Goal: Task Accomplishment & Management: Manage account settings

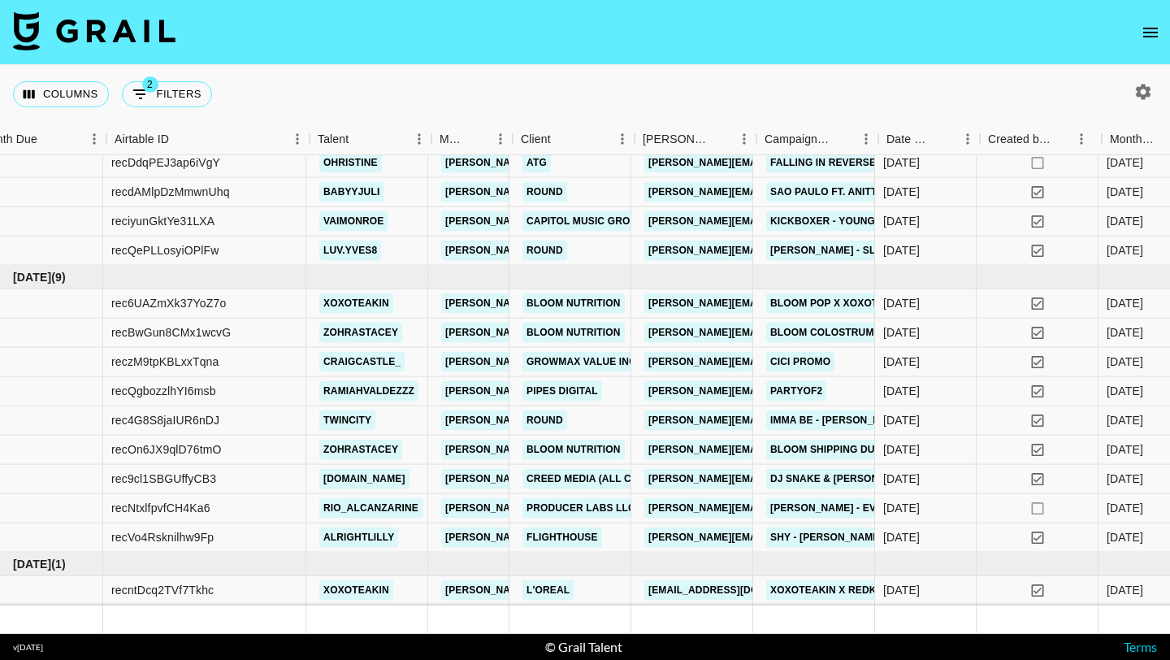
scroll to position [1024, 32]
click at [279, 336] on div "recBwGun8CMx1wcvG" at bounding box center [203, 333] width 203 height 29
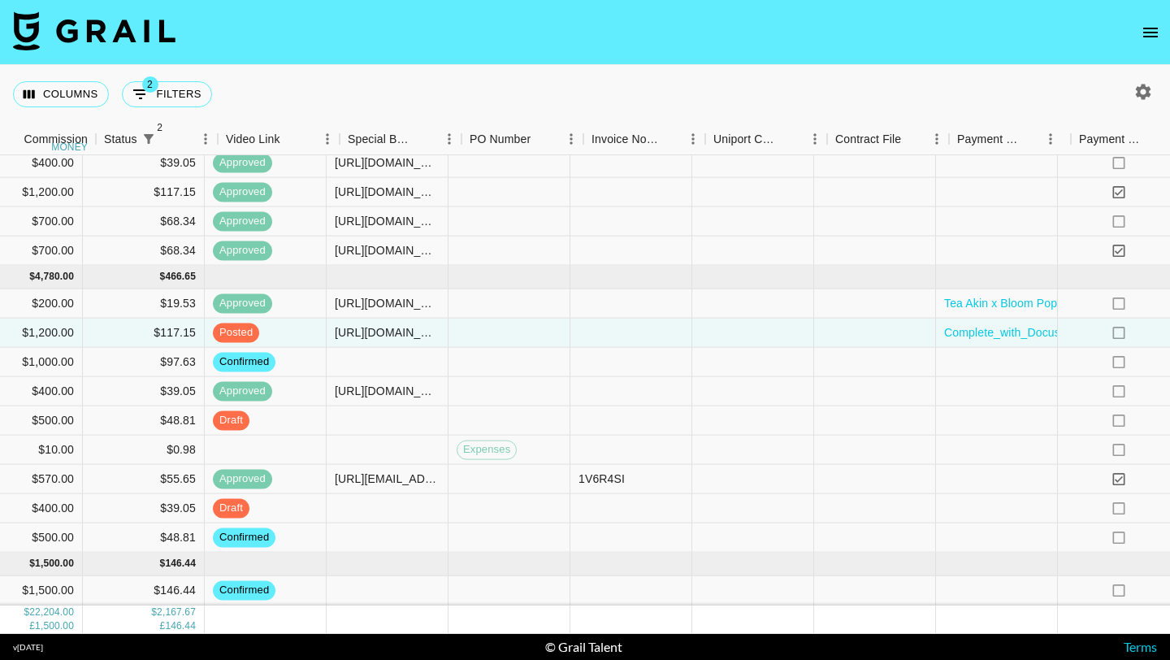
scroll to position [1024, 1670]
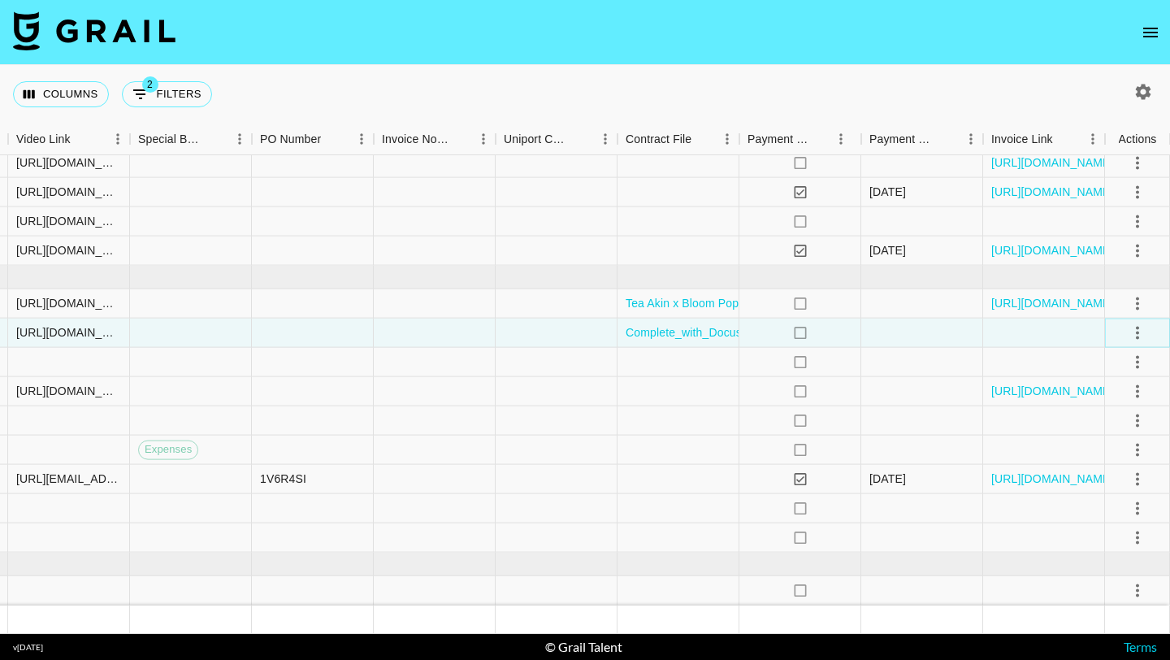
click at [574, 332] on icon "select merge strategy" at bounding box center [1138, 333] width 20 height 20
click at [574, 479] on div "Approve" at bounding box center [1102, 485] width 50 height 20
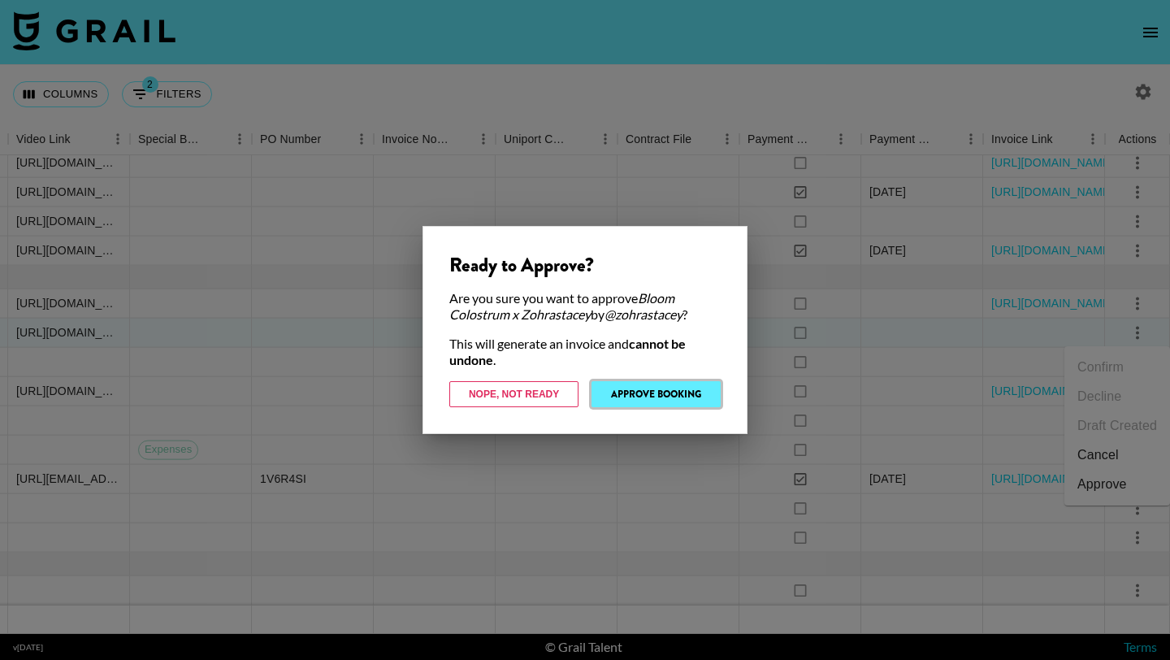
click at [574, 393] on button "Approve Booking" at bounding box center [656, 394] width 129 height 26
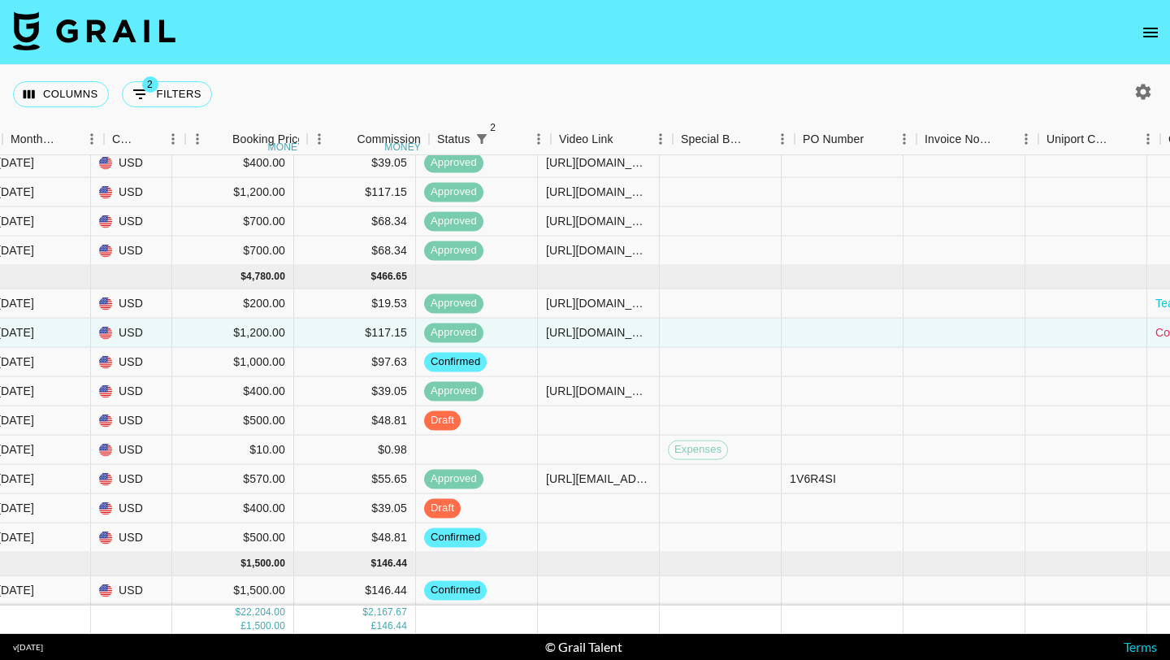
scroll to position [1024, 1127]
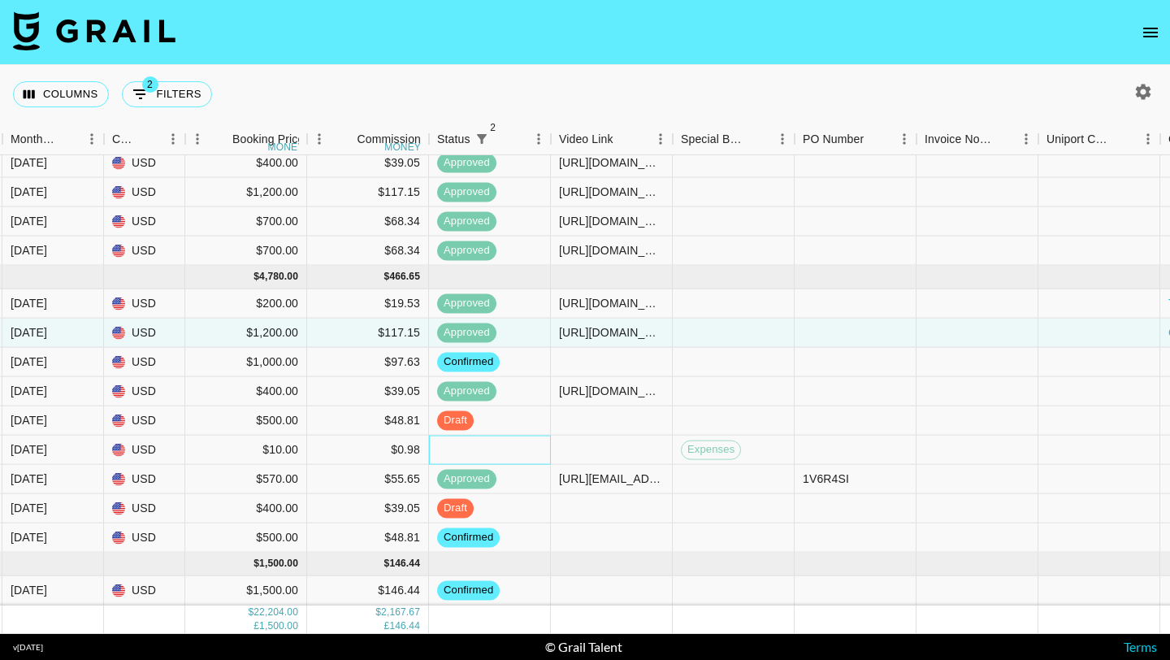
click at [506, 460] on div at bounding box center [490, 450] width 122 height 29
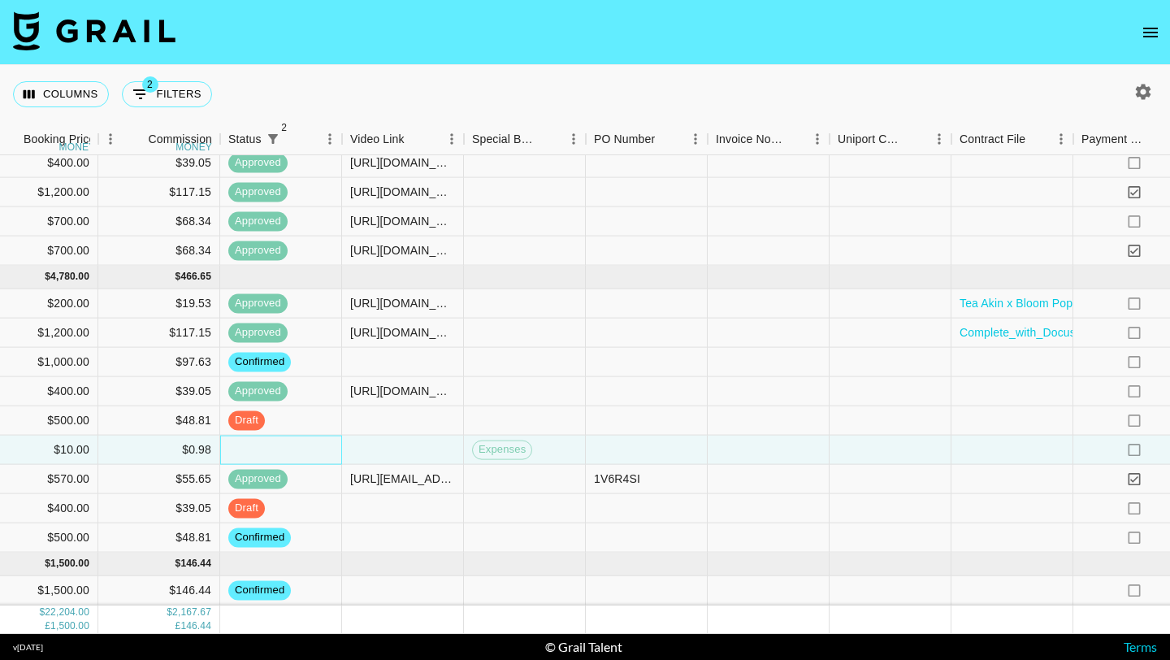
scroll to position [1024, 1670]
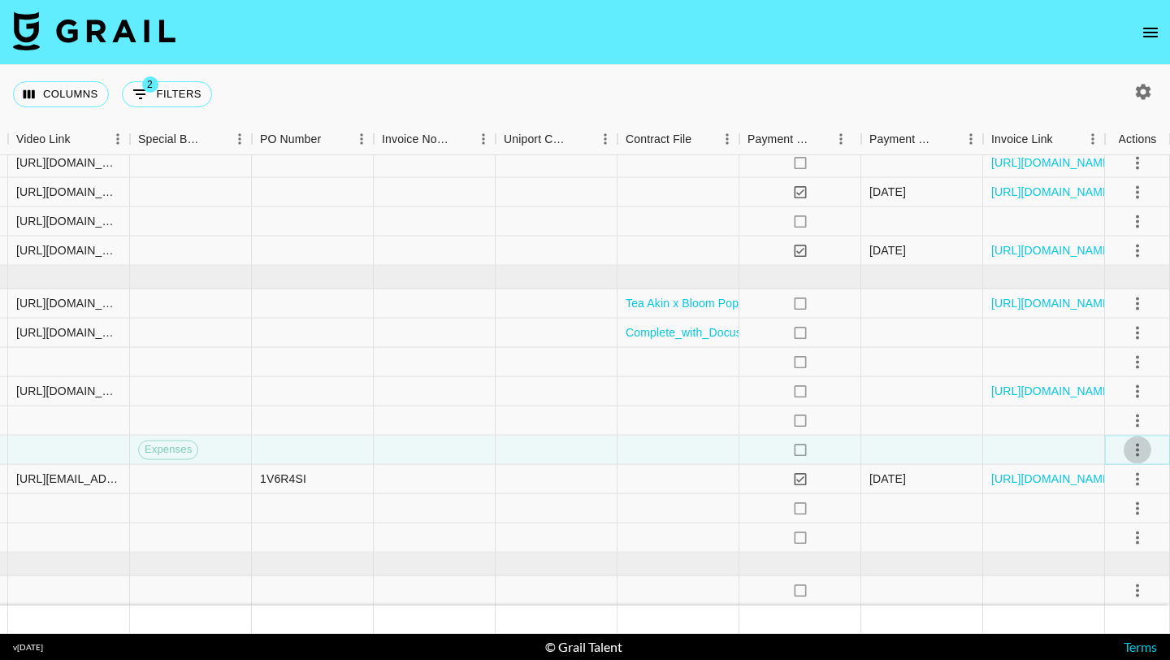
click at [574, 448] on icon "select merge strategy" at bounding box center [1138, 450] width 20 height 20
click at [574, 479] on li "Confirm" at bounding box center [1117, 484] width 106 height 29
click at [574, 449] on icon "select merge strategy" at bounding box center [1137, 449] width 3 height 13
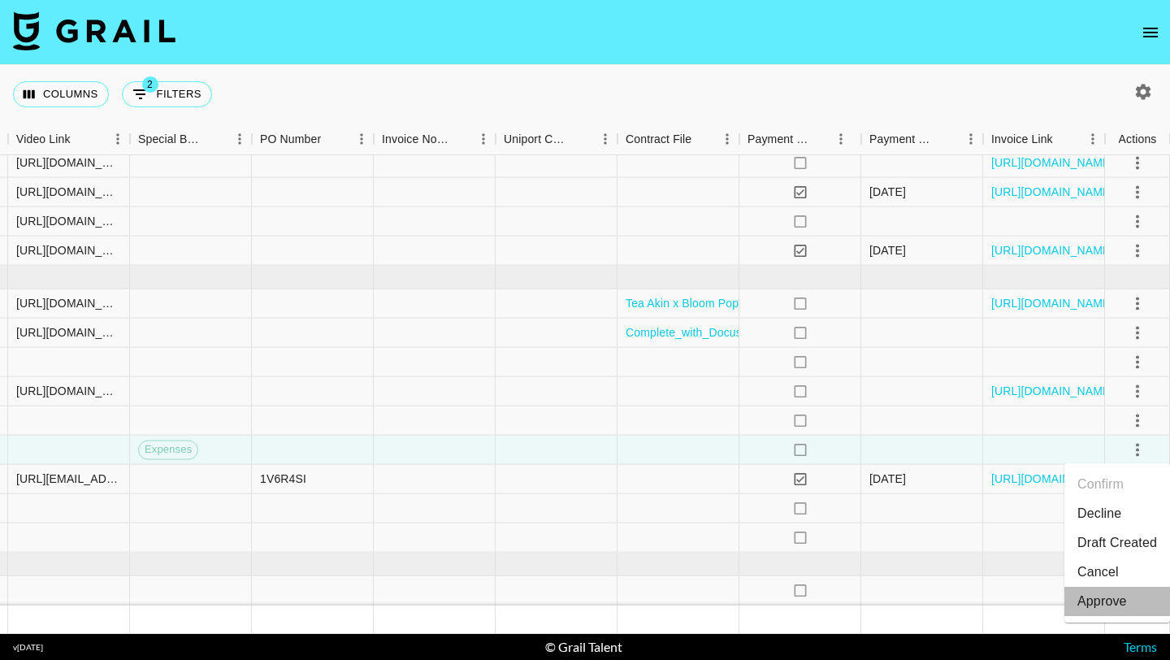
click at [574, 582] on div "Approve" at bounding box center [1102, 602] width 50 height 20
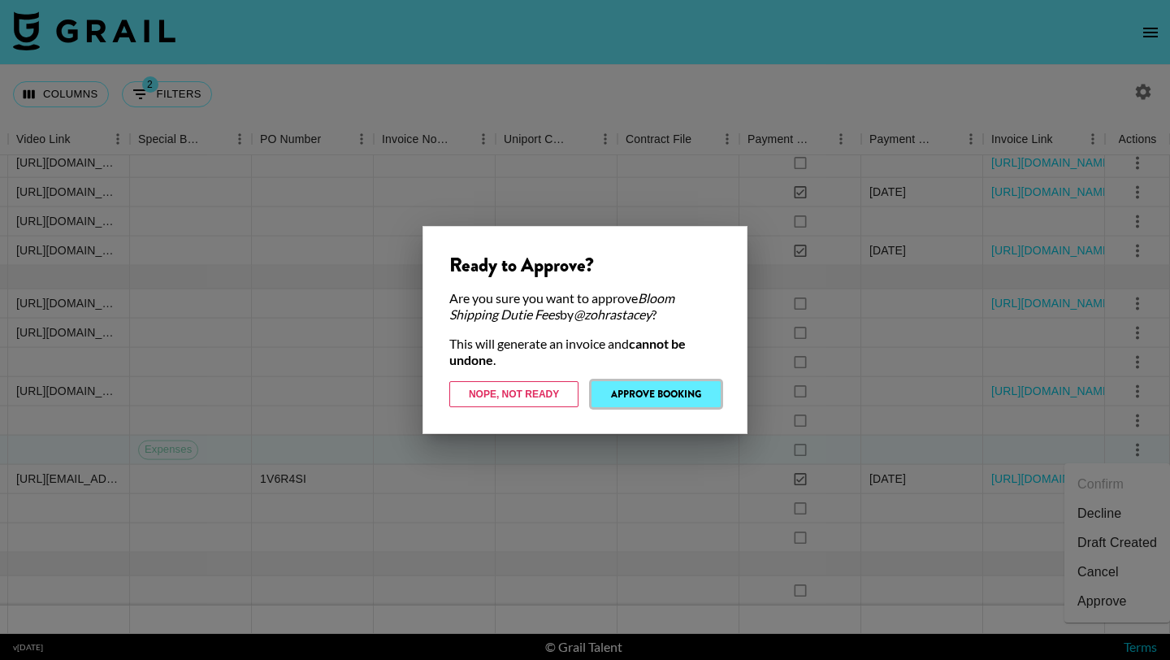
click at [574, 388] on button "Approve Booking" at bounding box center [656, 394] width 129 height 26
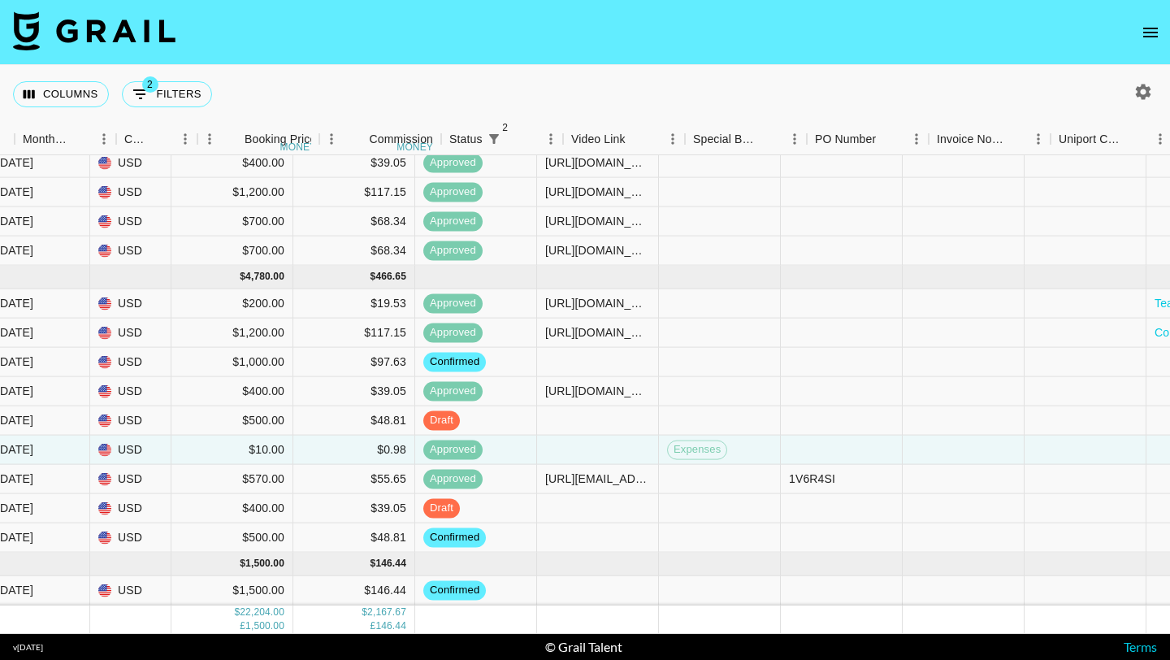
scroll to position [1024, 1087]
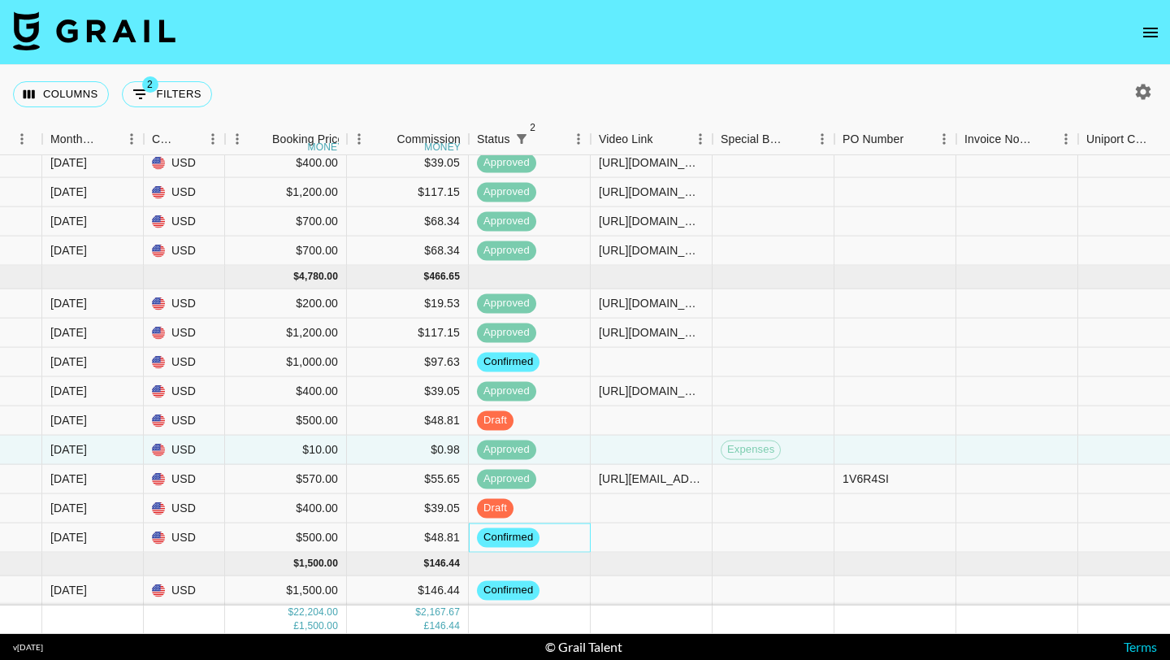
click at [574, 533] on div "confirmed" at bounding box center [530, 537] width 122 height 29
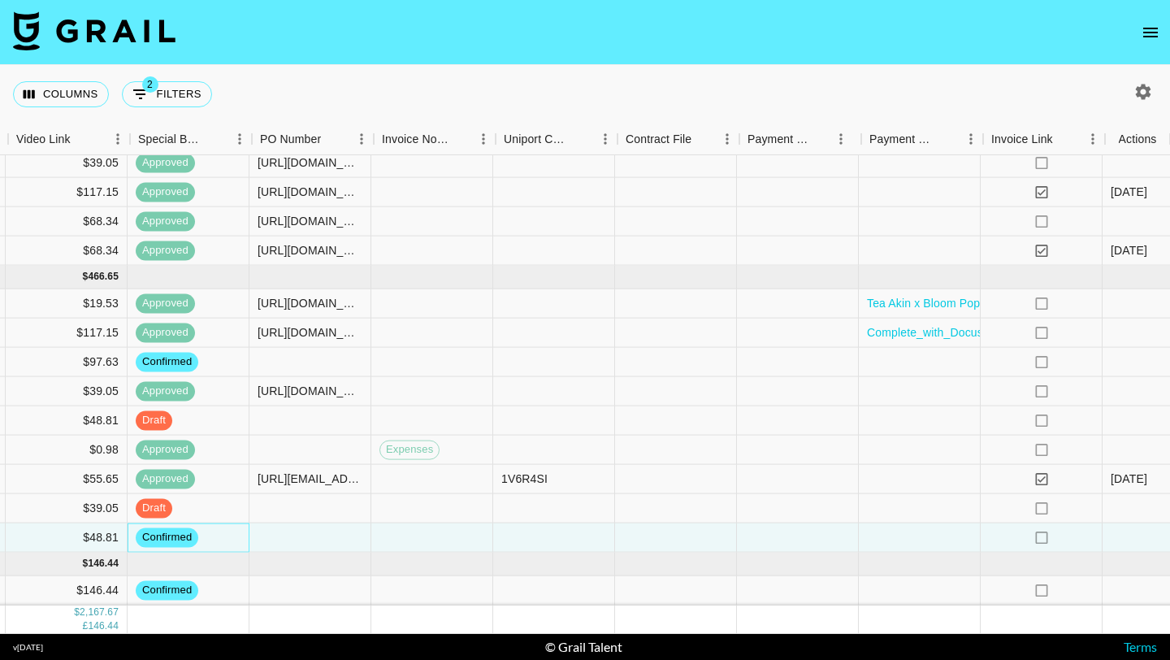
scroll to position [1024, 1670]
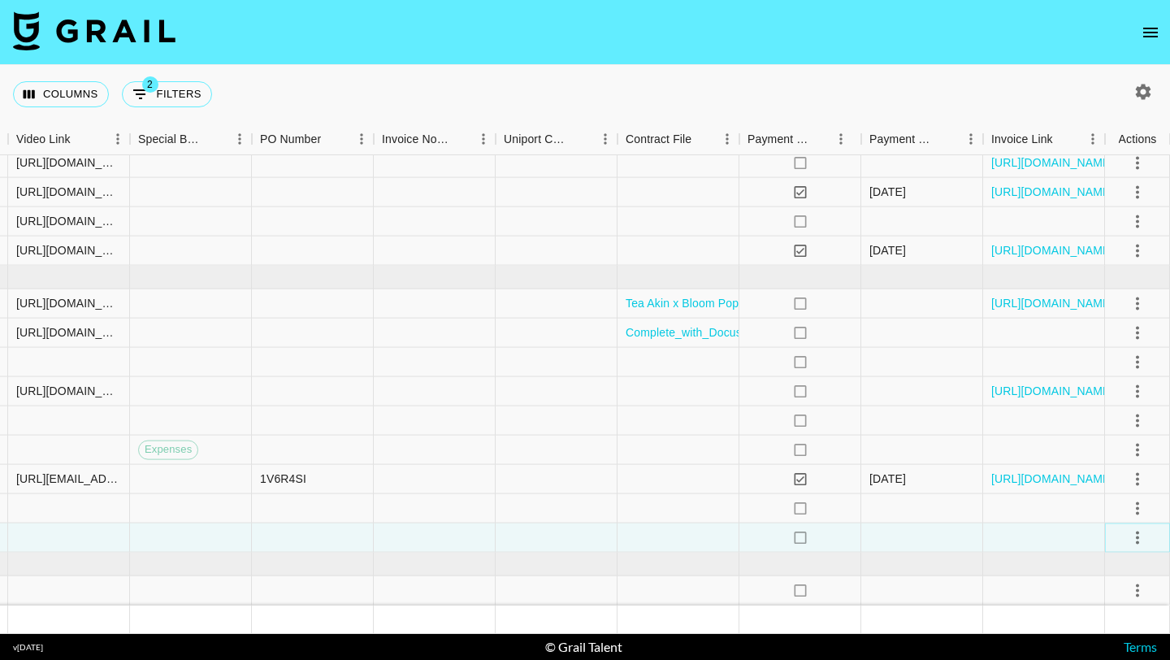
click at [574, 537] on icon "select merge strategy" at bounding box center [1138, 537] width 20 height 20
click at [574, 445] on li "Draft Created" at bounding box center [1117, 443] width 106 height 29
click at [574, 539] on div at bounding box center [1044, 537] width 122 height 29
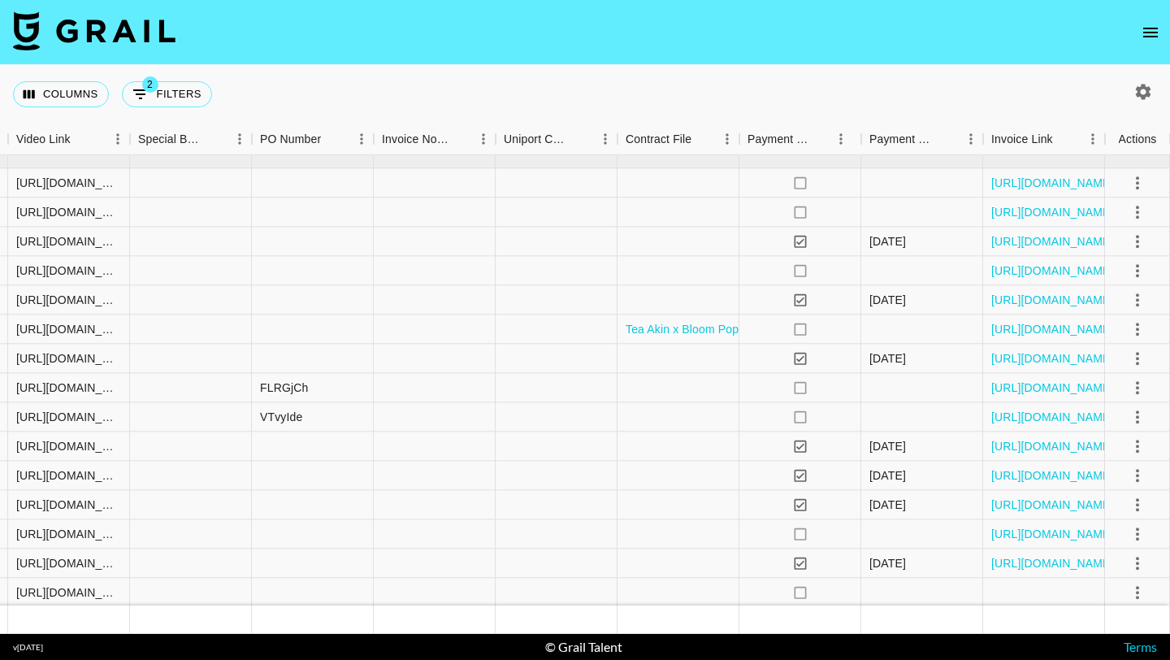
scroll to position [732, 1670]
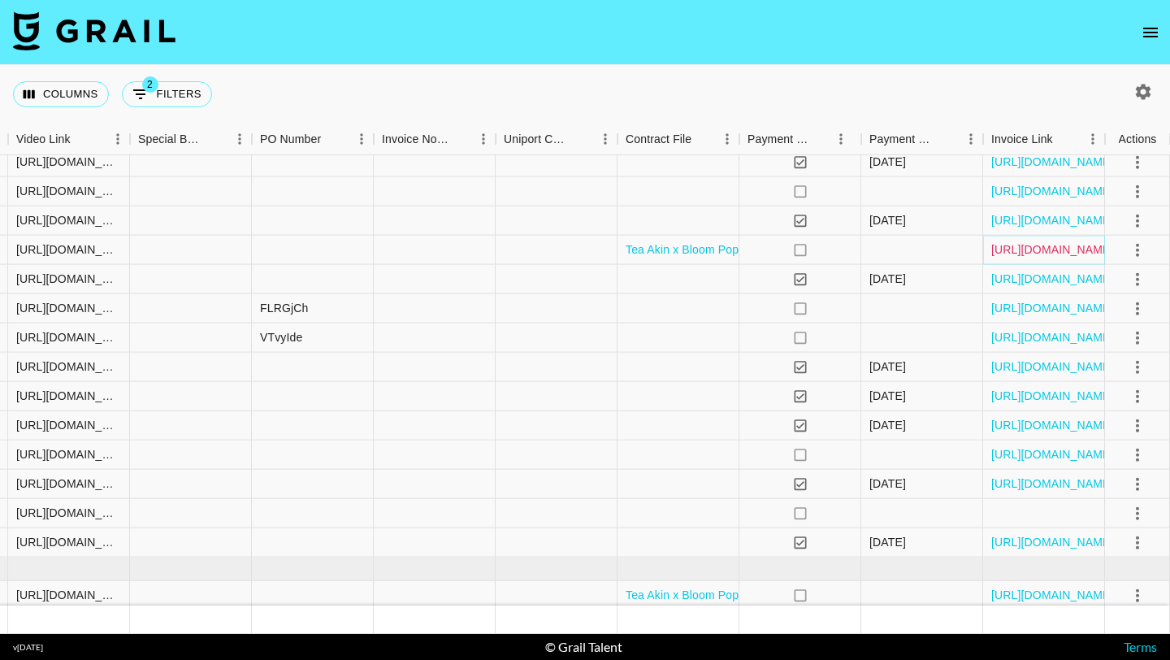
click at [574, 252] on link "[URL][DOMAIN_NAME]" at bounding box center [1052, 249] width 123 height 16
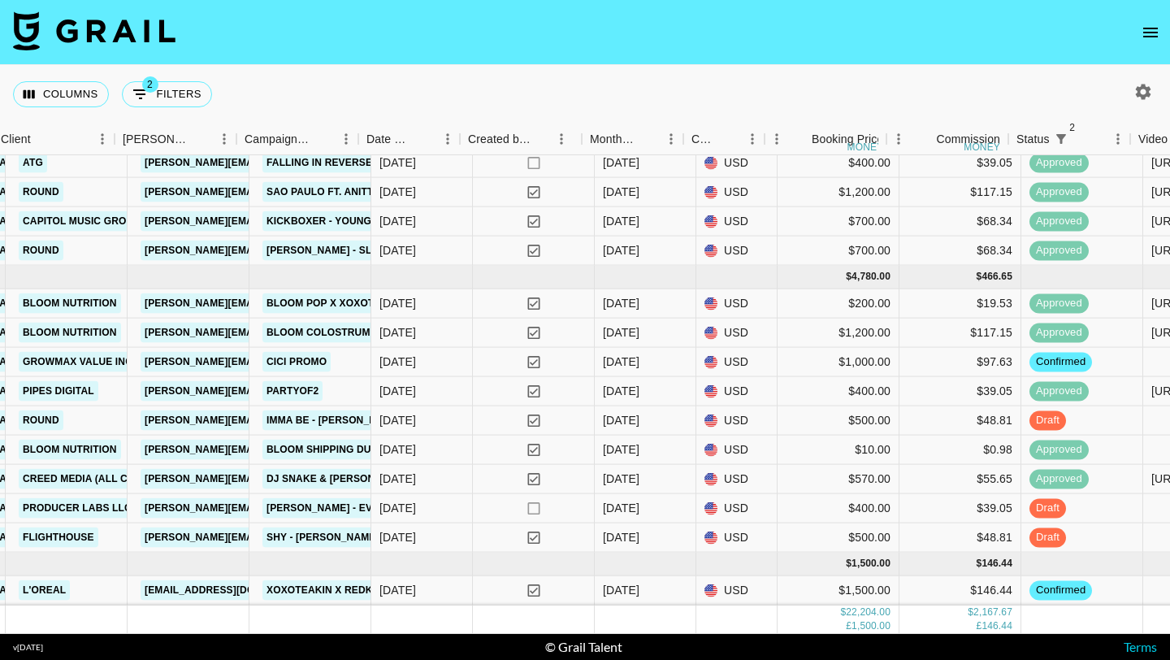
scroll to position [1024, 569]
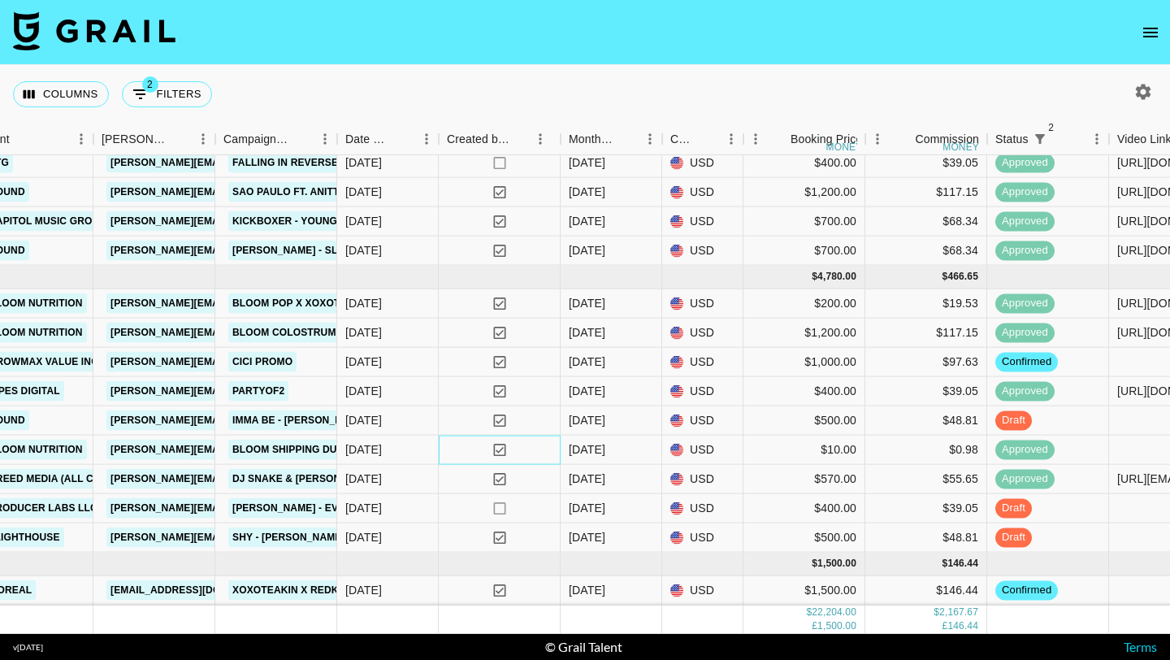
click at [532, 454] on div "yes" at bounding box center [500, 450] width 122 height 29
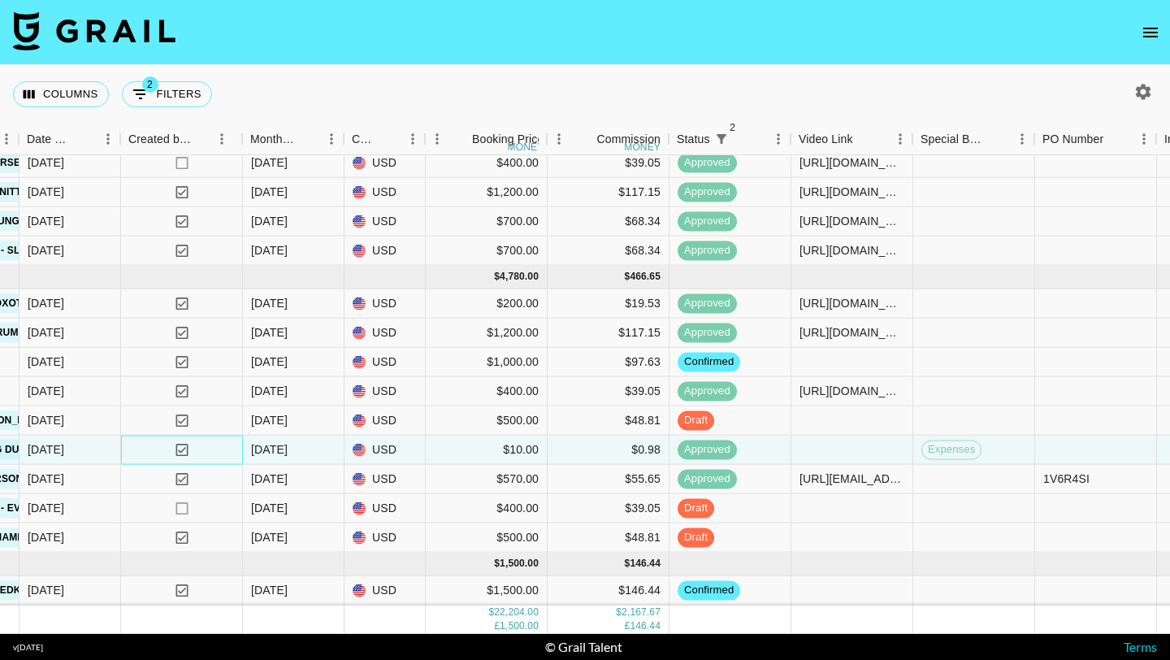
scroll to position [1024, 887]
click at [574, 33] on icon "open drawer" at bounding box center [1151, 33] width 20 height 20
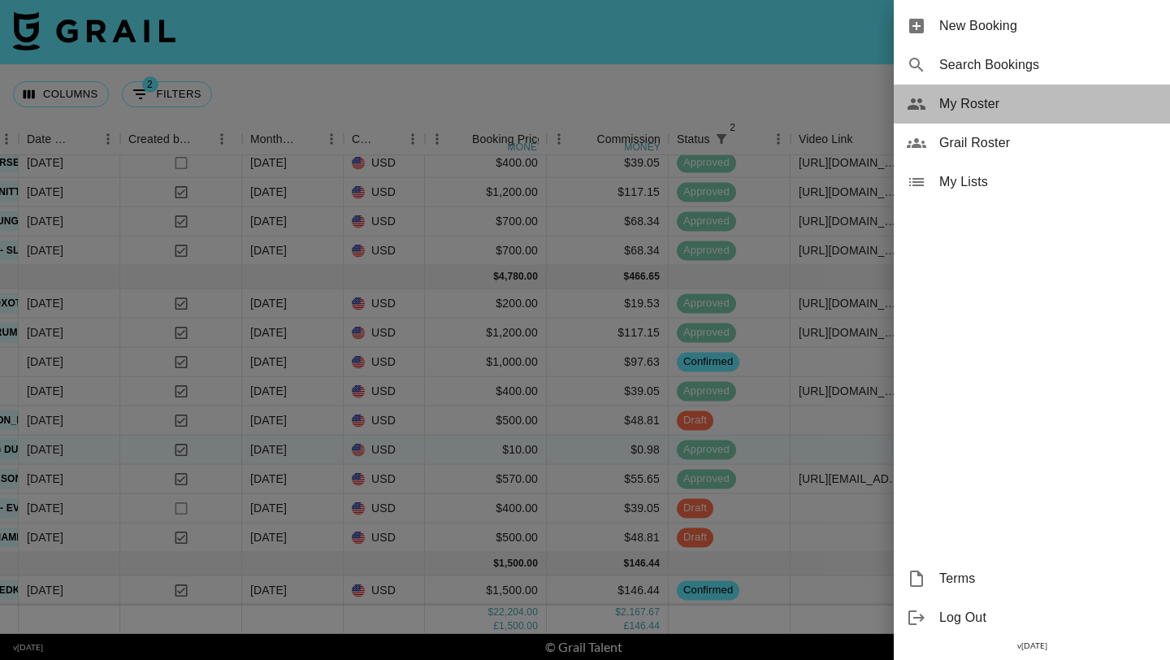
click at [574, 100] on span "My Roster" at bounding box center [1048, 104] width 218 height 20
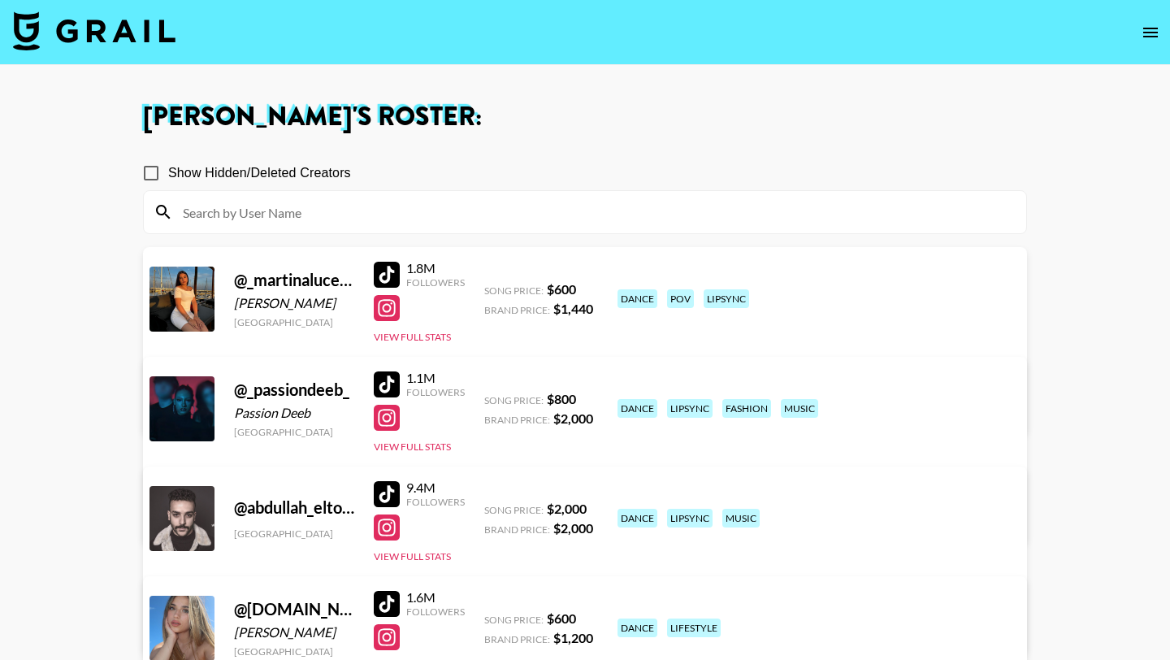
click at [467, 207] on input at bounding box center [594, 212] width 843 height 26
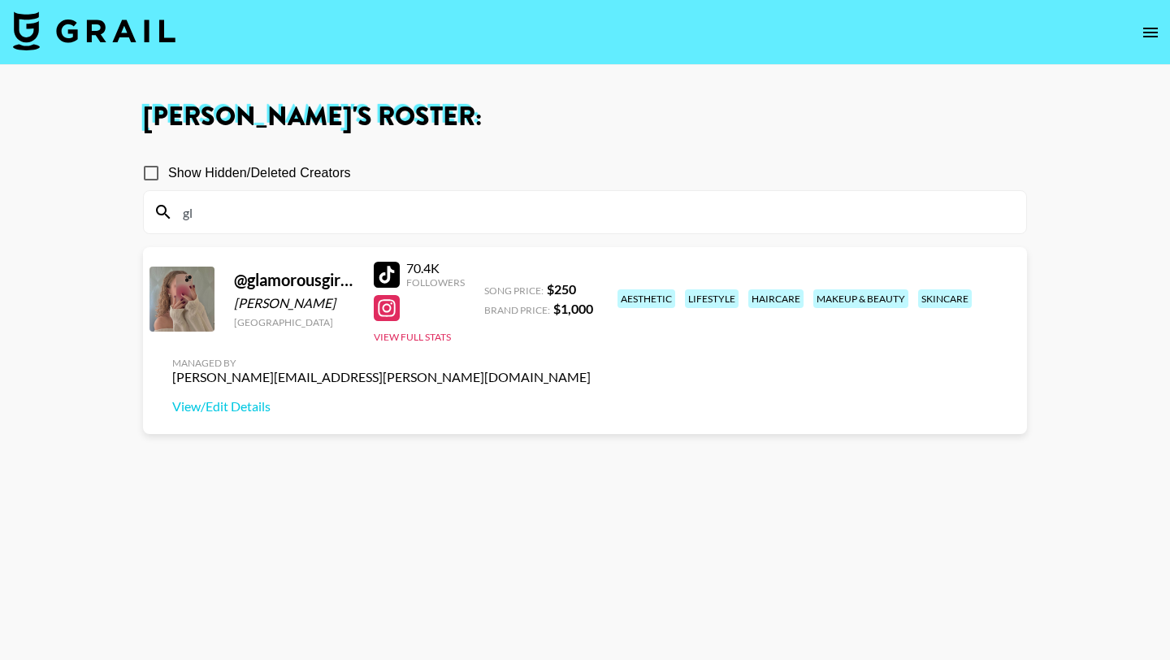
type input "g"
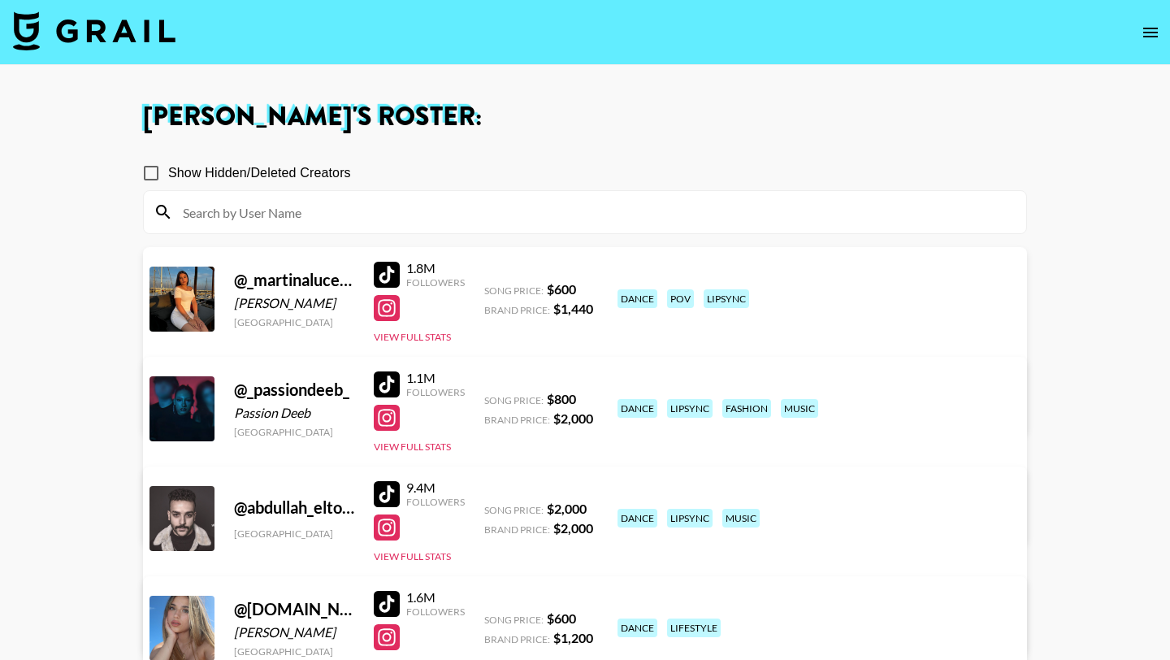
click at [113, 31] on img at bounding box center [94, 30] width 163 height 39
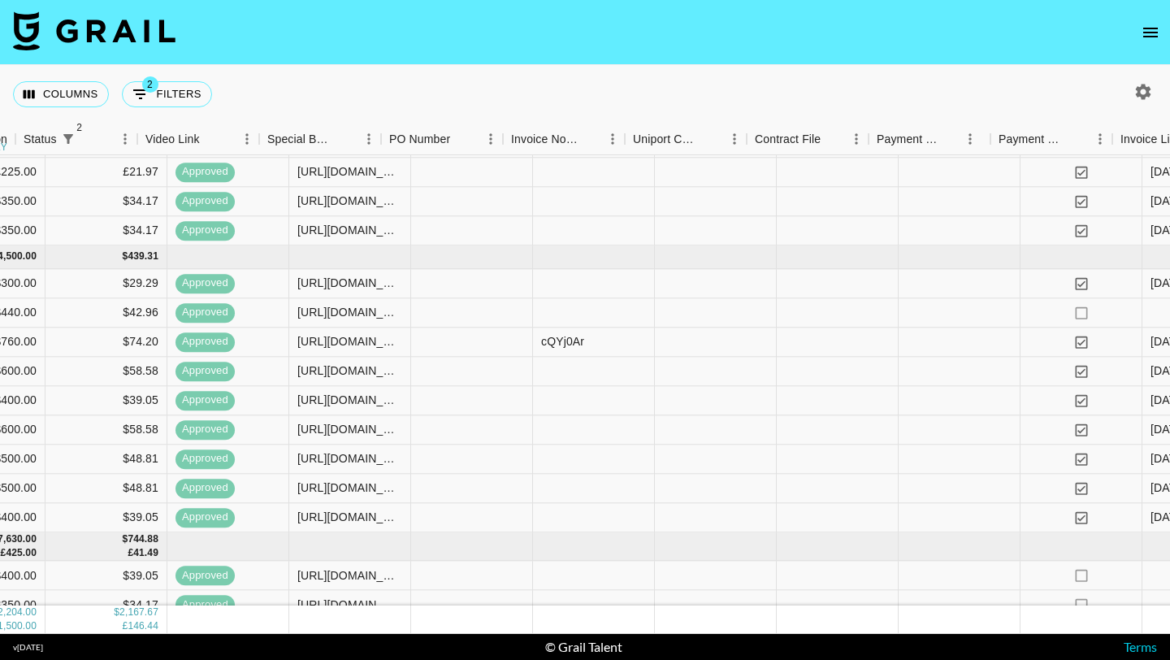
scroll to position [260, 1670]
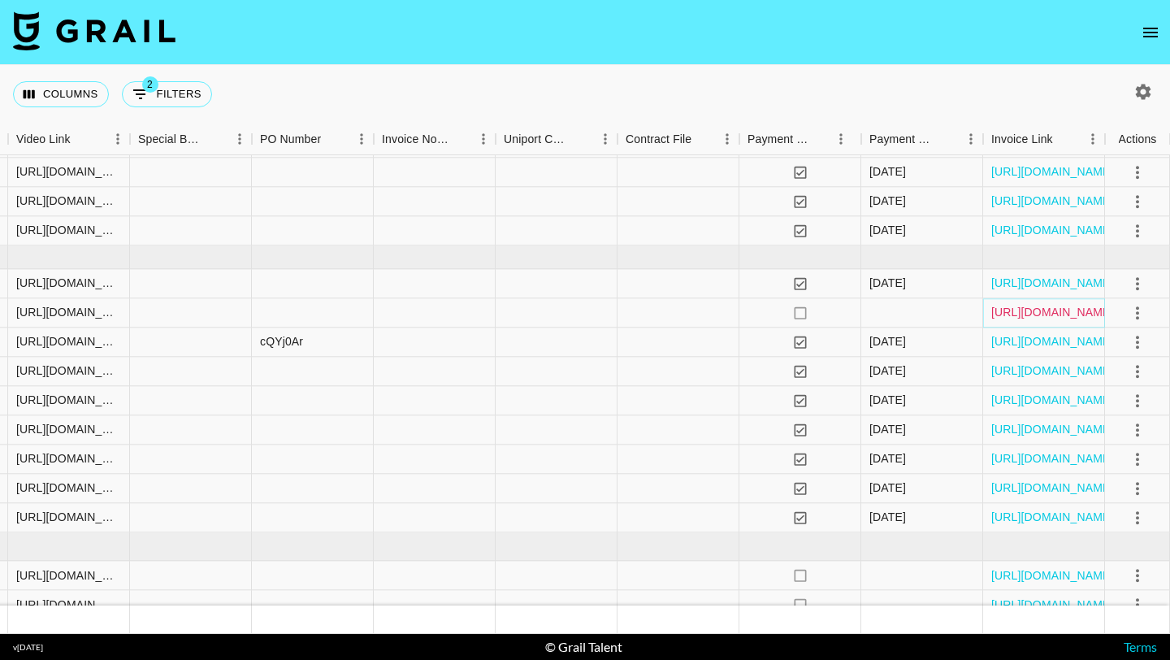
click at [574, 318] on link "[URL][DOMAIN_NAME]" at bounding box center [1052, 313] width 123 height 16
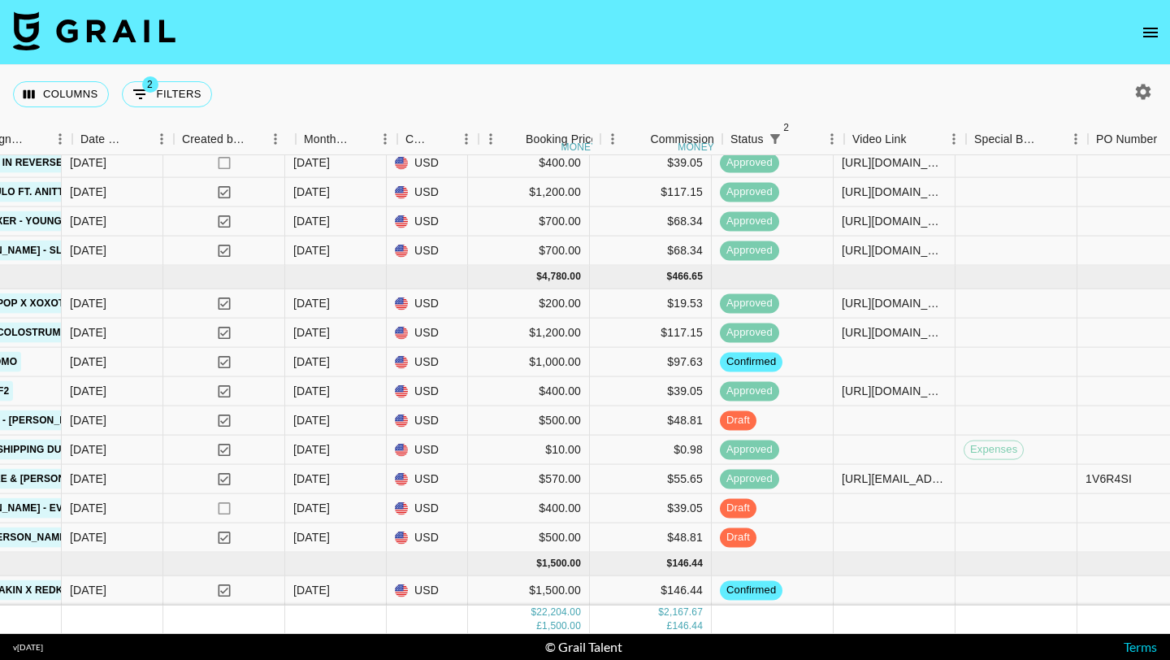
scroll to position [1024, 834]
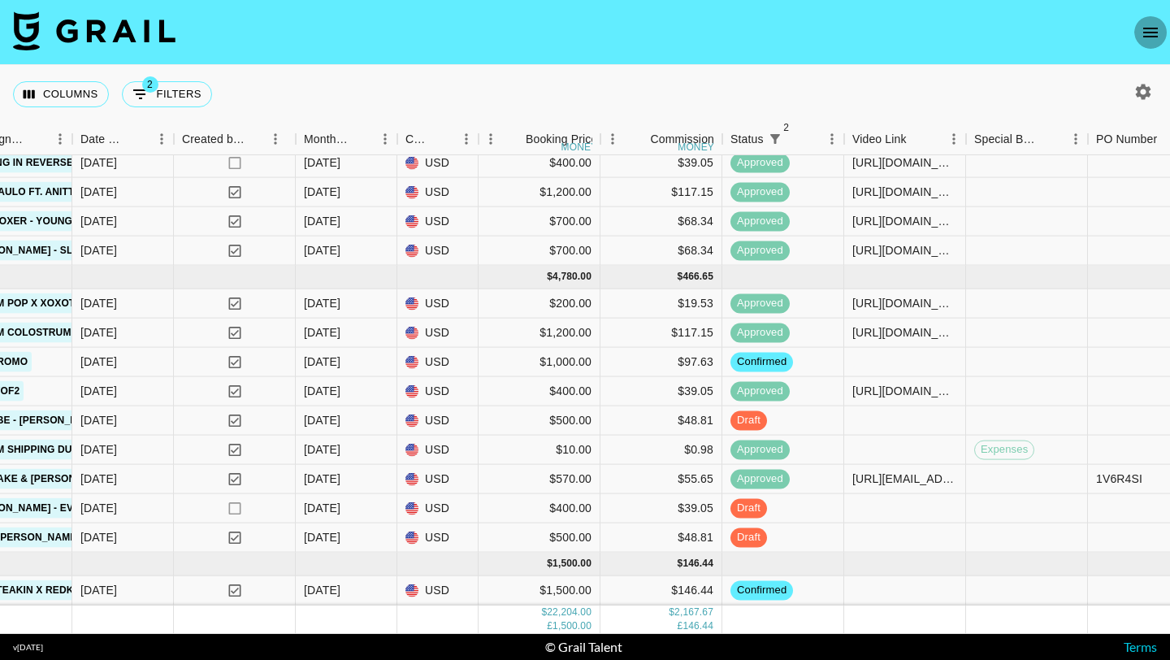
click at [574, 36] on icon "open drawer" at bounding box center [1150, 33] width 15 height 10
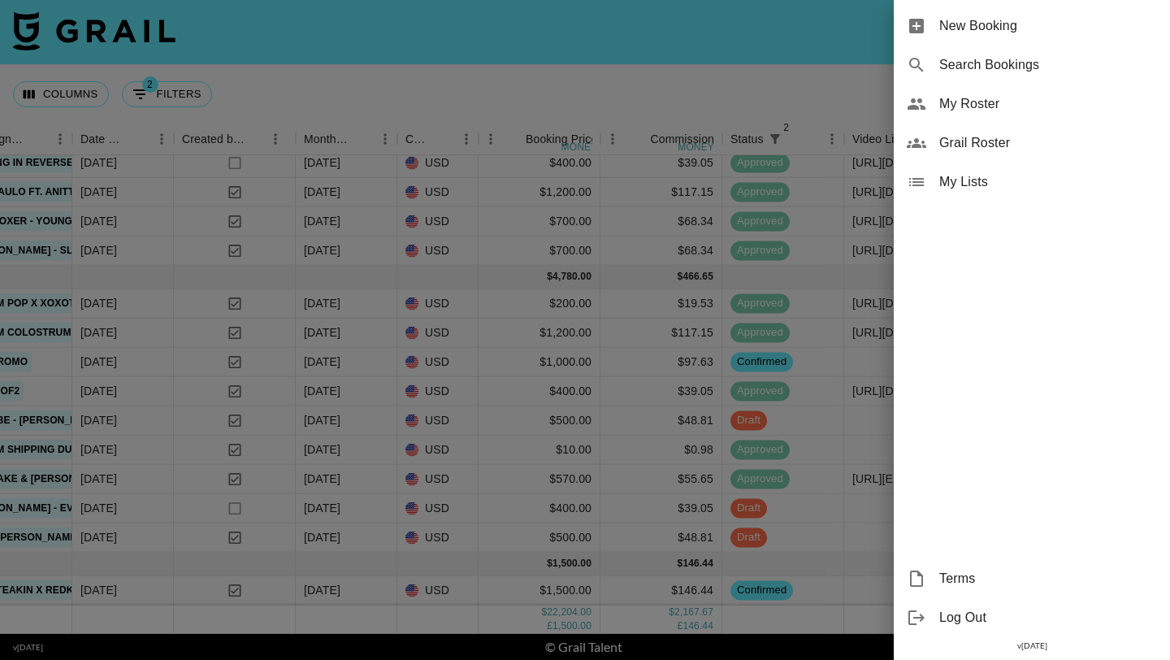
click at [574, 100] on span "My Roster" at bounding box center [1048, 104] width 218 height 20
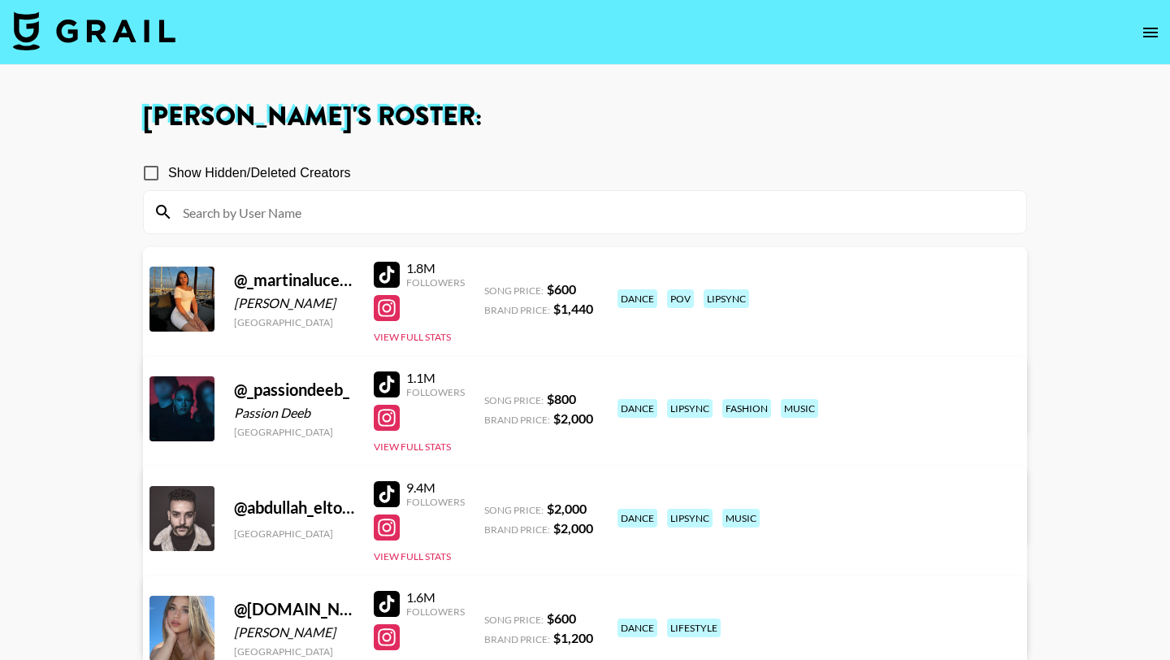
click at [310, 209] on input at bounding box center [594, 212] width 843 height 26
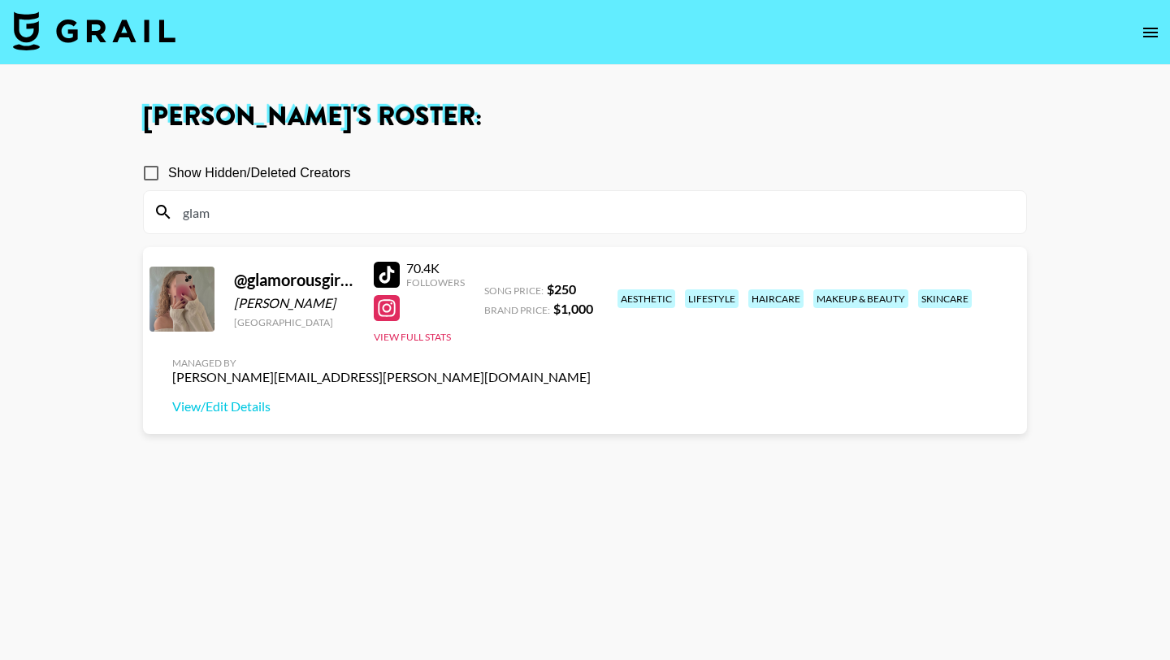
click at [393, 274] on div at bounding box center [387, 275] width 26 height 26
click at [336, 212] on input "glam" at bounding box center [594, 212] width 843 height 26
type input "m"
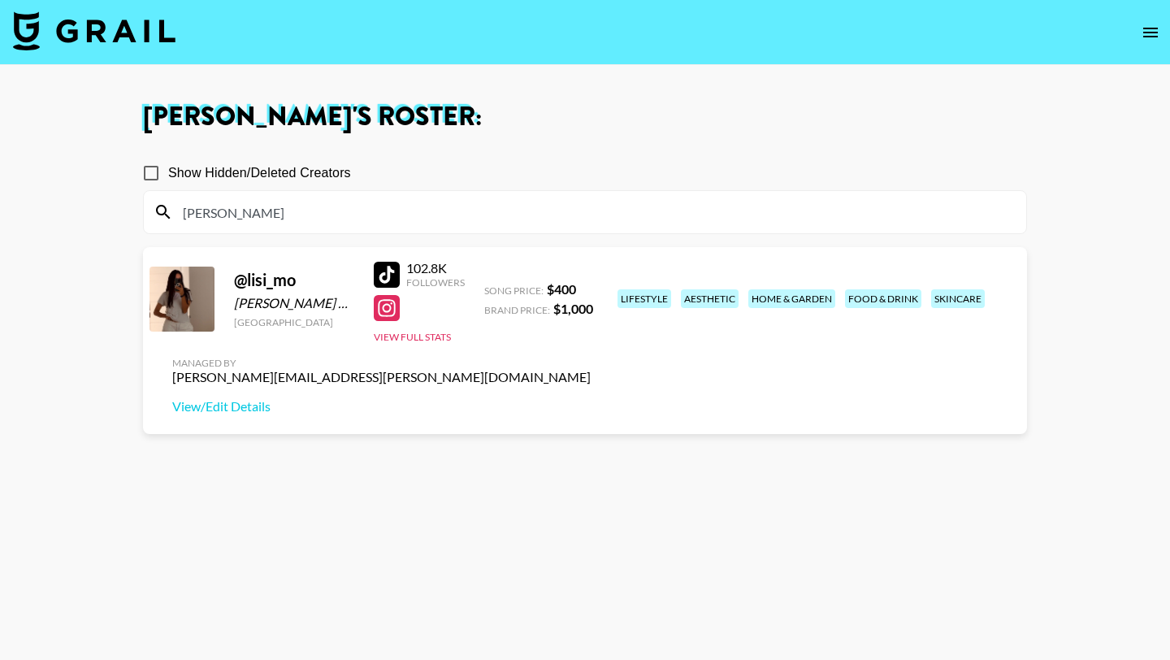
type input "[PERSON_NAME]"
click at [380, 278] on div at bounding box center [387, 275] width 26 height 26
click at [267, 208] on input "[PERSON_NAME]" at bounding box center [594, 212] width 843 height 26
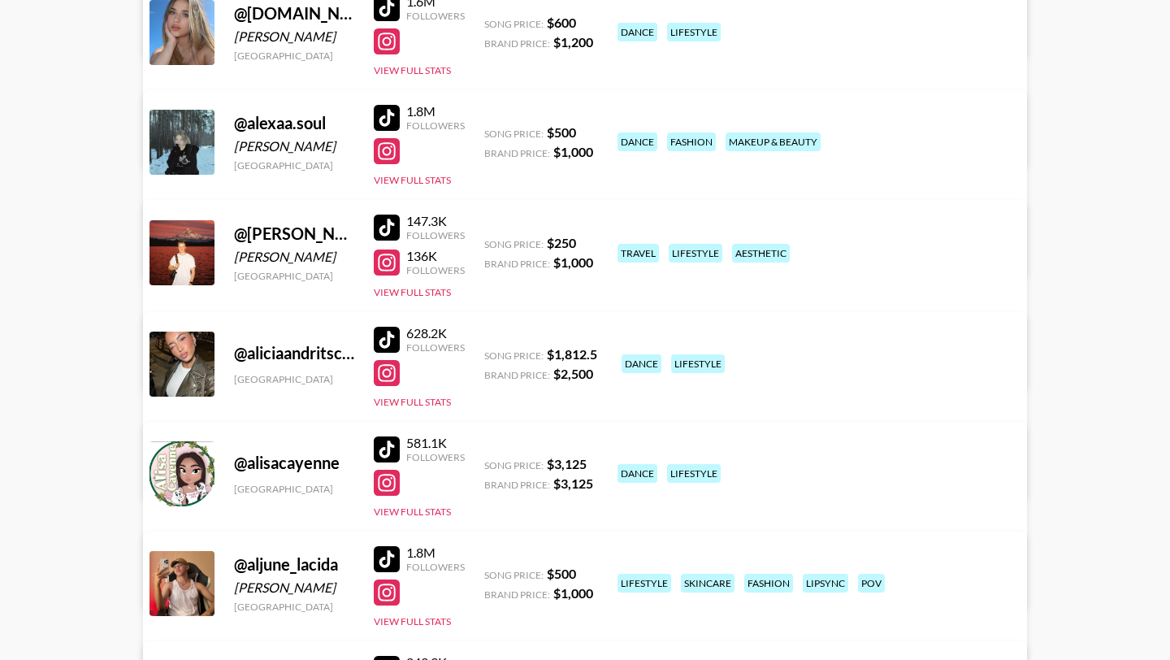
scroll to position [614, 0]
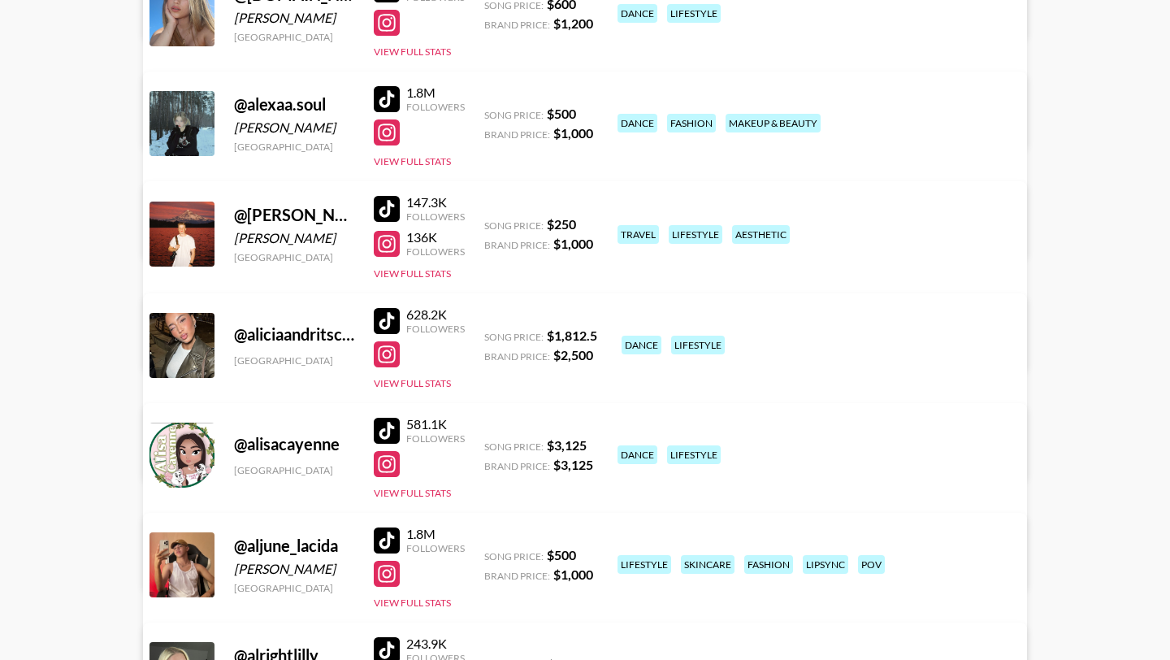
click at [390, 318] on div at bounding box center [387, 321] width 26 height 26
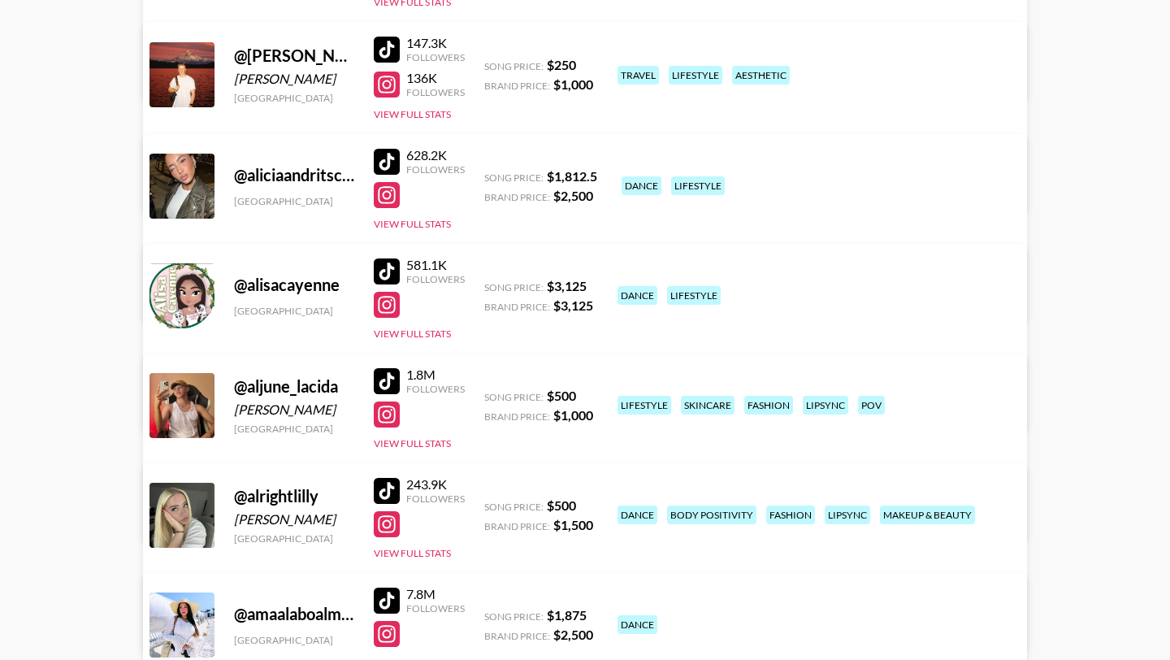
scroll to position [777, 0]
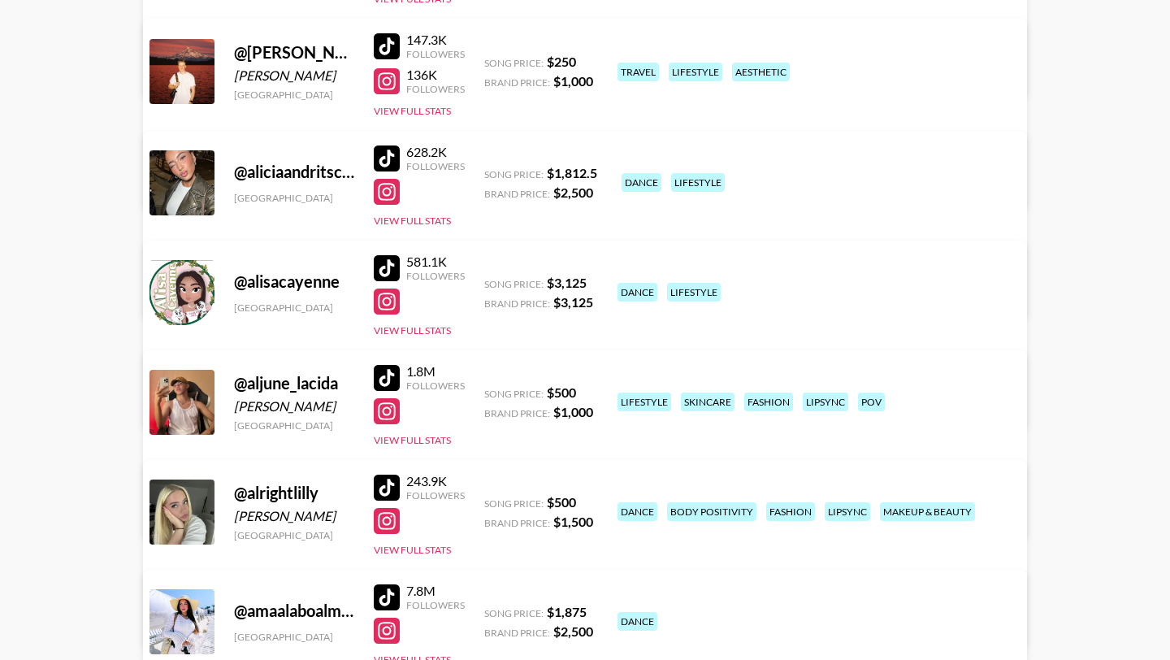
click at [392, 265] on div at bounding box center [387, 268] width 26 height 26
click at [384, 269] on div at bounding box center [387, 268] width 26 height 26
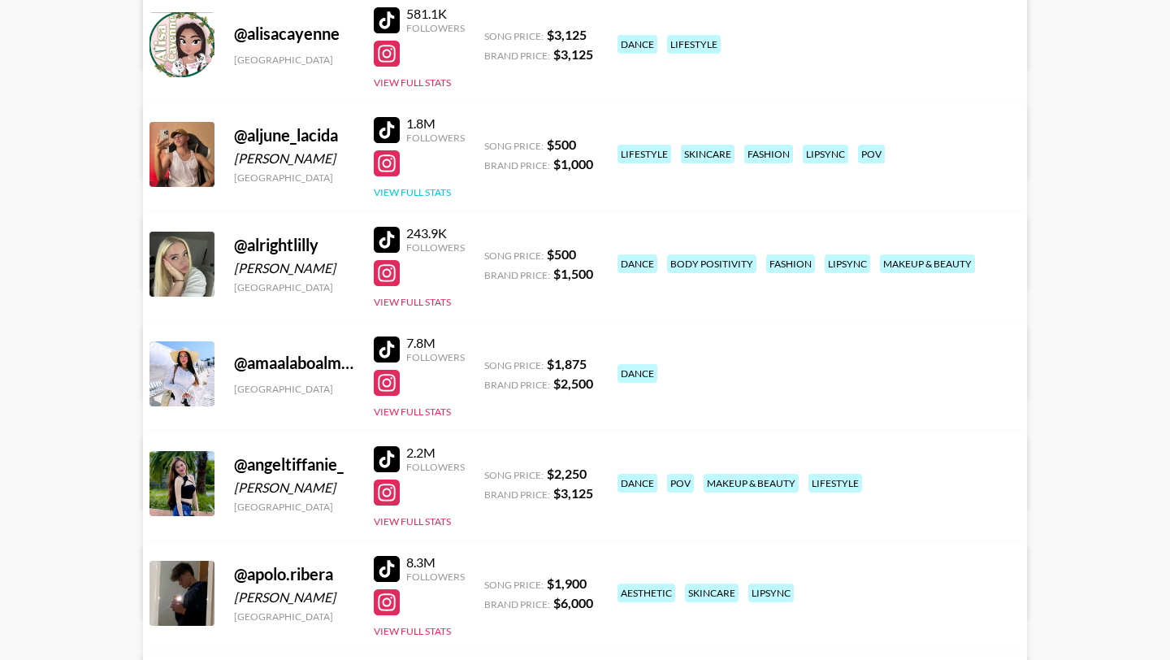
scroll to position [1030, 0]
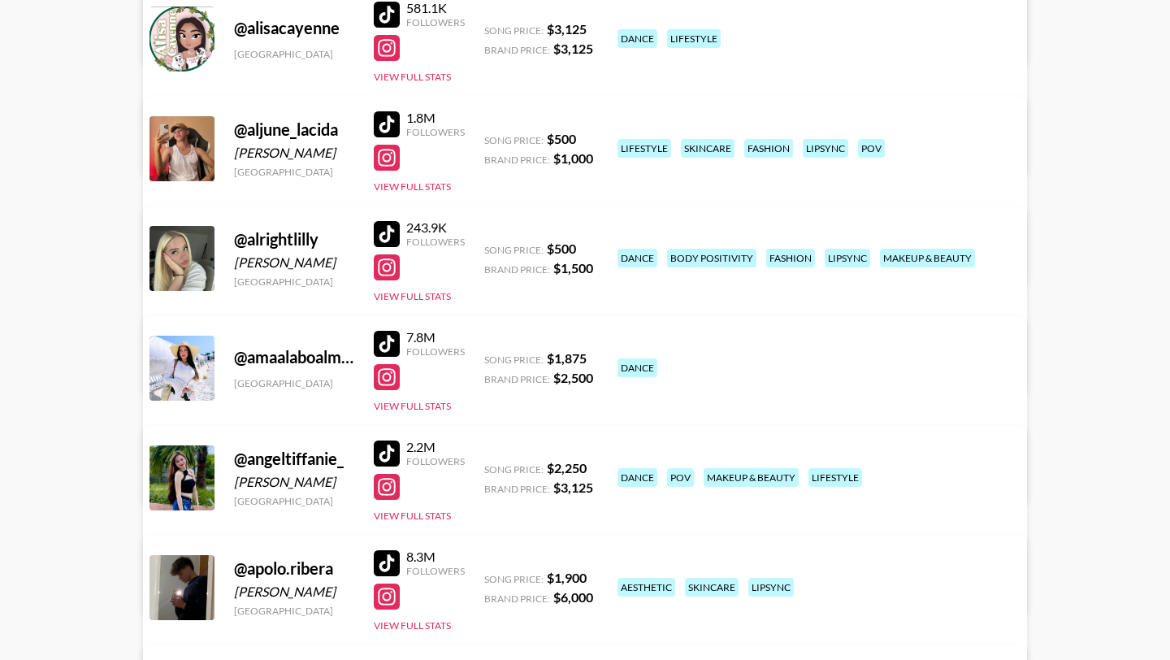
click at [392, 347] on div at bounding box center [387, 344] width 26 height 26
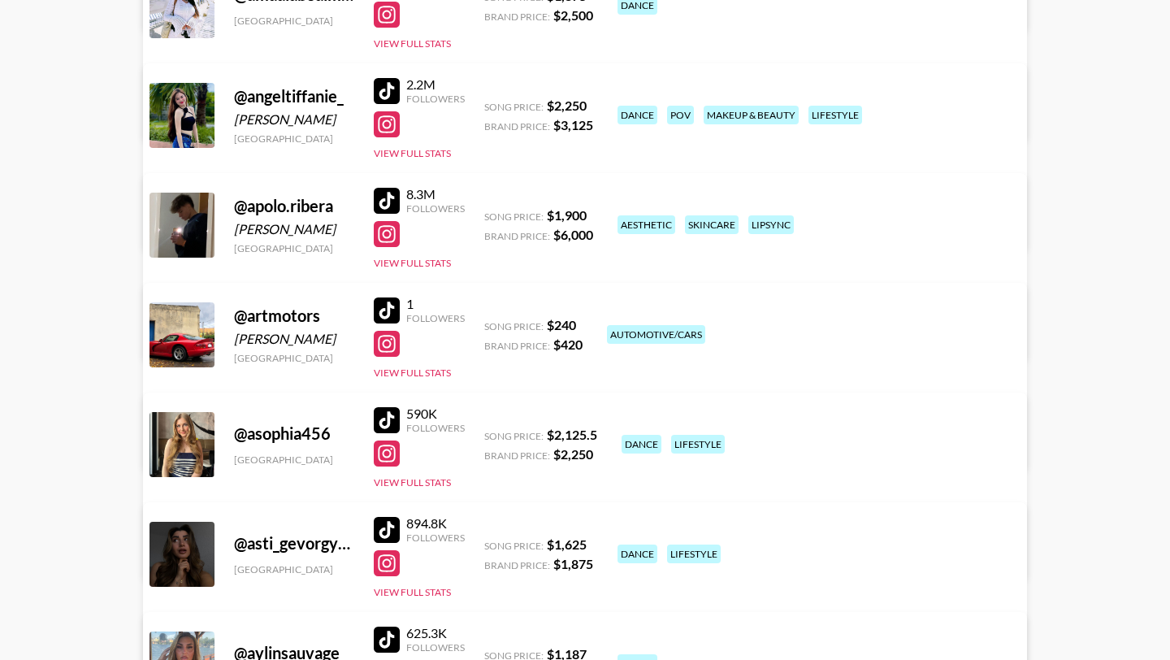
scroll to position [1726, 0]
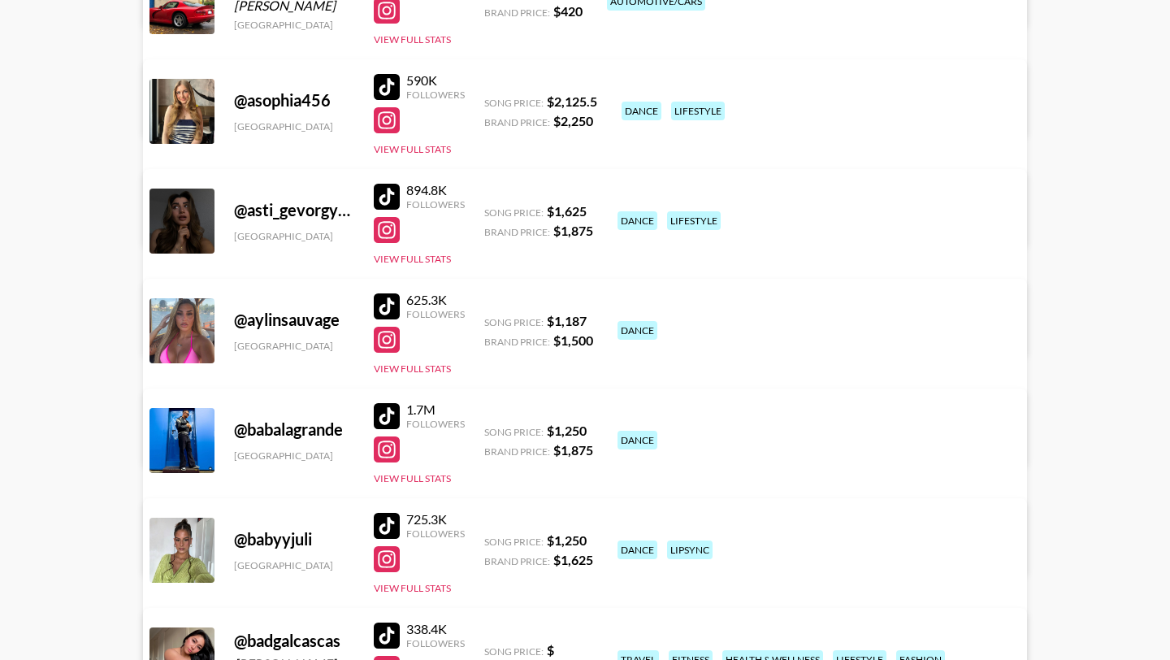
click at [379, 83] on div at bounding box center [387, 87] width 26 height 26
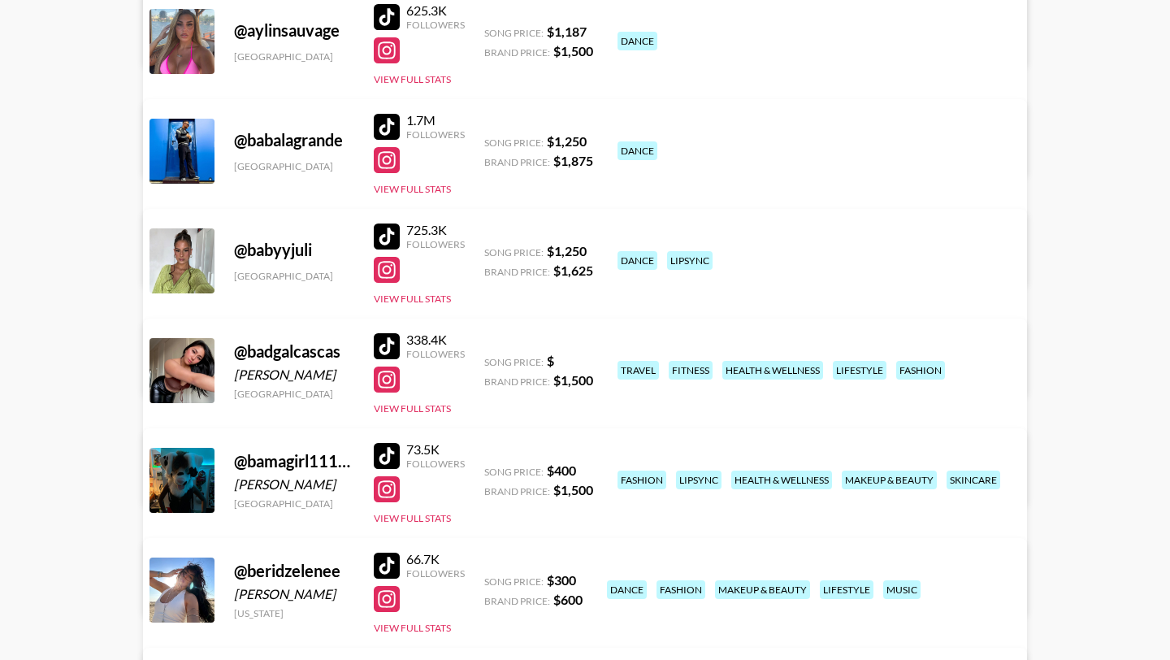
scroll to position [2069, 0]
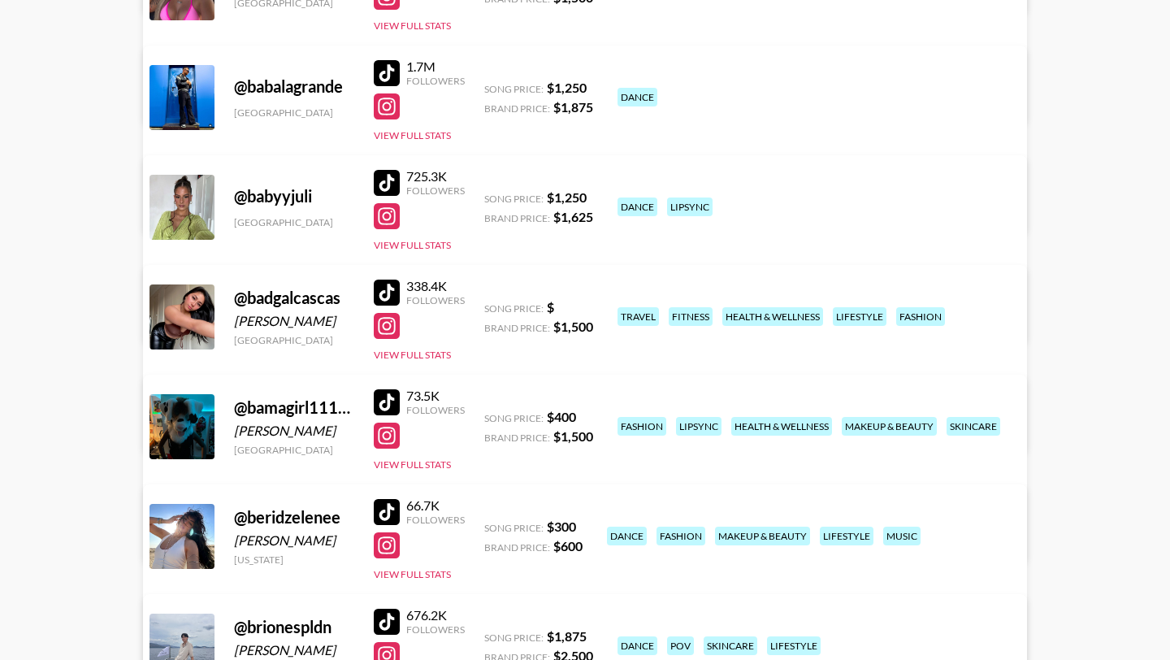
click at [391, 290] on div at bounding box center [387, 293] width 26 height 26
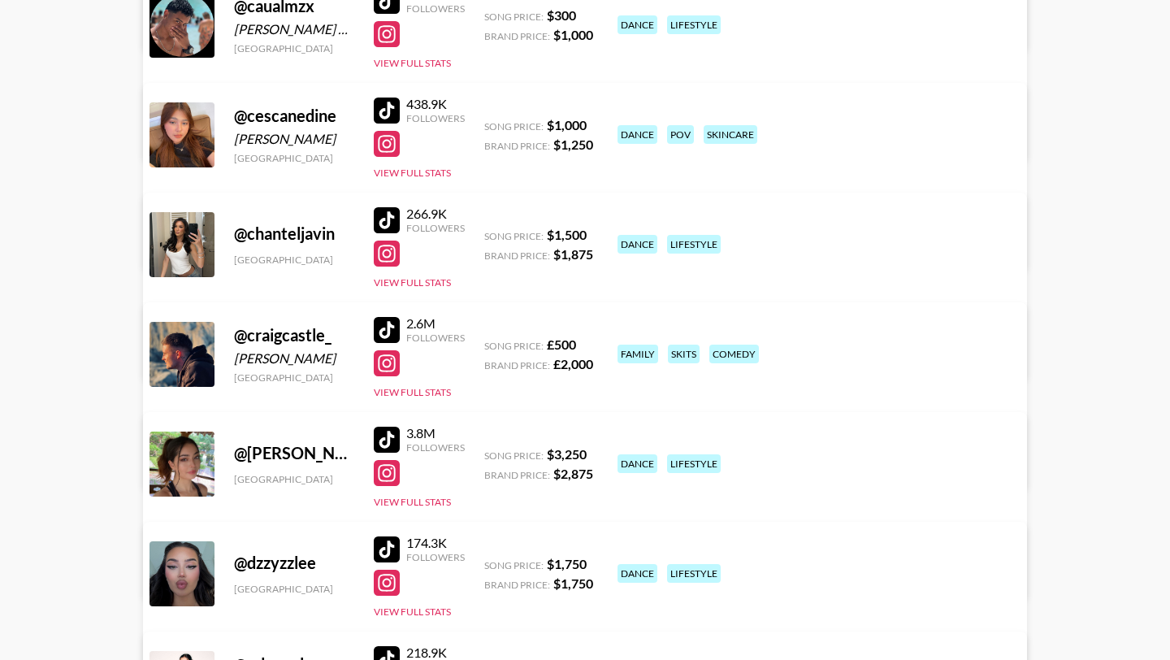
scroll to position [3469, 0]
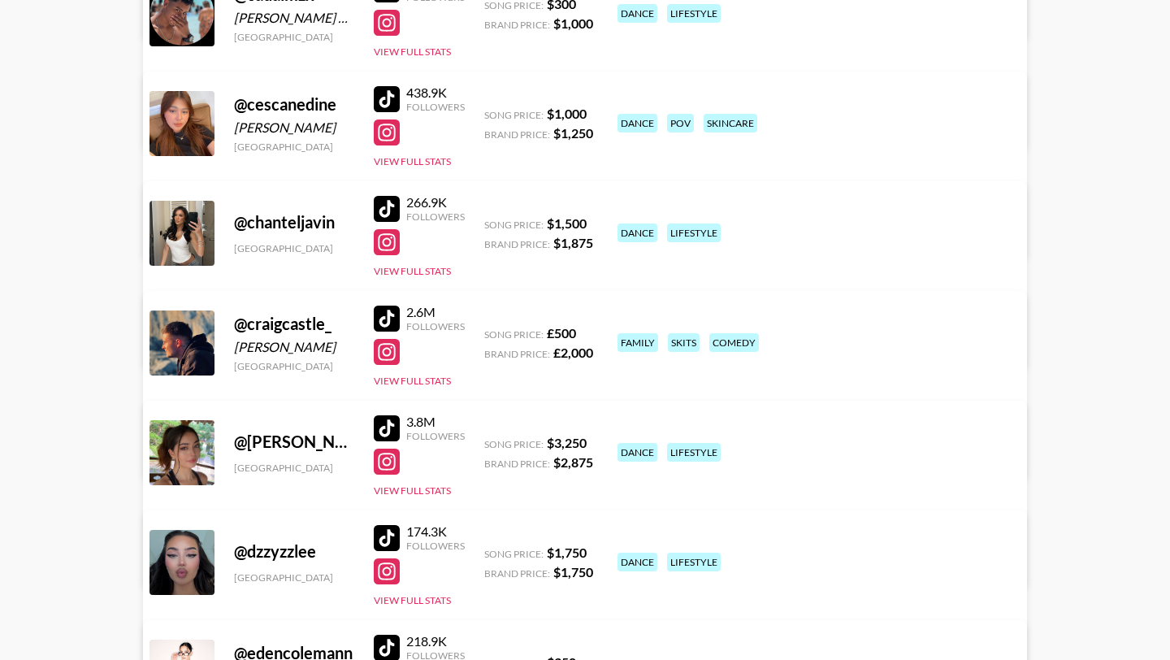
click at [383, 209] on div at bounding box center [387, 209] width 26 height 26
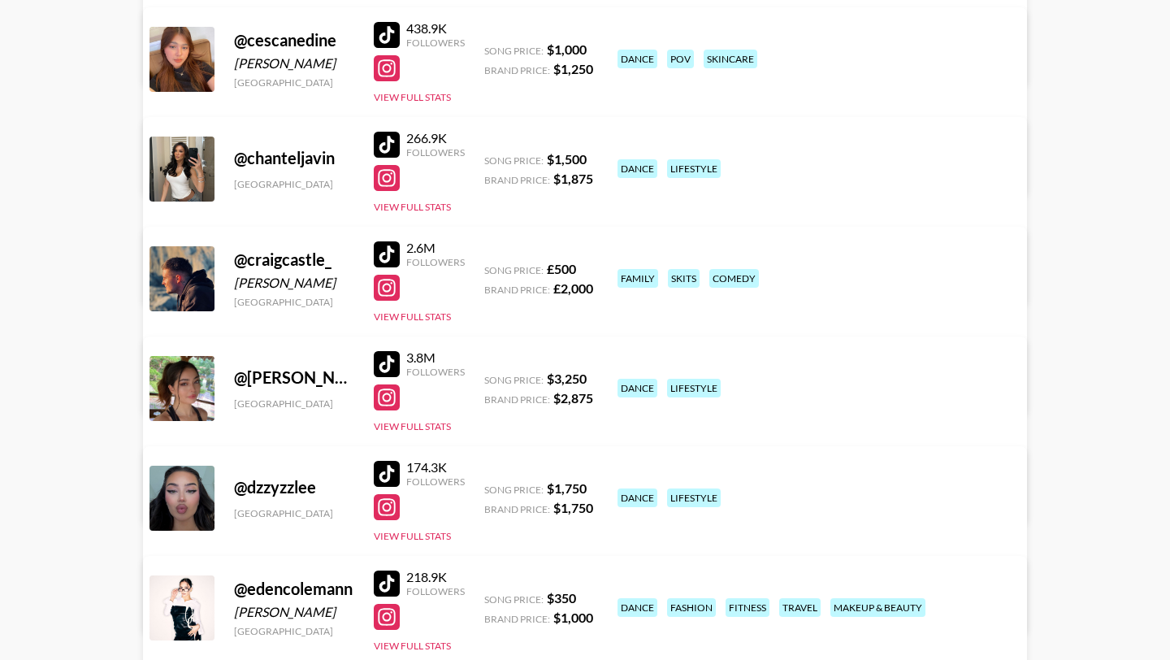
scroll to position [3535, 0]
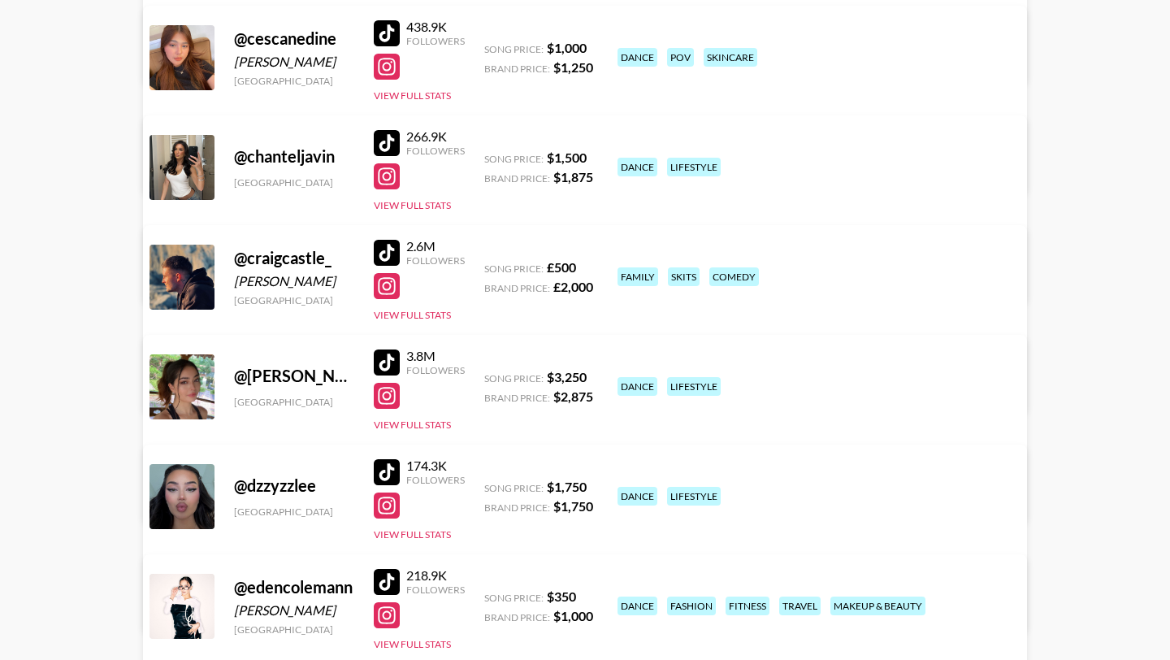
click at [376, 353] on div at bounding box center [387, 362] width 26 height 26
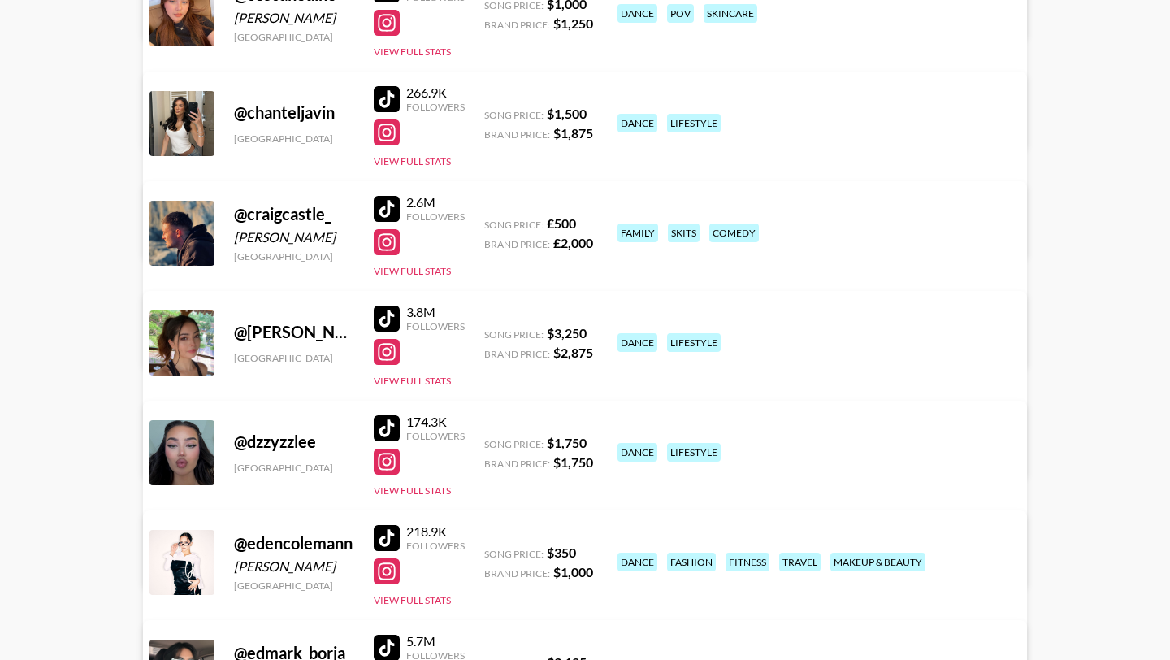
click at [387, 421] on div at bounding box center [387, 428] width 26 height 26
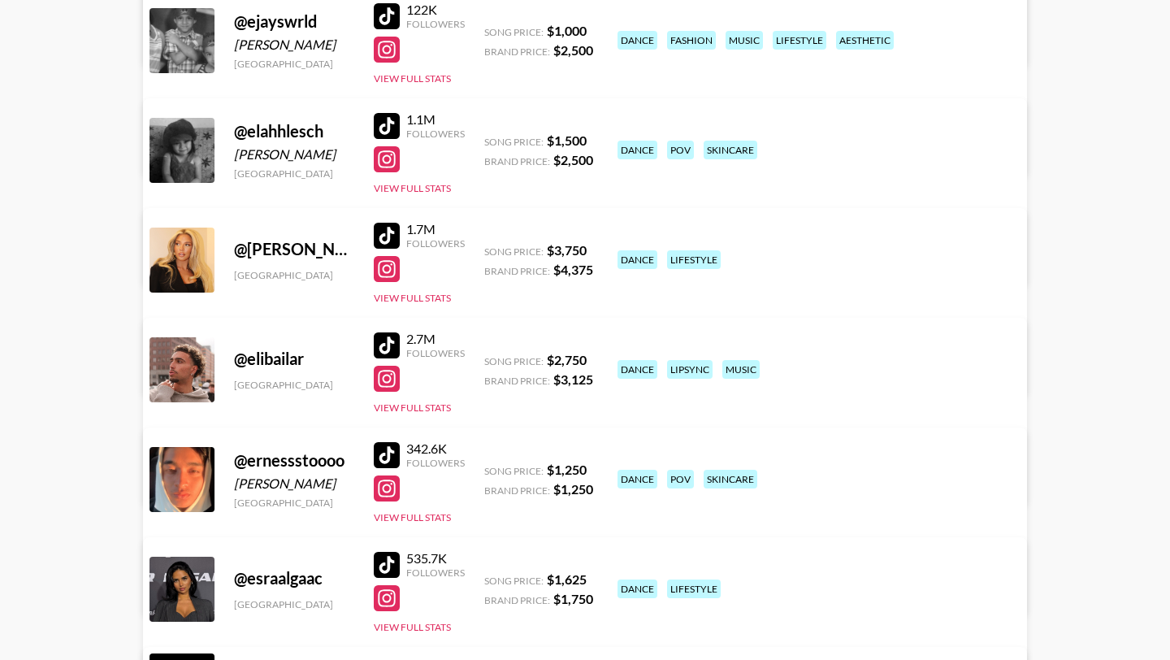
scroll to position [4430, 0]
click at [386, 230] on div at bounding box center [387, 235] width 26 height 26
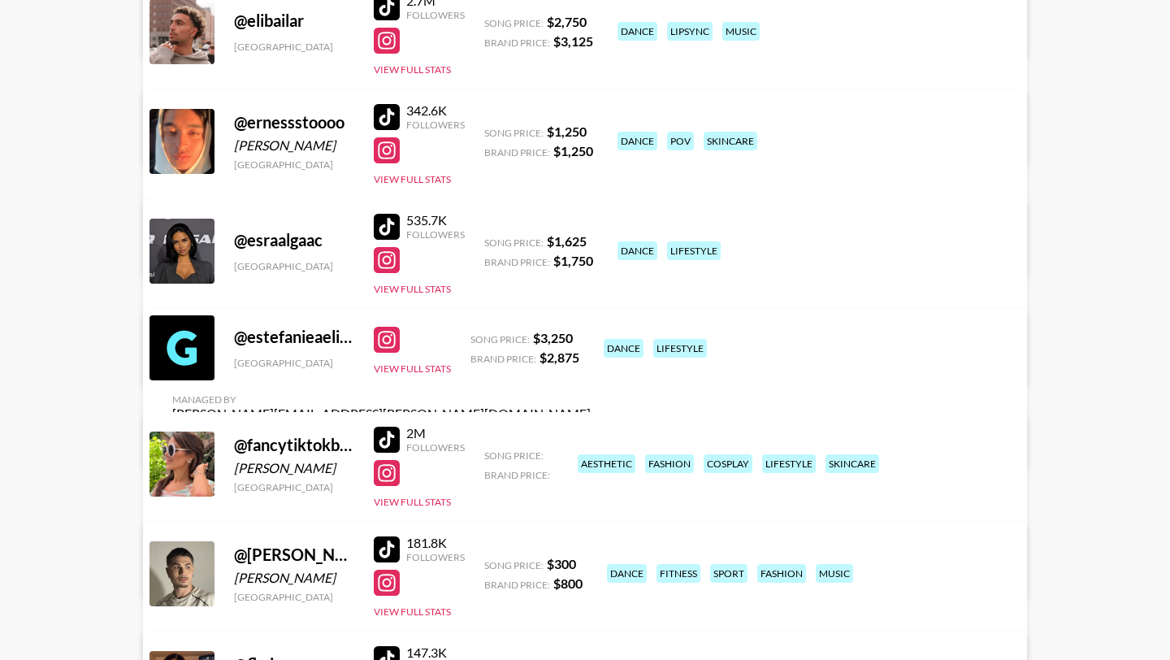
scroll to position [4771, 0]
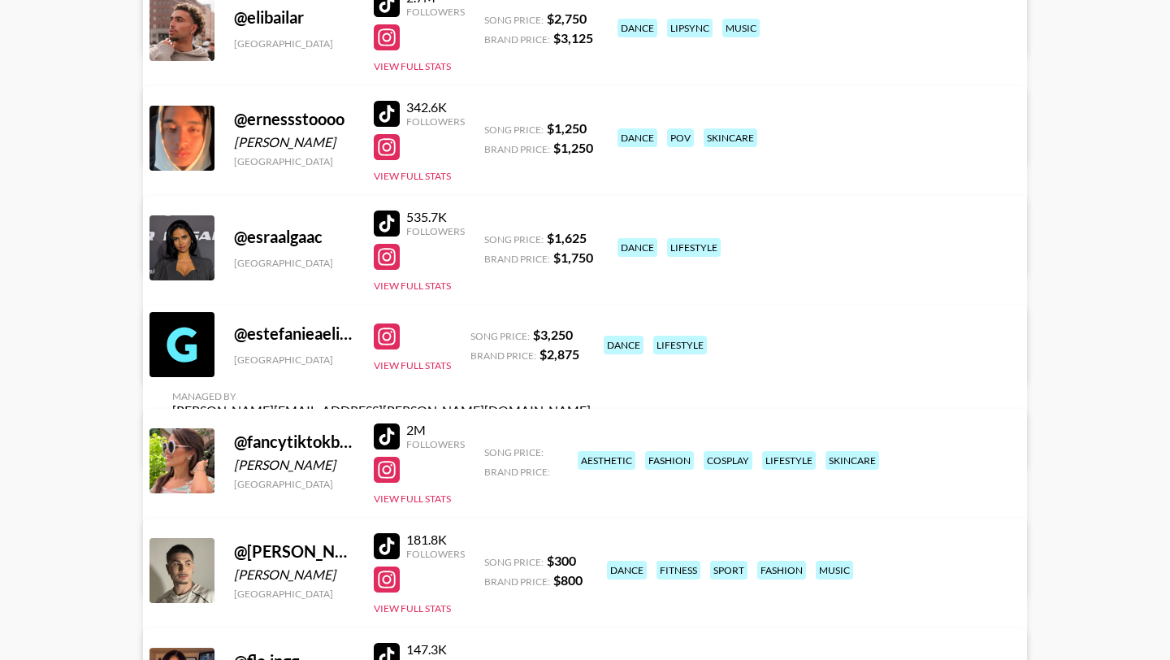
click at [389, 218] on div at bounding box center [387, 223] width 26 height 26
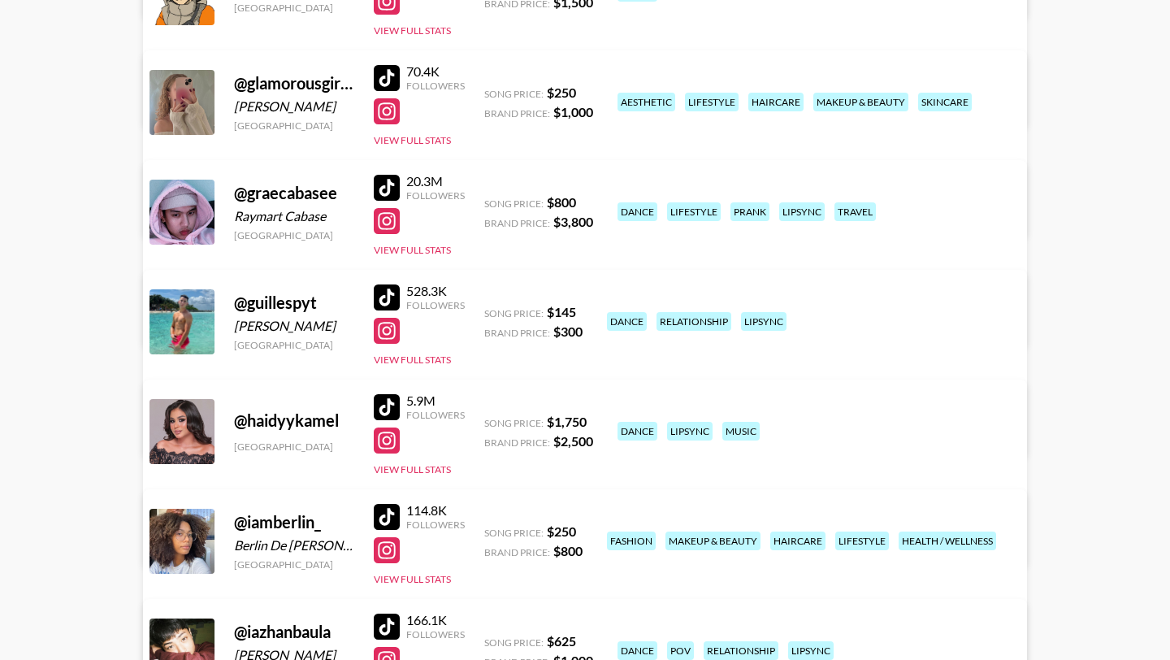
scroll to position [5796, 0]
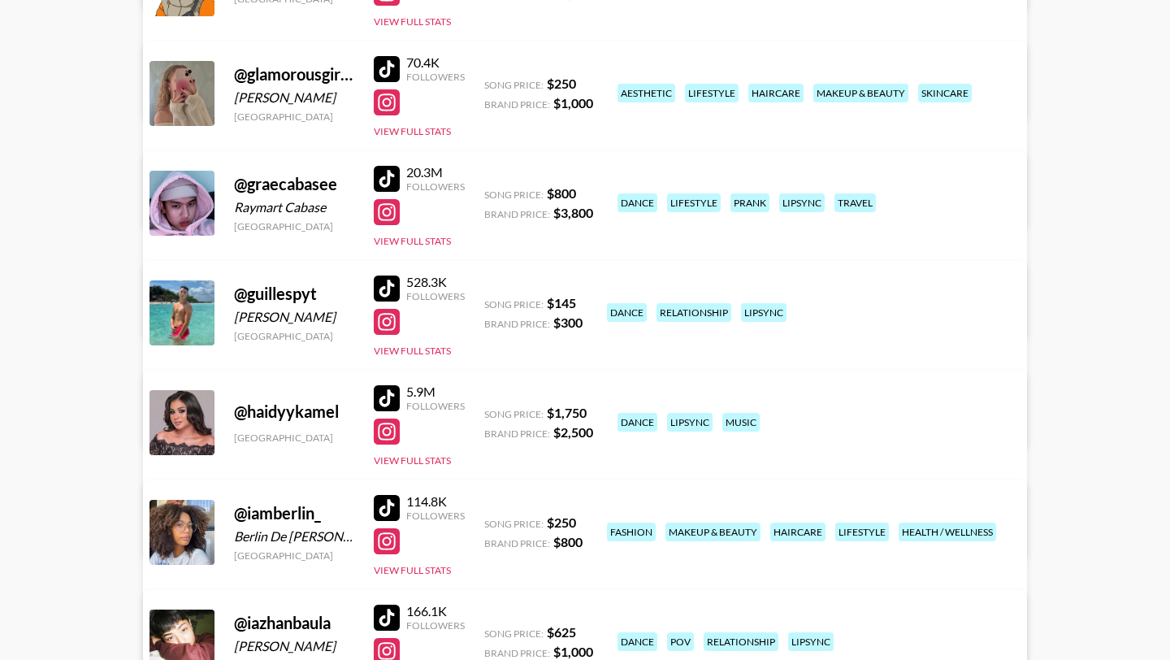
click at [392, 397] on div at bounding box center [387, 398] width 26 height 26
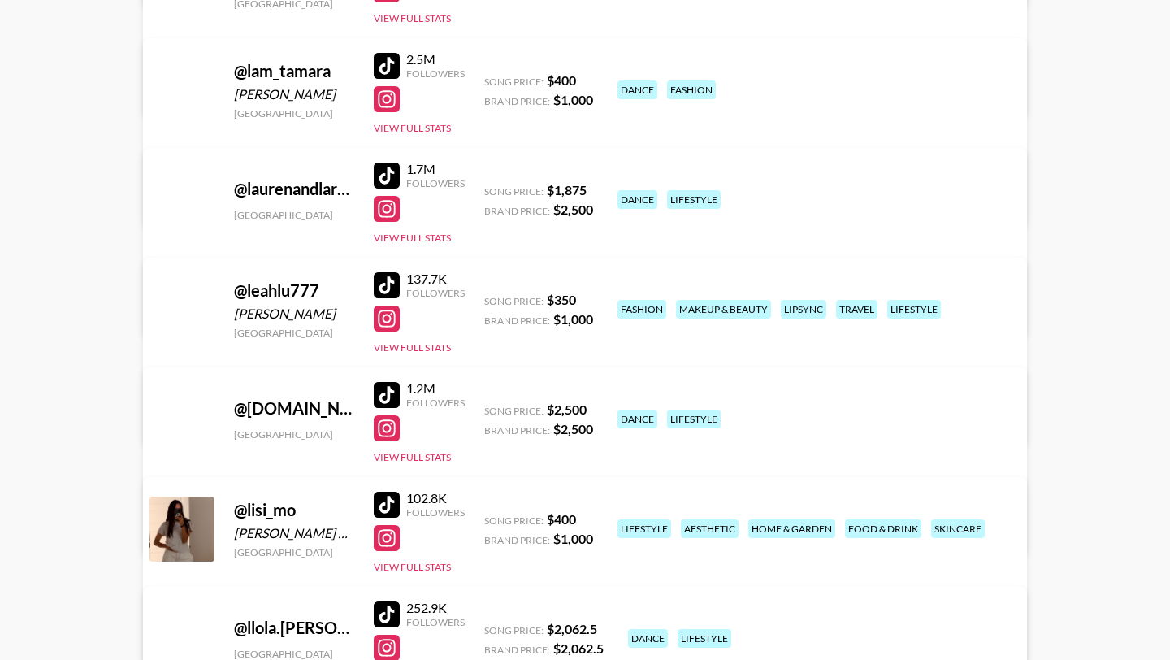
scroll to position [8877, 0]
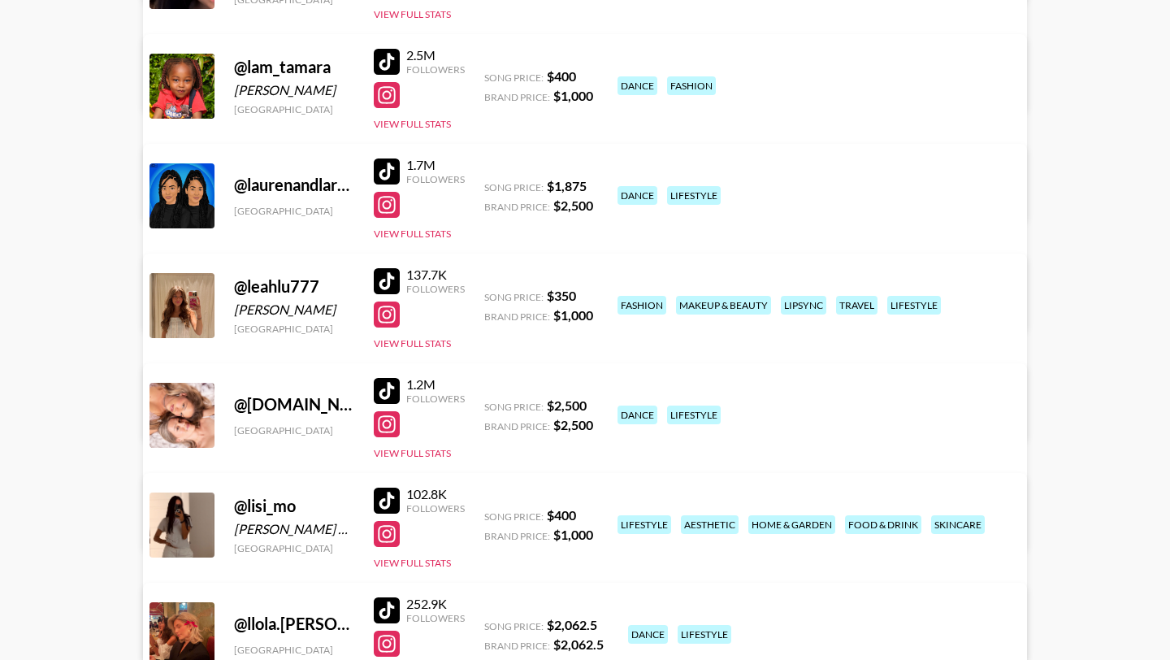
click at [385, 393] on div at bounding box center [387, 391] width 26 height 26
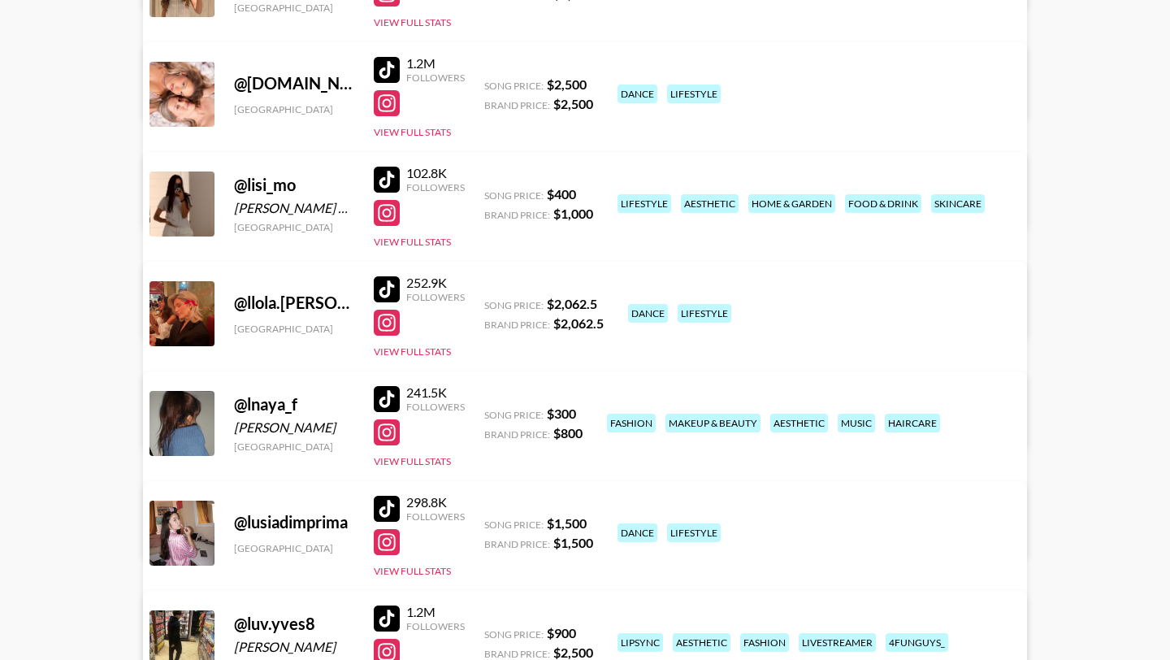
scroll to position [9201, 0]
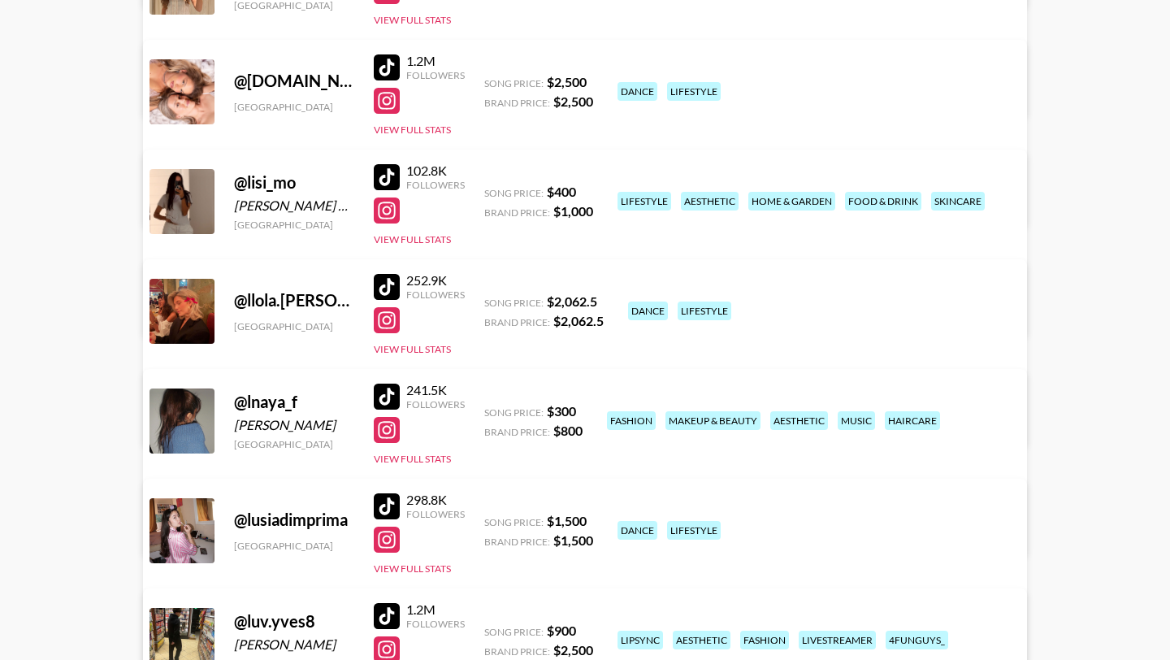
click at [378, 274] on div at bounding box center [387, 287] width 26 height 26
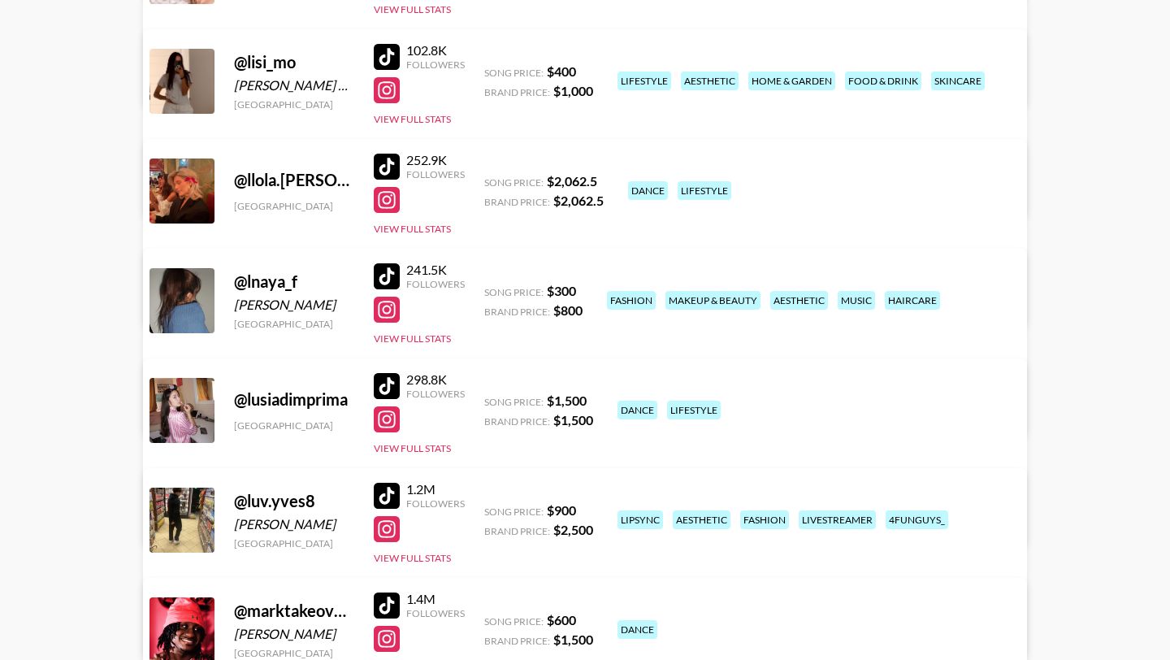
scroll to position [9322, 0]
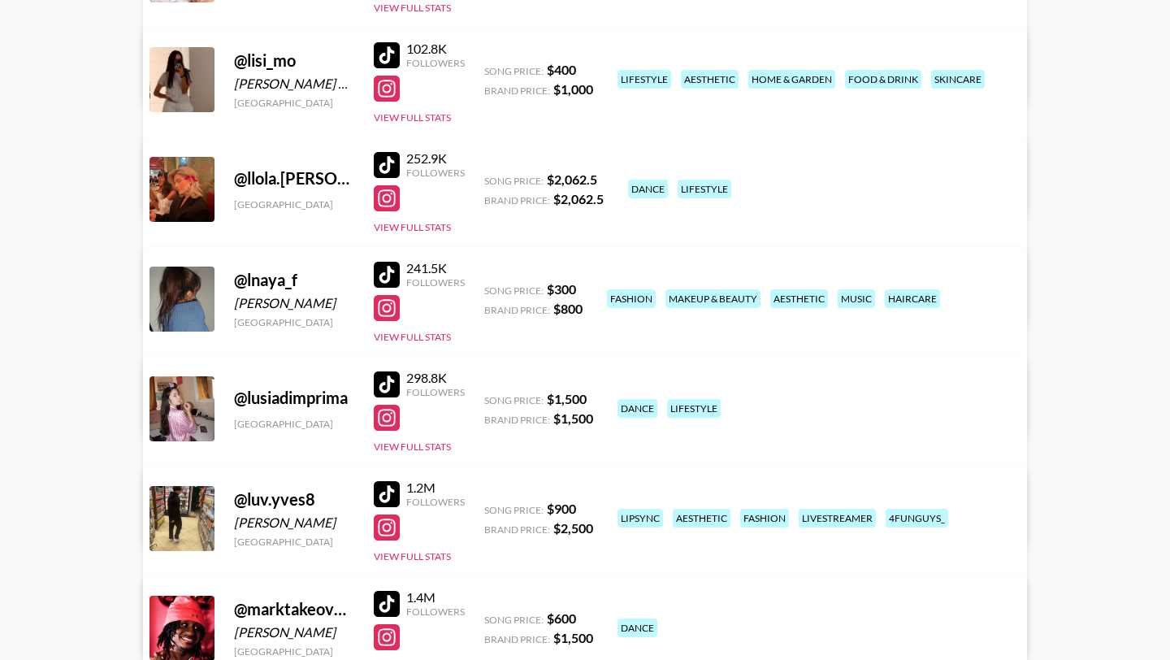
click at [386, 383] on div at bounding box center [387, 384] width 26 height 26
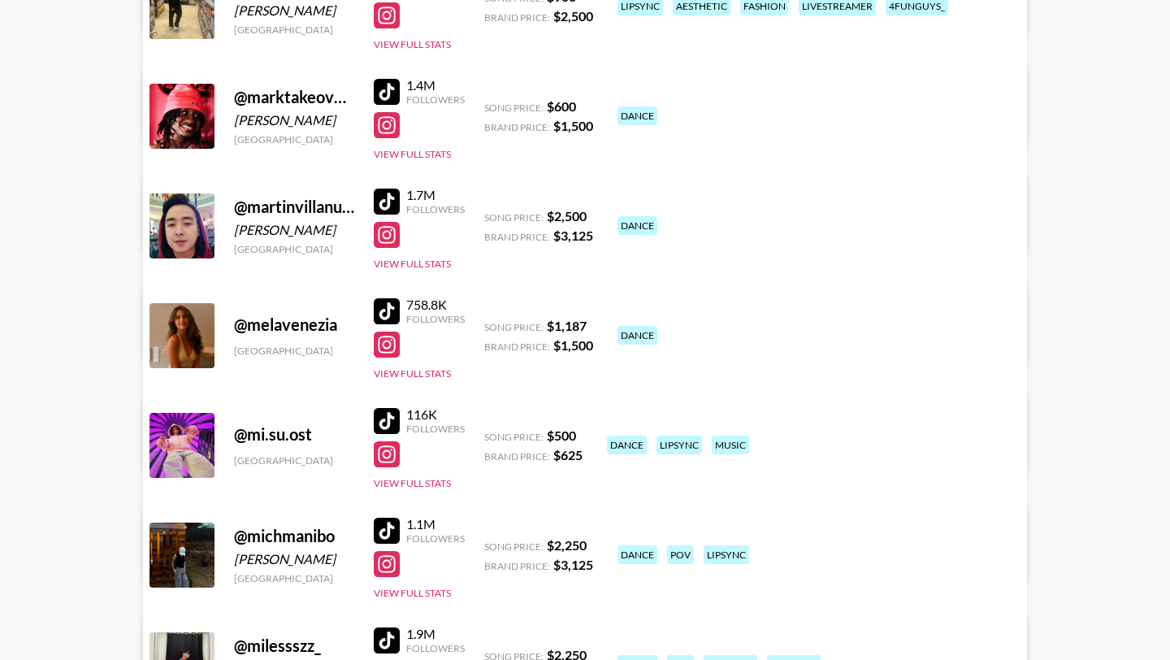
scroll to position [9889, 0]
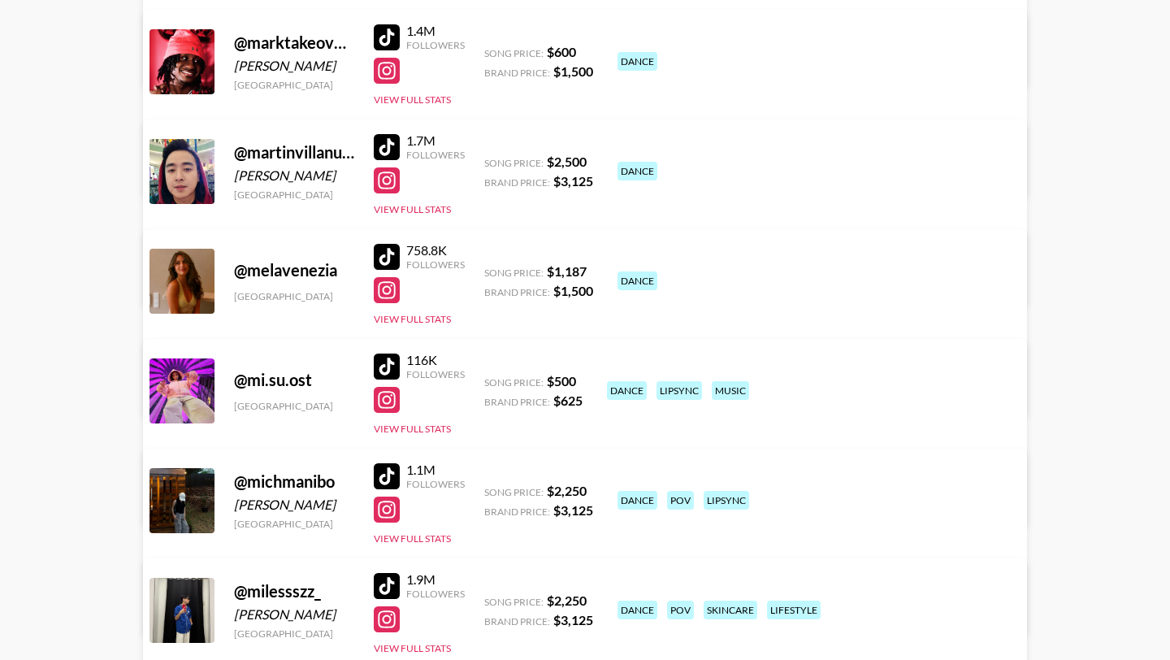
click at [379, 255] on div at bounding box center [387, 257] width 26 height 26
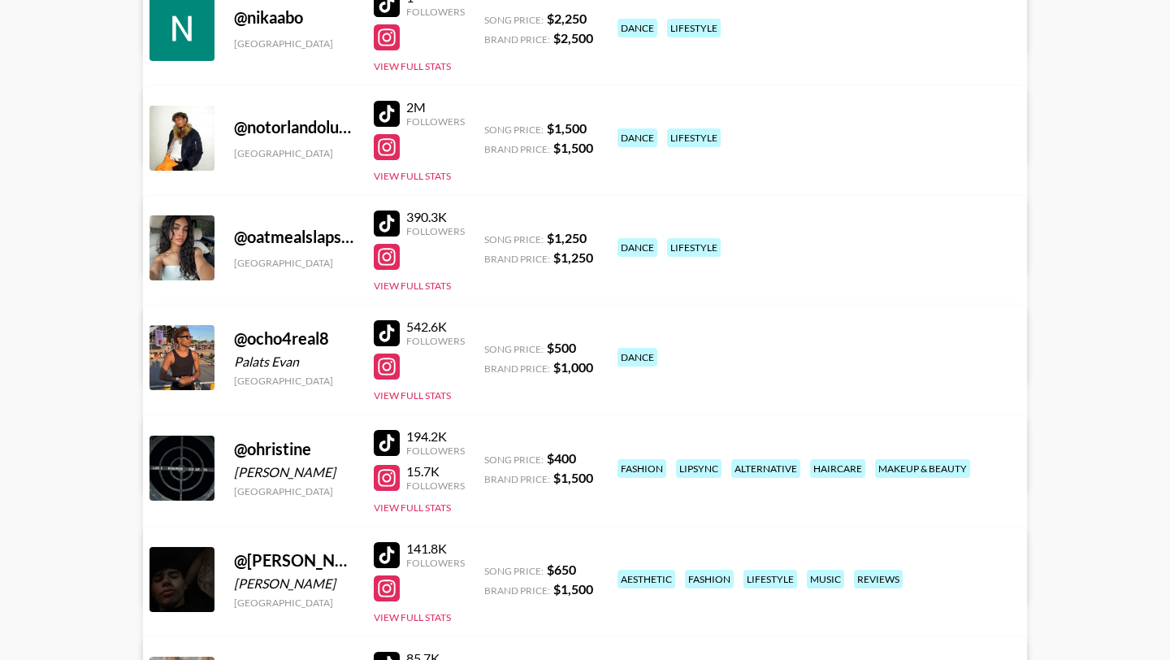
scroll to position [10912, 0]
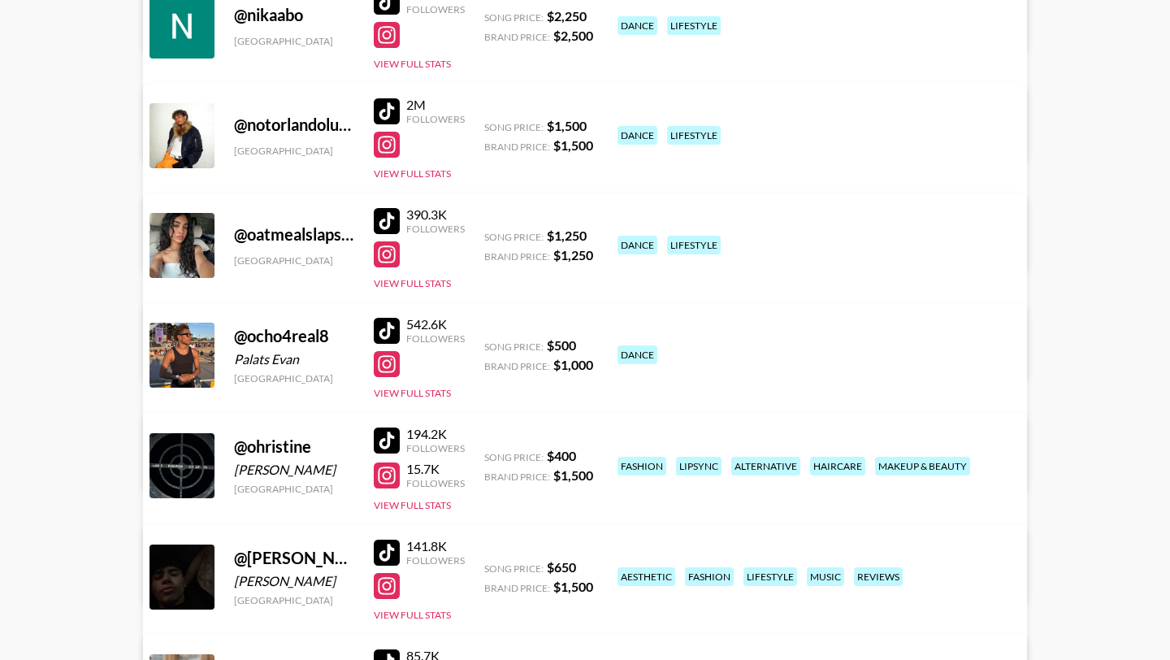
click at [384, 215] on div at bounding box center [387, 221] width 26 height 26
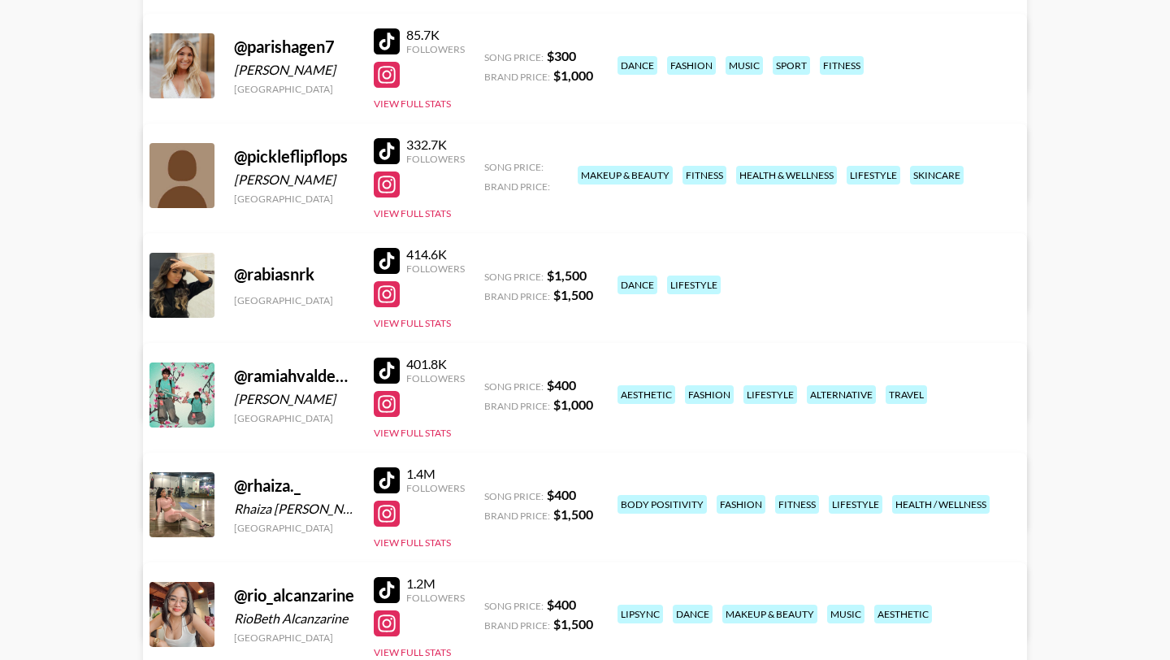
scroll to position [11535, 0]
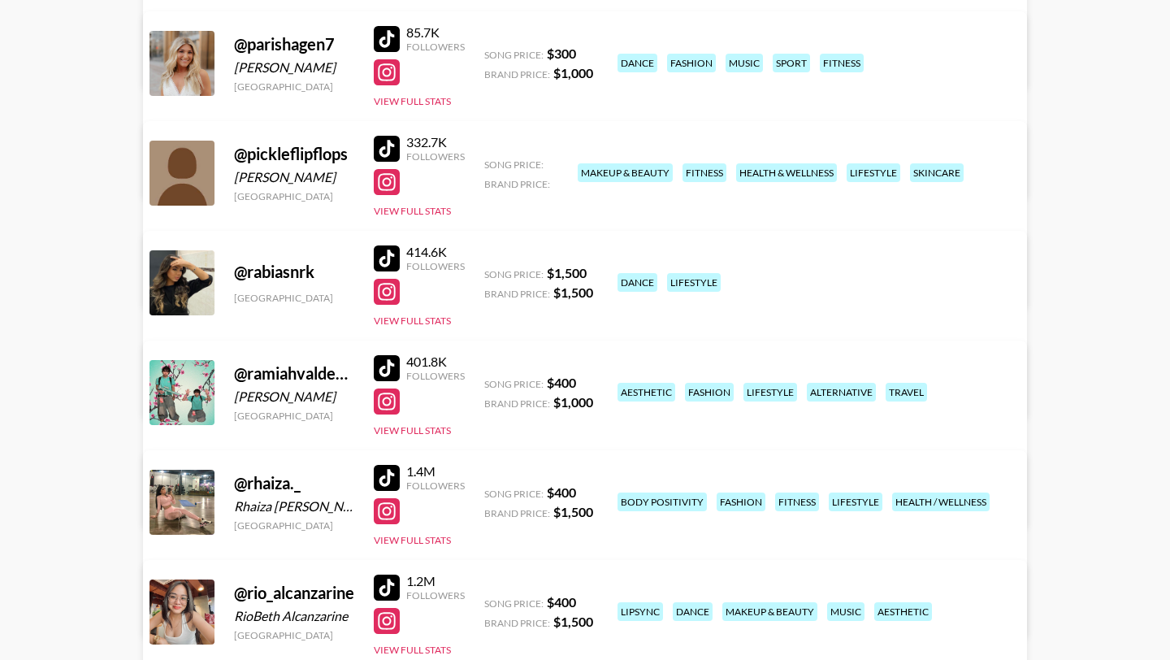
click at [379, 262] on div at bounding box center [387, 258] width 26 height 26
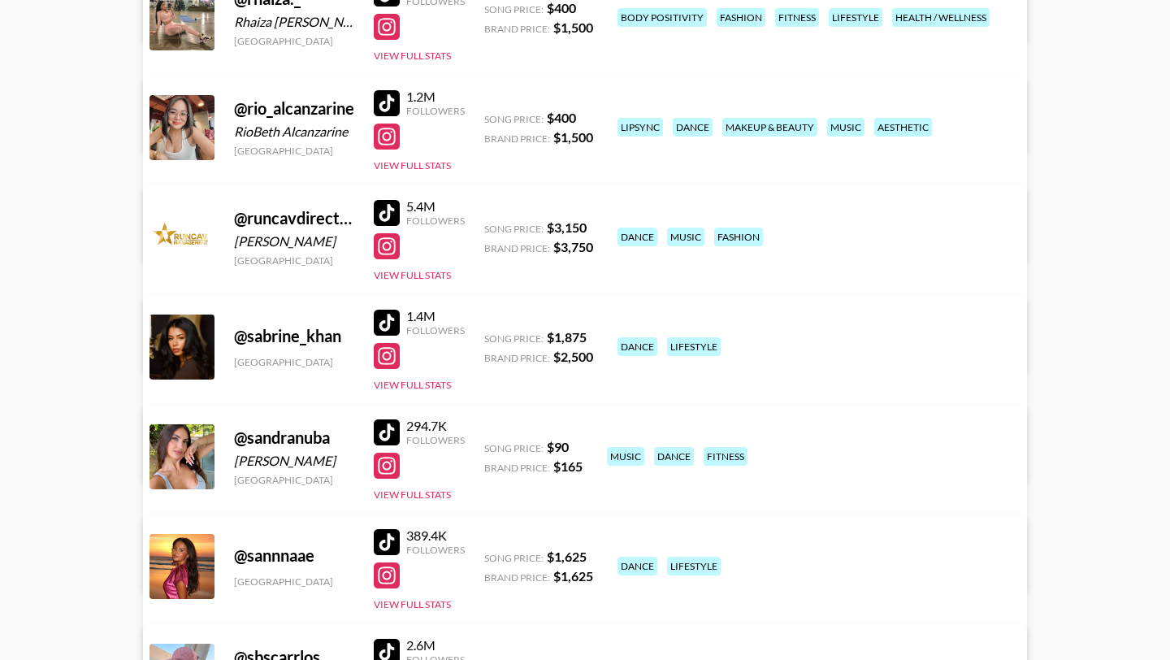
scroll to position [12020, 0]
click at [388, 326] on div at bounding box center [387, 322] width 26 height 26
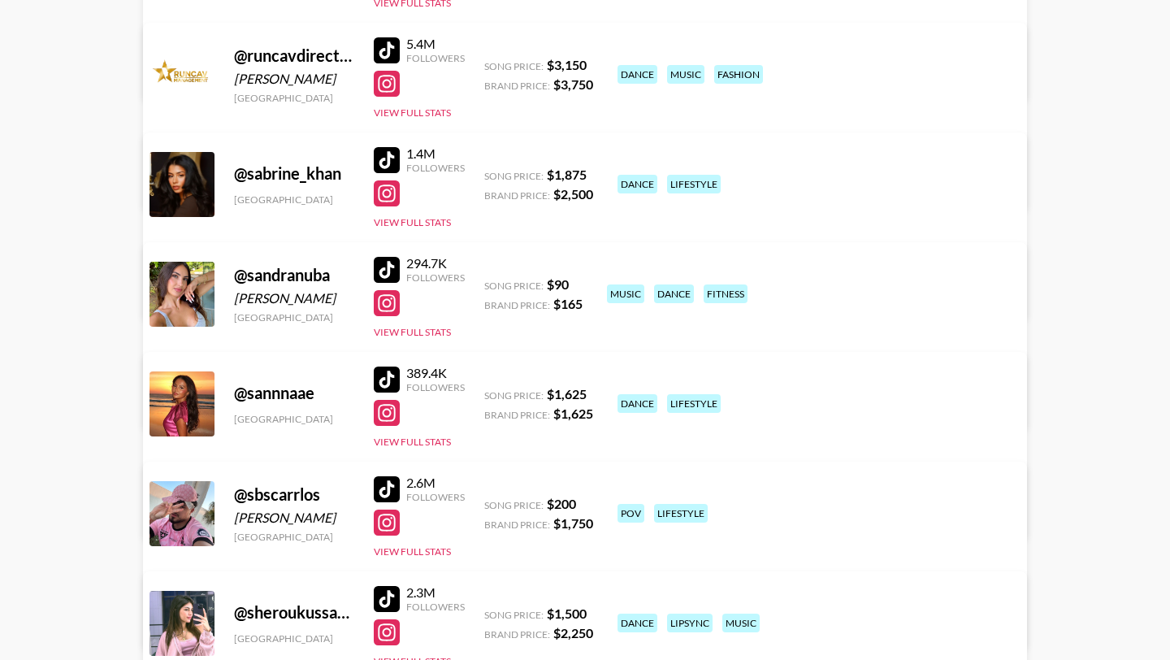
scroll to position [12210, 0]
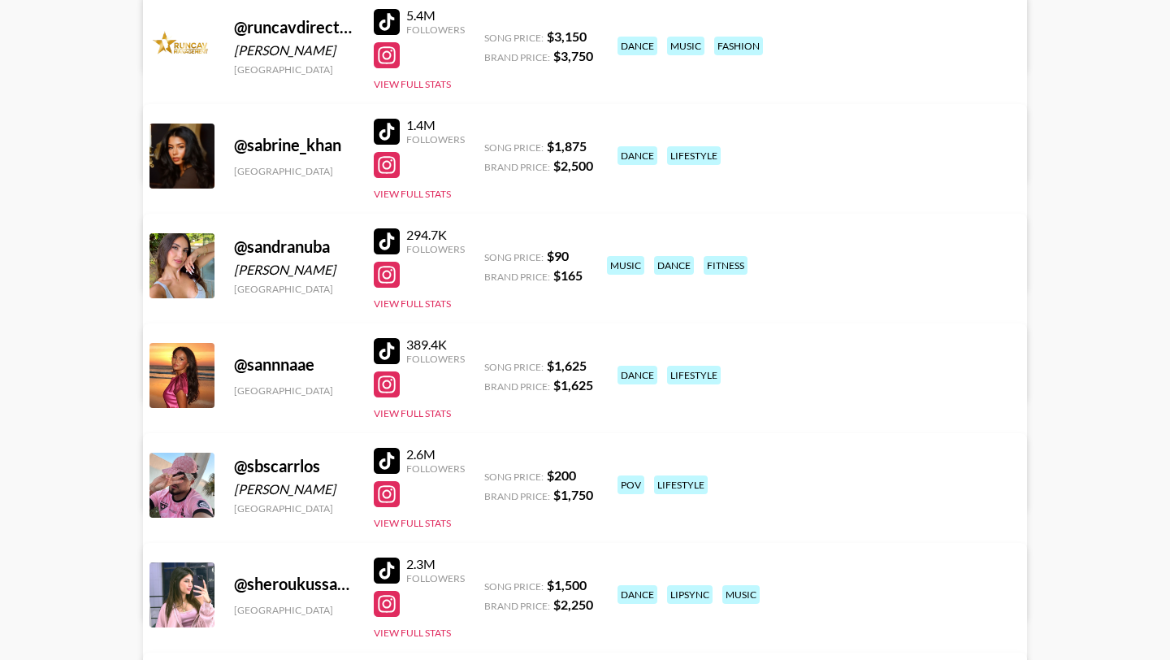
click at [386, 353] on div at bounding box center [387, 351] width 26 height 26
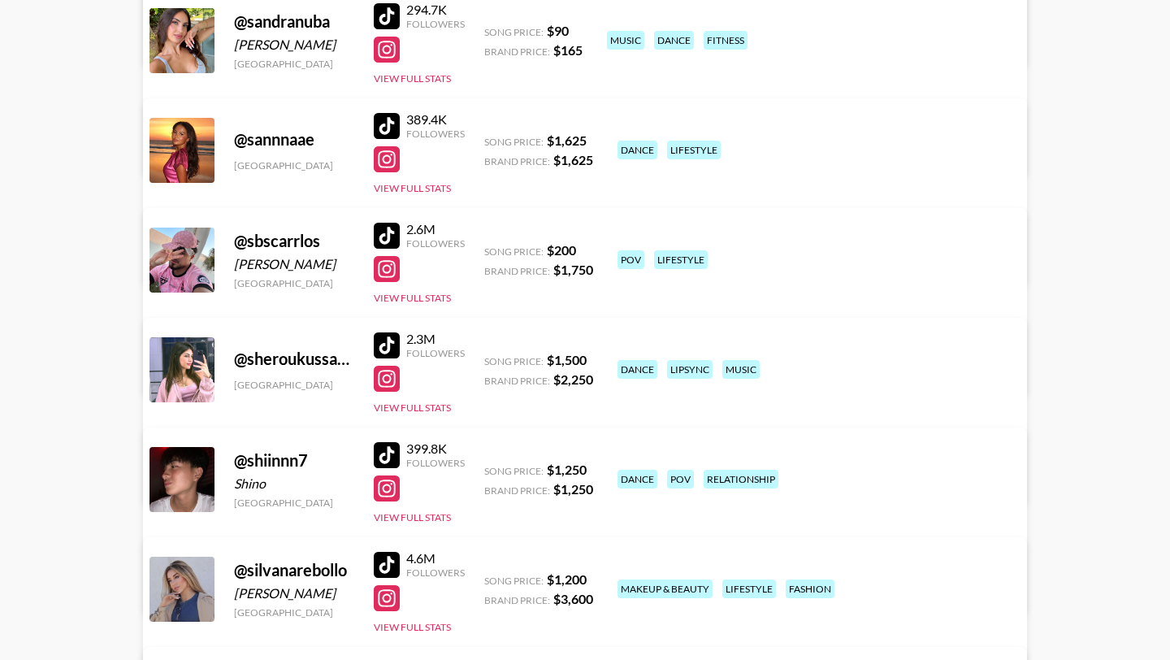
scroll to position [12604, 0]
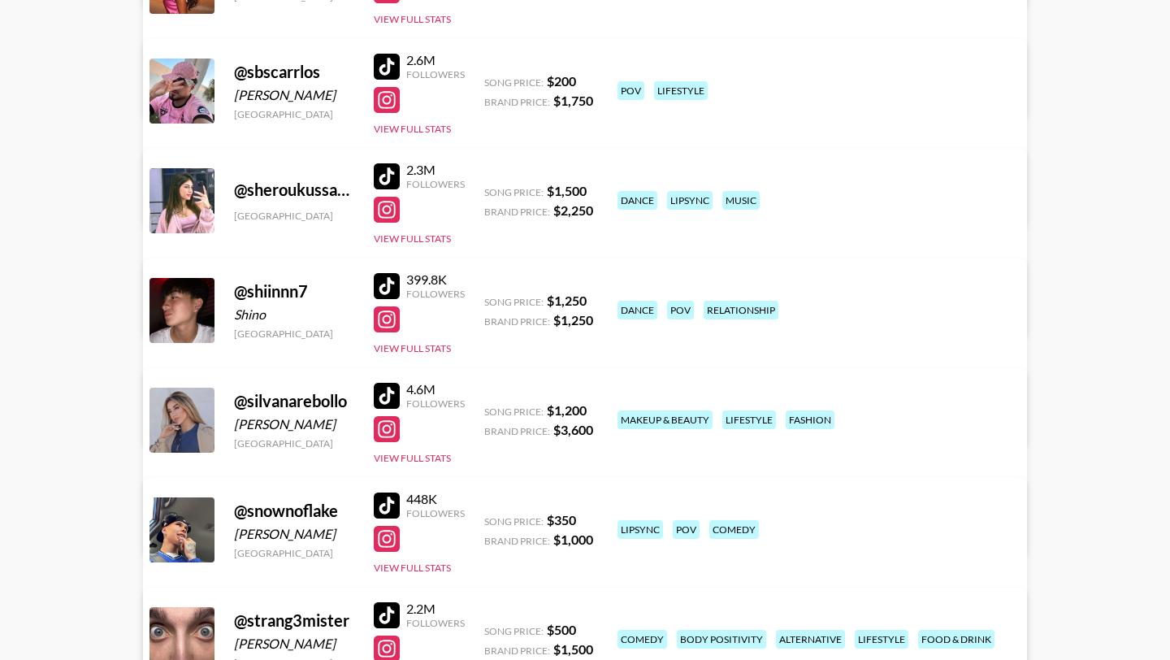
click at [384, 180] on div at bounding box center [387, 176] width 26 height 26
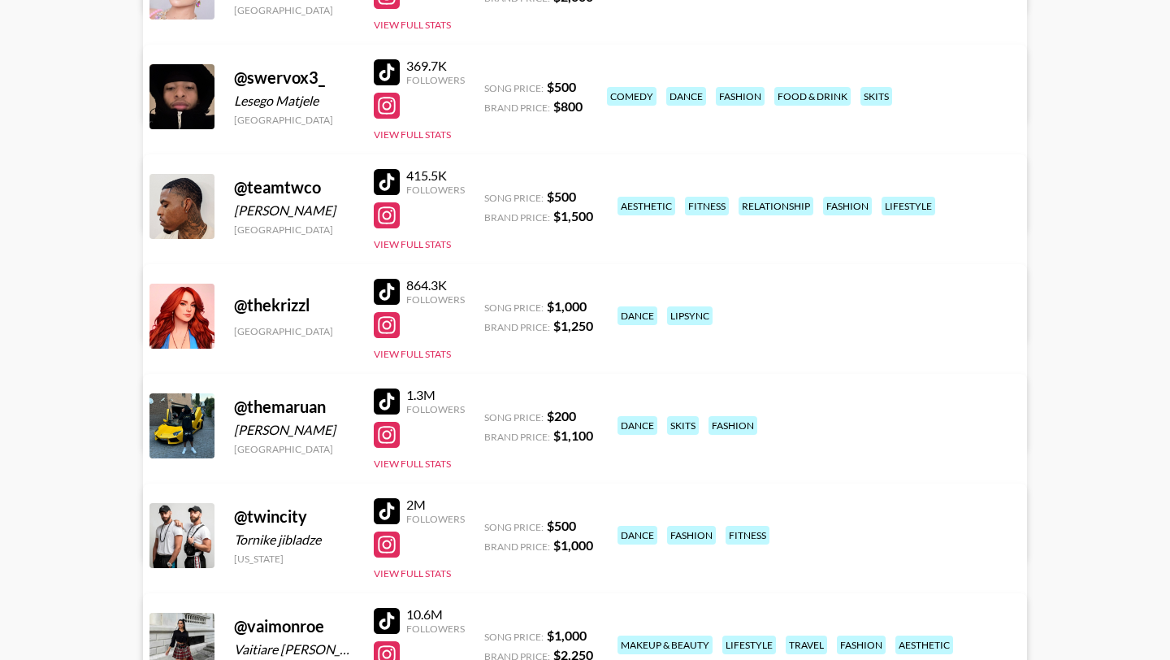
scroll to position [13371, 0]
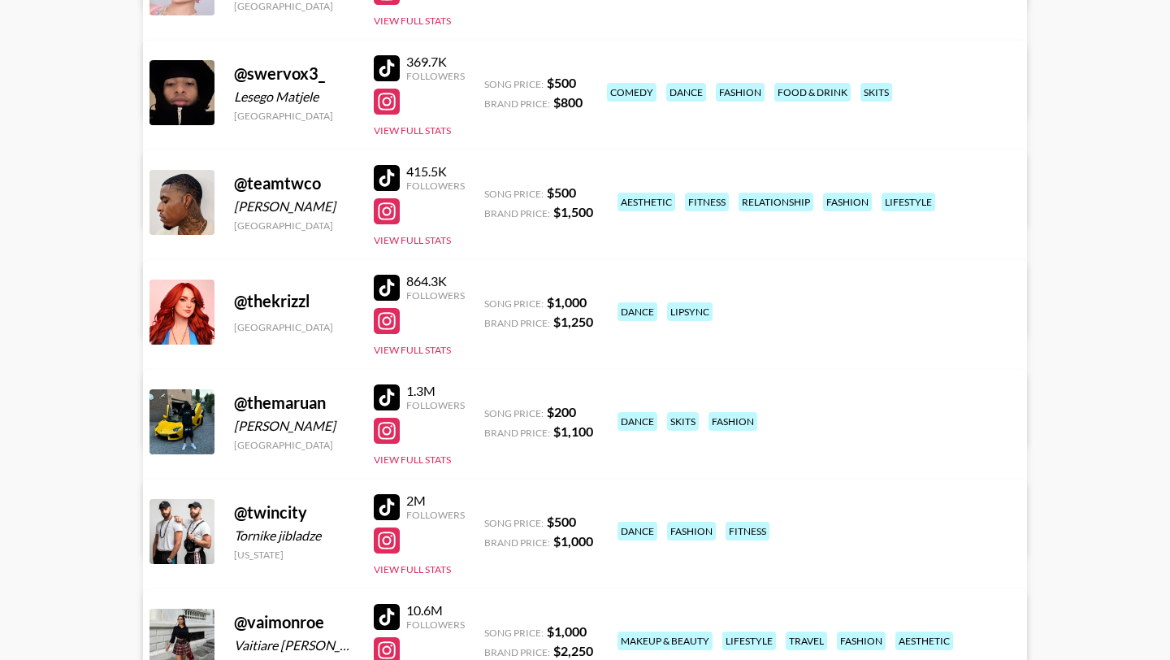
click at [382, 283] on div at bounding box center [387, 288] width 26 height 26
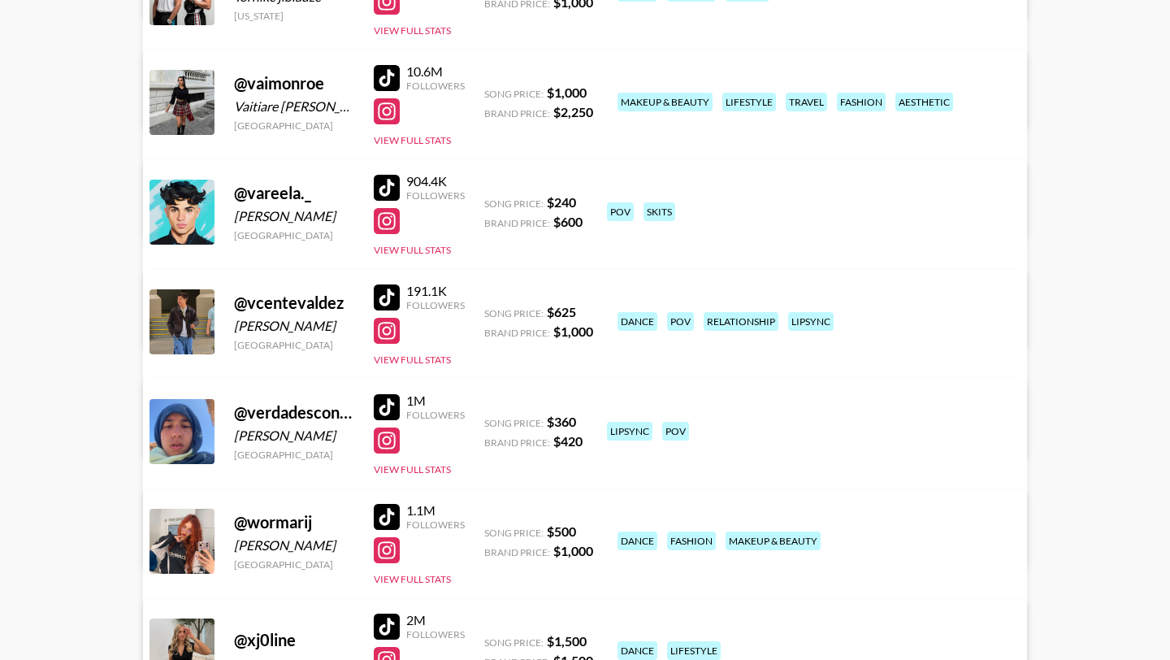
scroll to position [13912, 0]
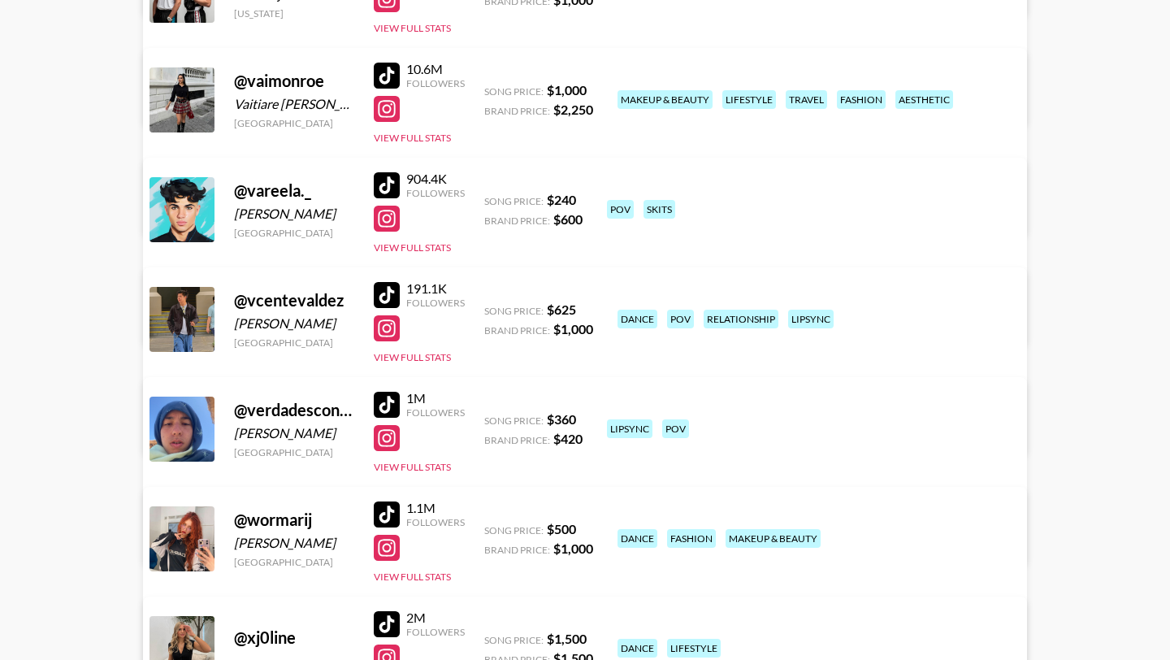
click at [382, 72] on div at bounding box center [387, 76] width 26 height 26
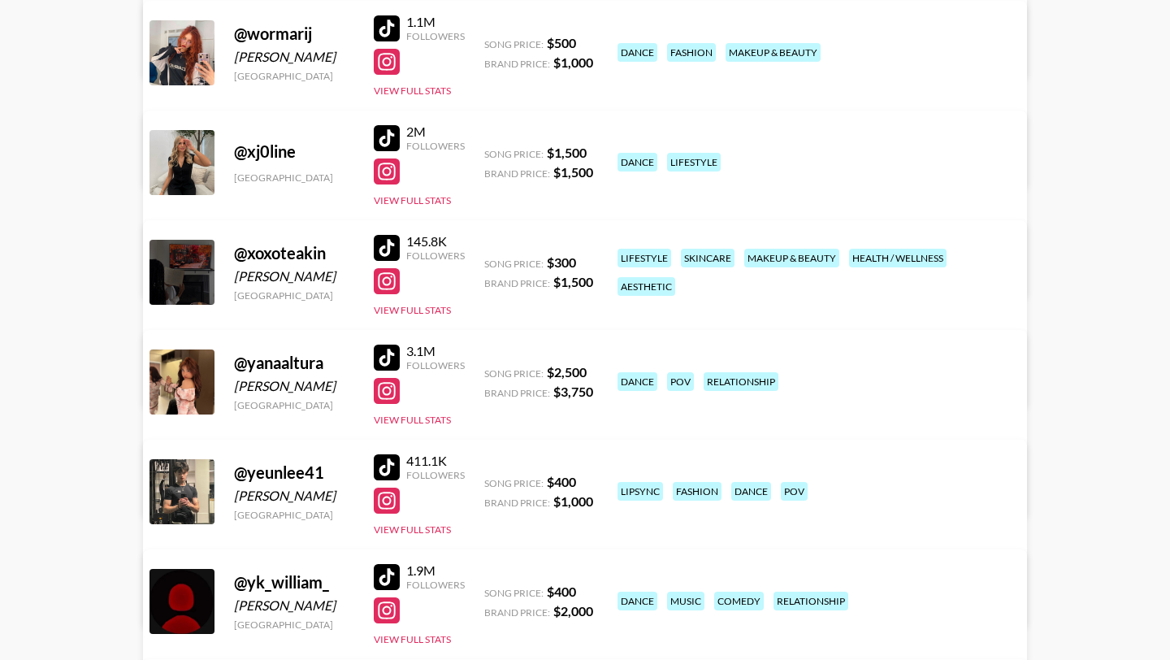
scroll to position [14399, 0]
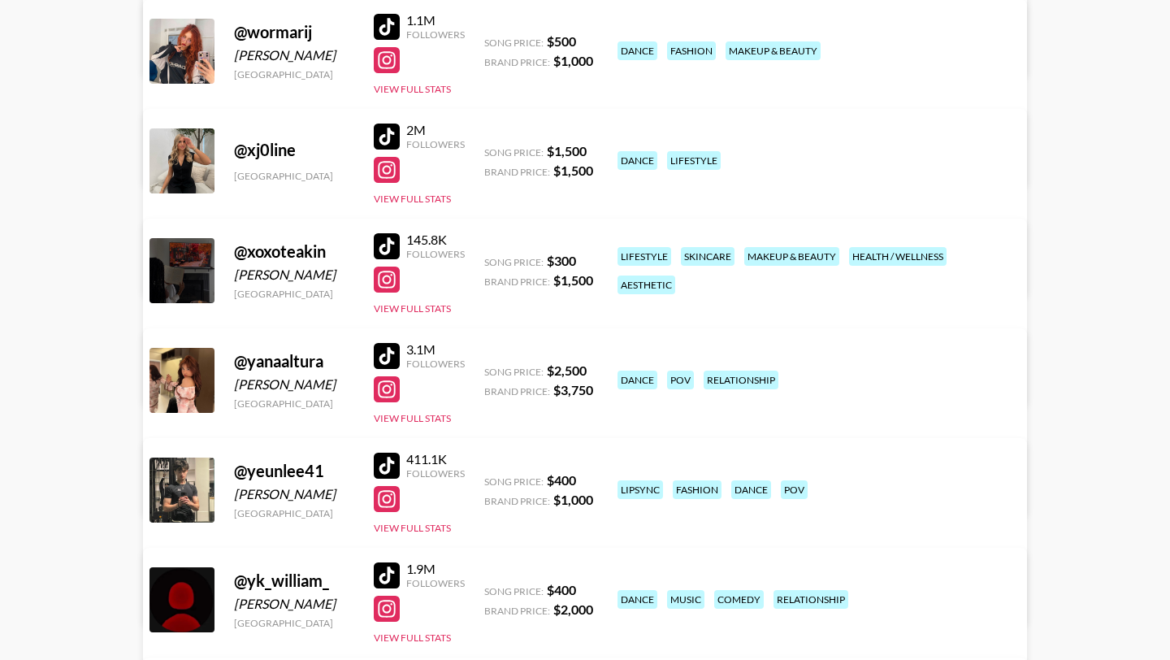
click at [388, 133] on div at bounding box center [387, 137] width 26 height 26
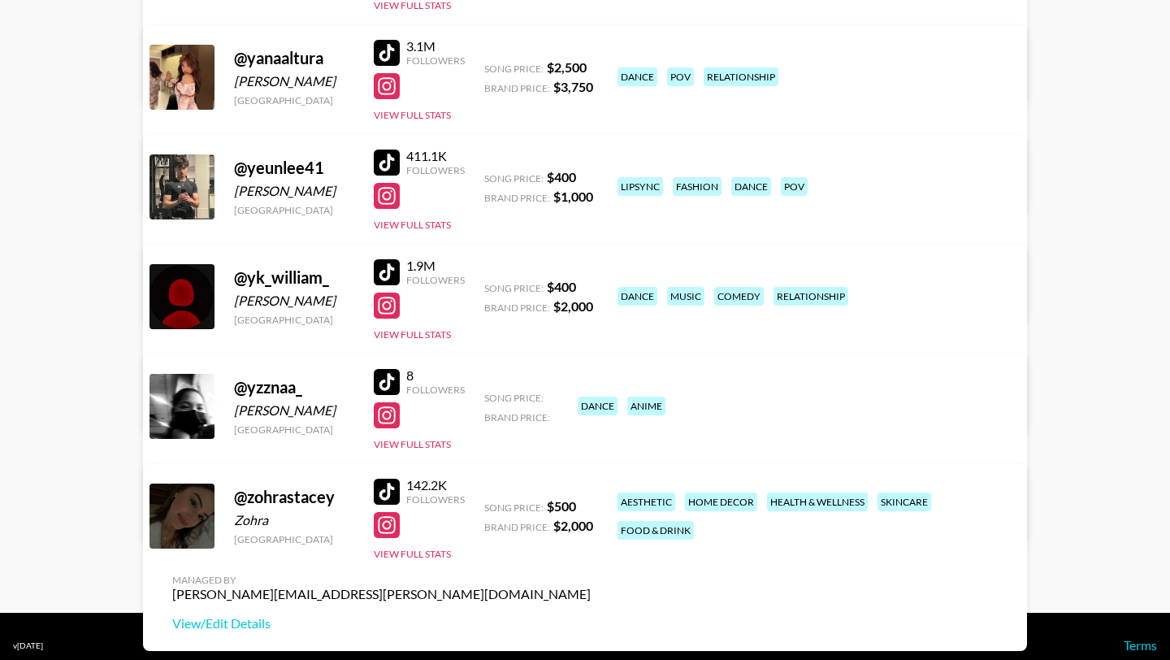
scroll to position [14720, 0]
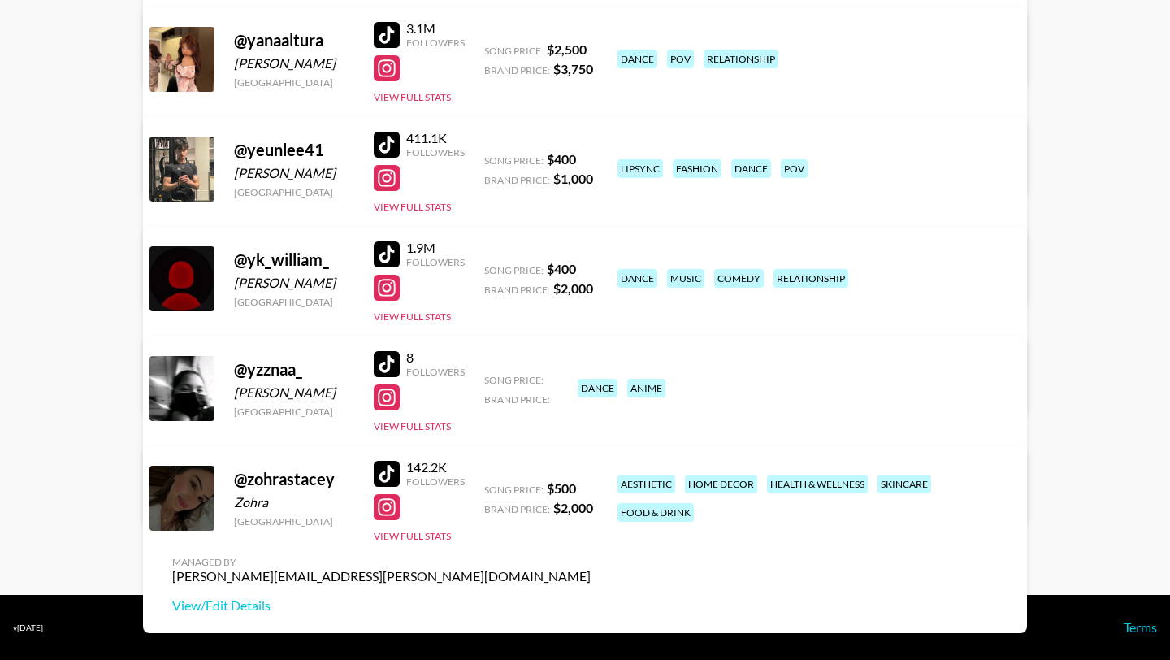
click at [574, 488] on link "View/Edit Details" at bounding box center [381, 496] width 418 height 16
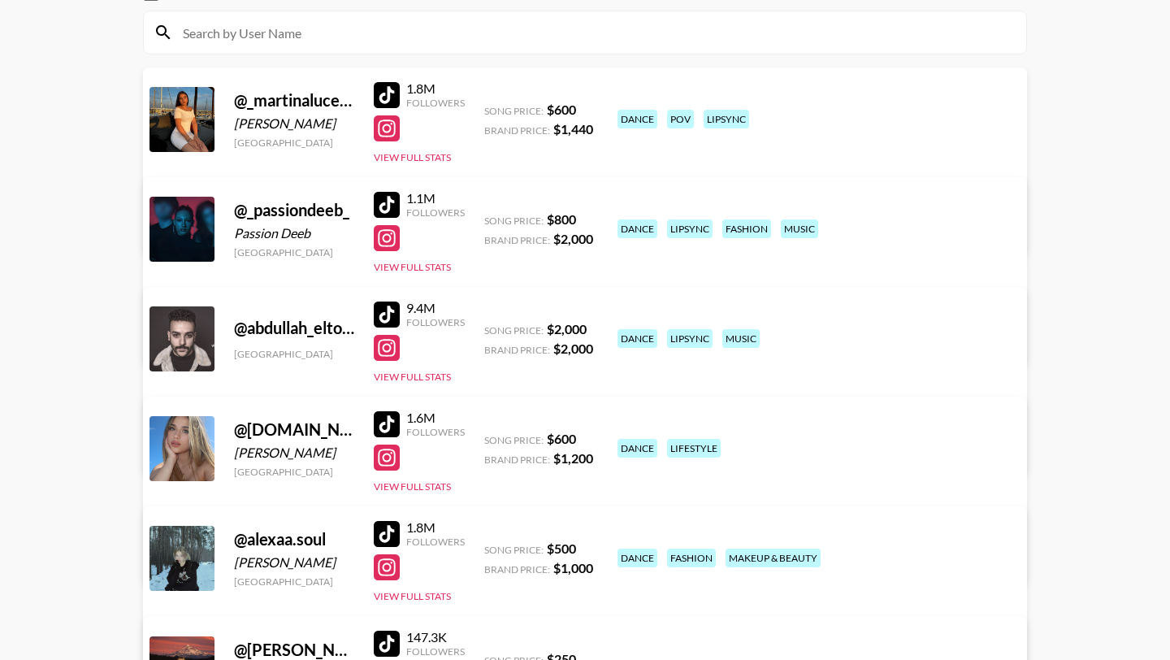
scroll to position [0, 0]
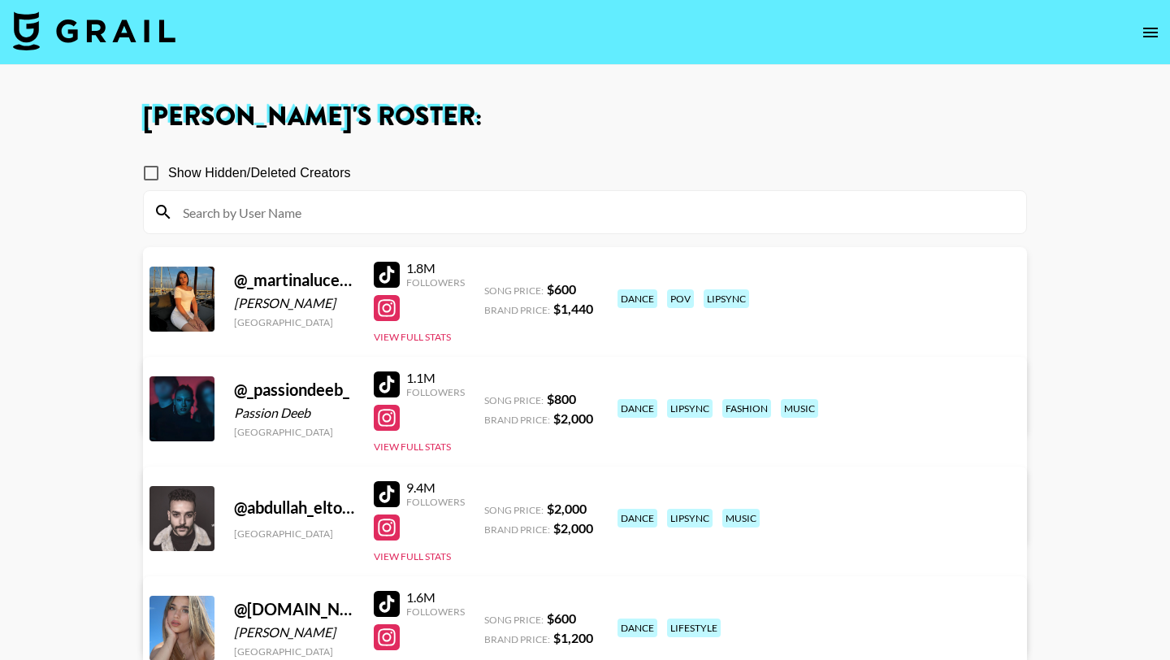
click at [379, 215] on input at bounding box center [594, 212] width 843 height 26
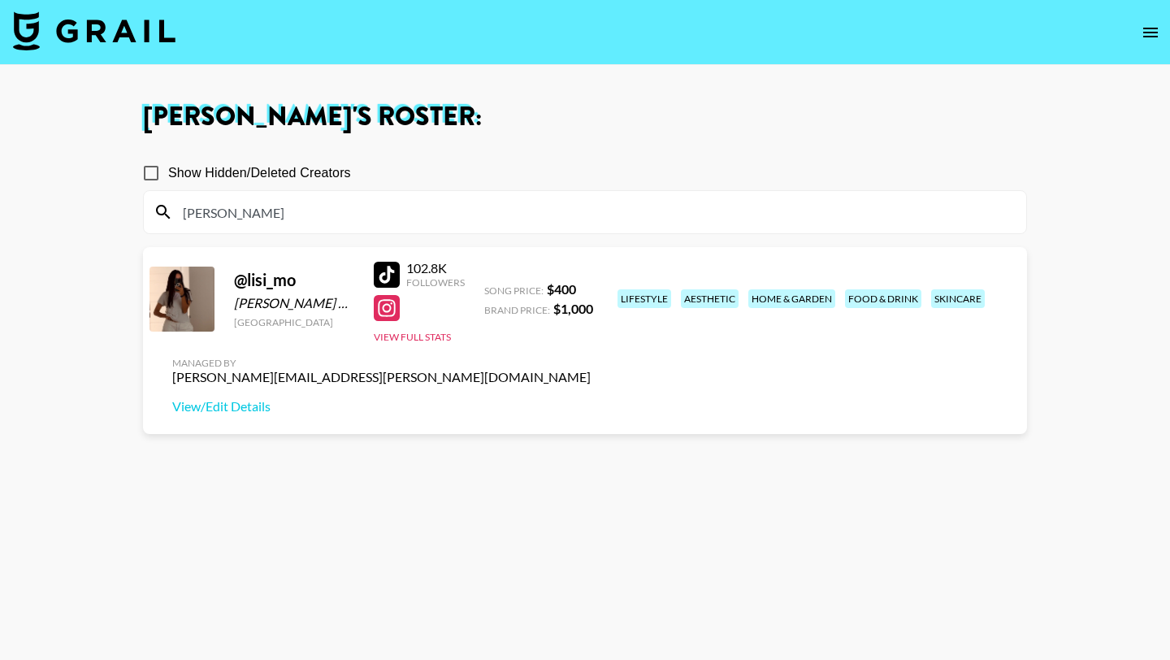
click at [394, 217] on input "[PERSON_NAME]" at bounding box center [594, 212] width 843 height 26
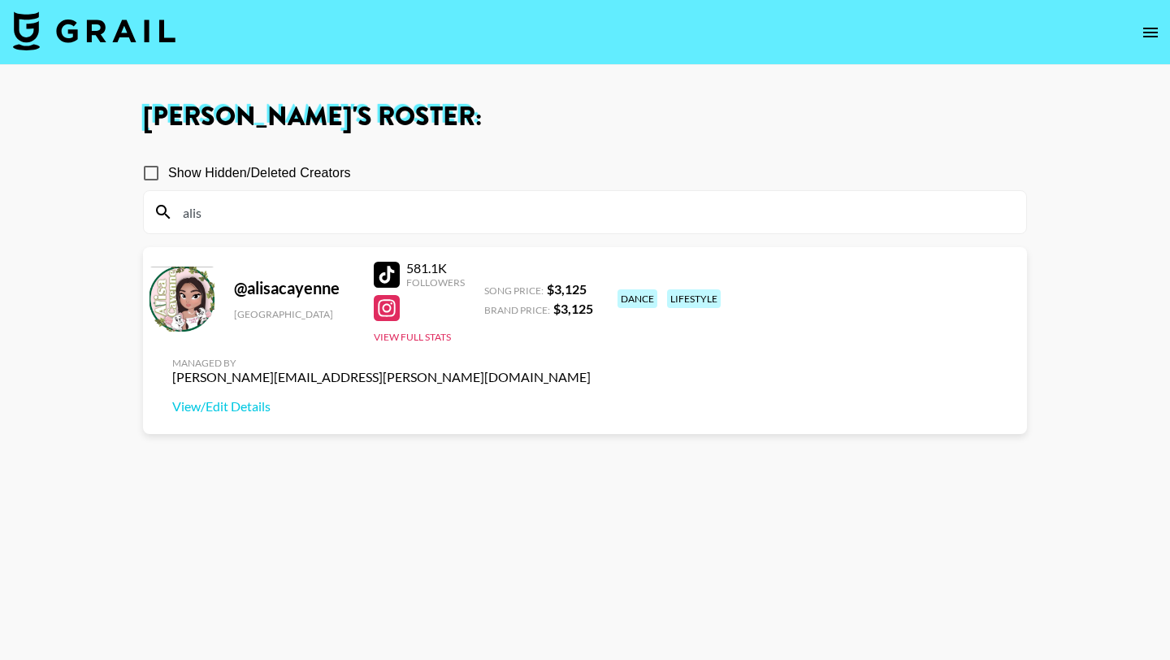
click at [358, 200] on input "alis" at bounding box center [594, 212] width 843 height 26
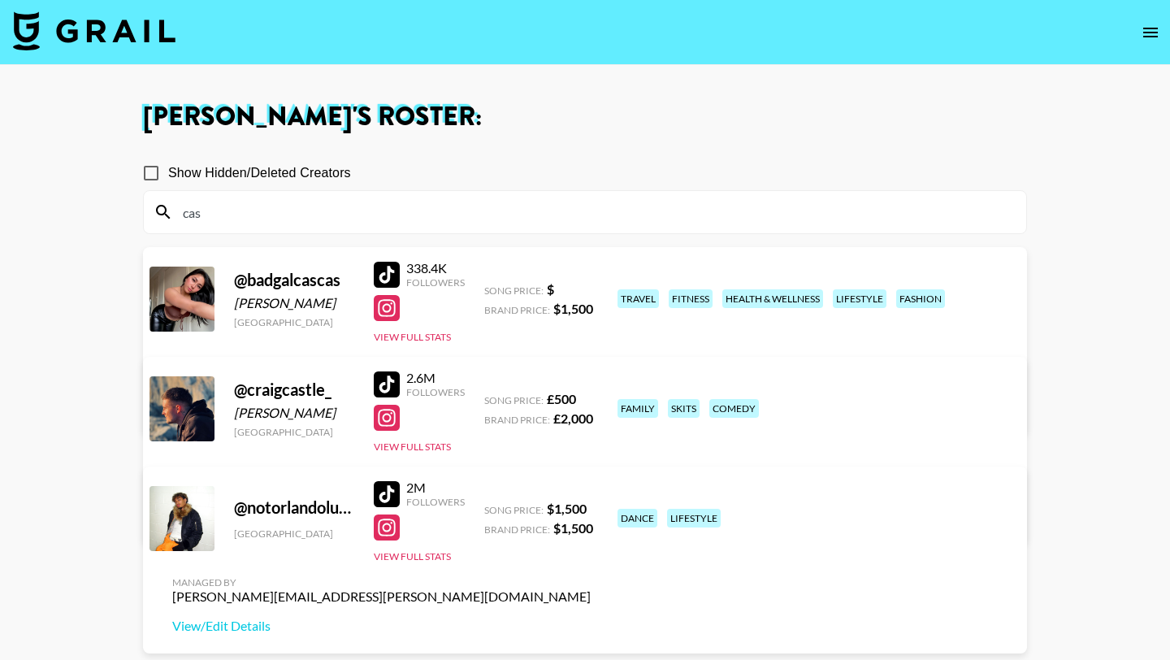
click at [361, 212] on input "cas" at bounding box center [594, 212] width 843 height 26
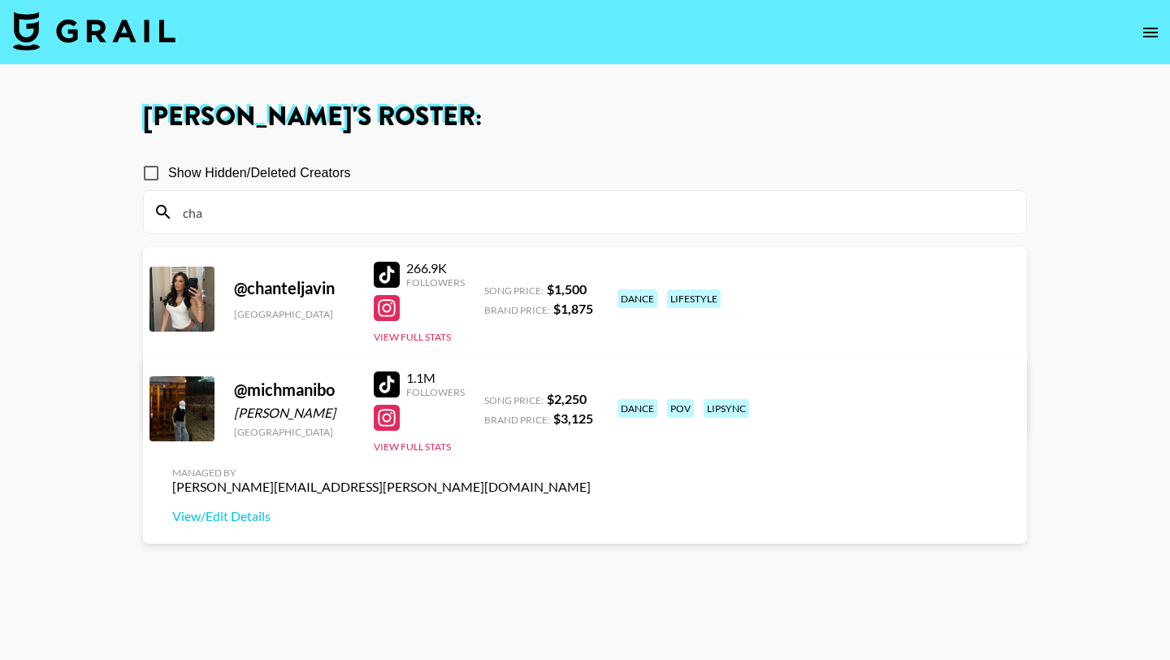
click at [352, 209] on input "cha" at bounding box center [594, 212] width 843 height 26
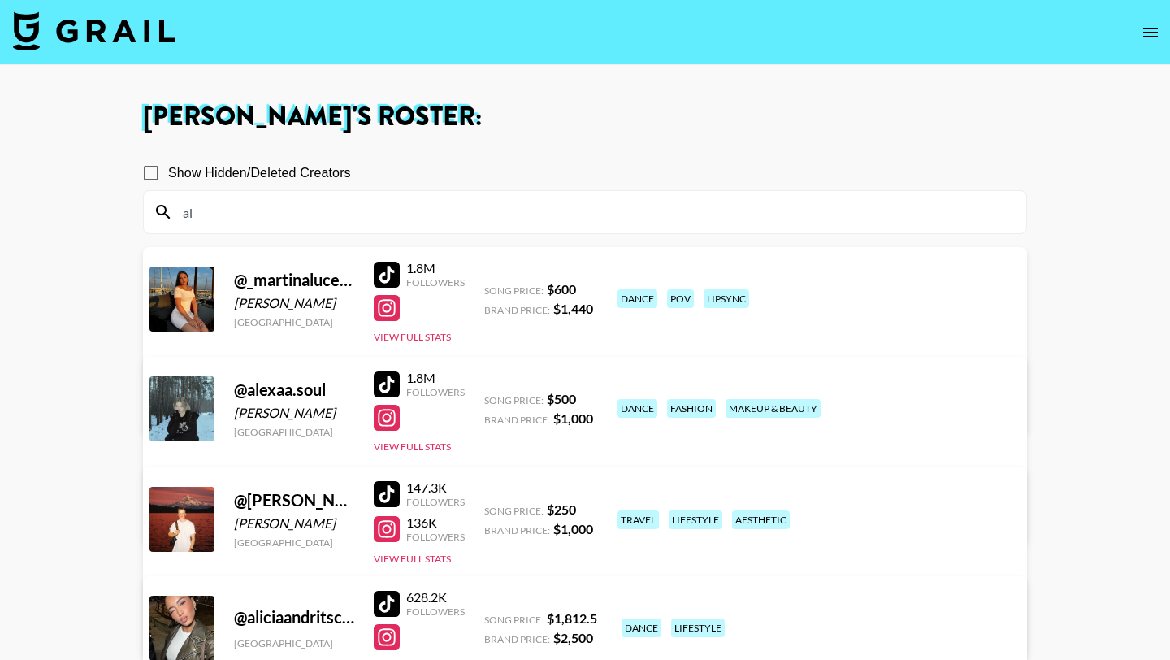
type input "a"
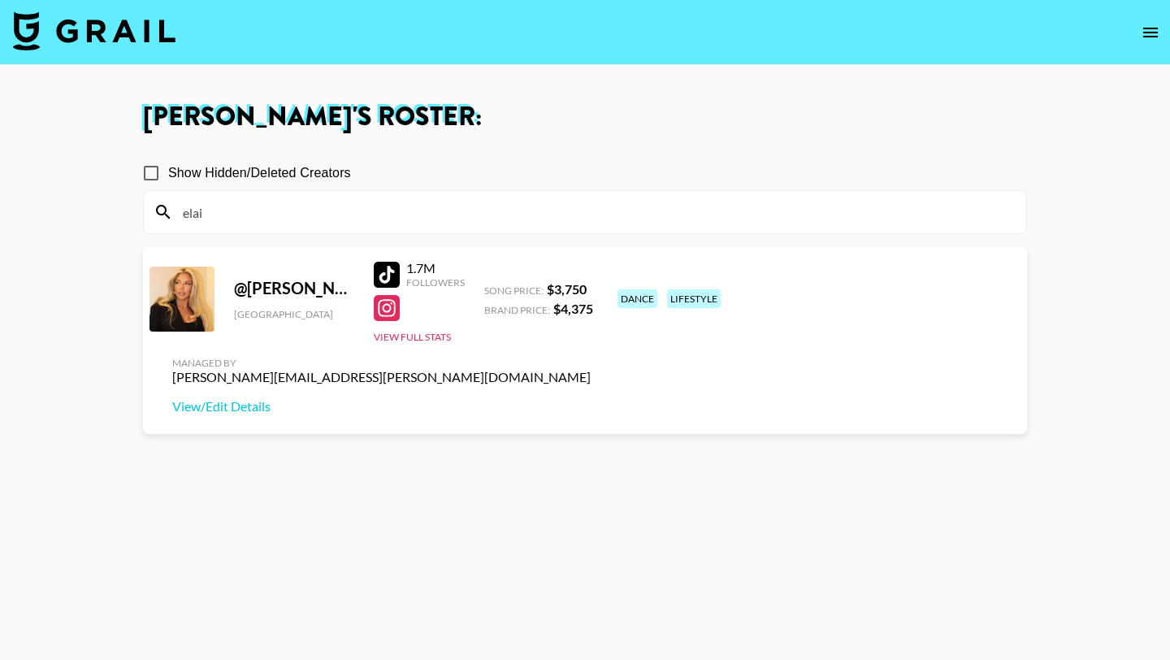
click at [320, 206] on input "elai" at bounding box center [594, 212] width 843 height 26
click at [390, 267] on div at bounding box center [387, 275] width 26 height 26
click at [405, 189] on div "Show Hidden/Deleted Creators" at bounding box center [585, 173] width 884 height 34
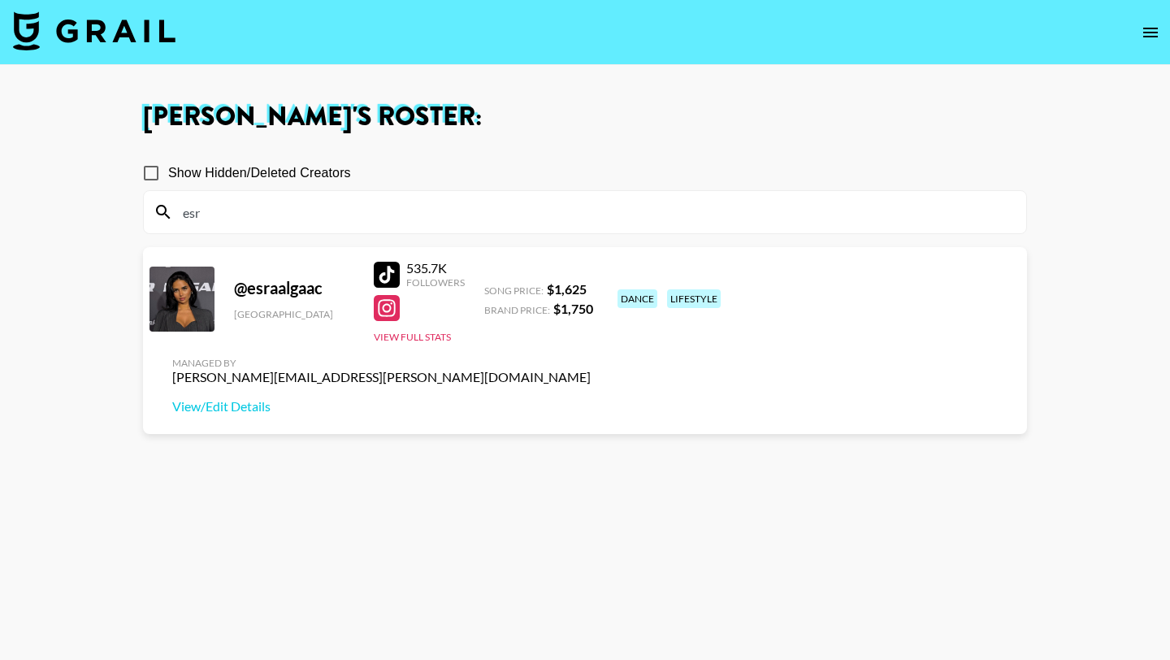
click at [395, 212] on input "esr" at bounding box center [594, 212] width 843 height 26
click at [364, 221] on input "llol" at bounding box center [594, 212] width 843 height 26
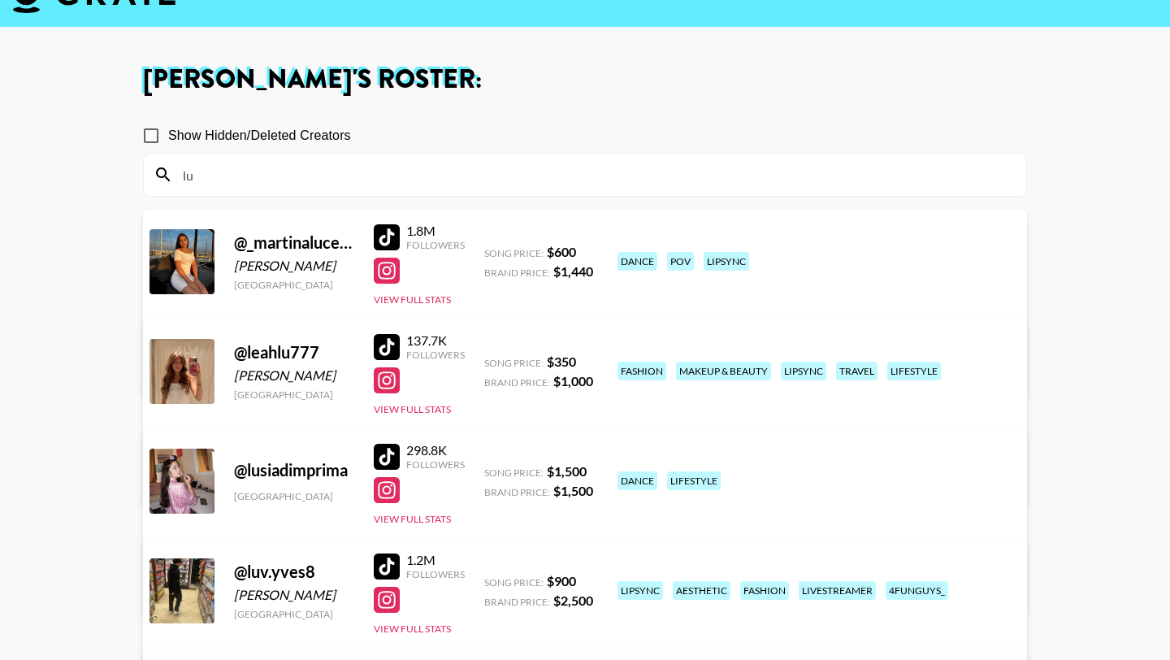
scroll to position [48, 0]
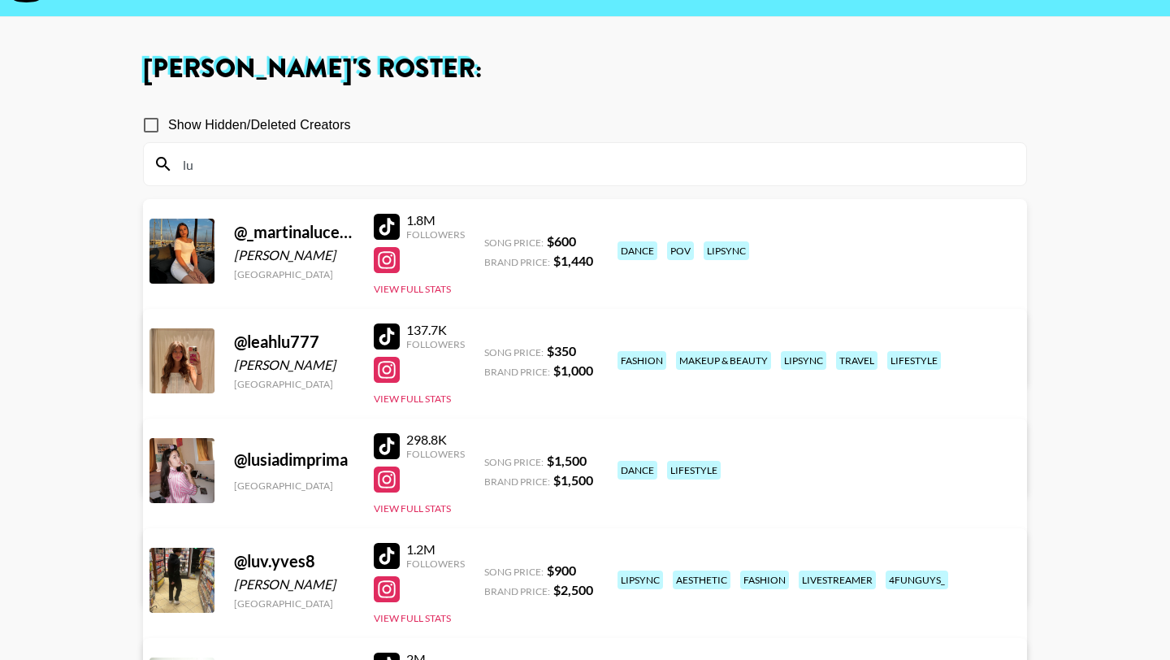
click at [310, 166] on input "lu" at bounding box center [594, 164] width 843 height 26
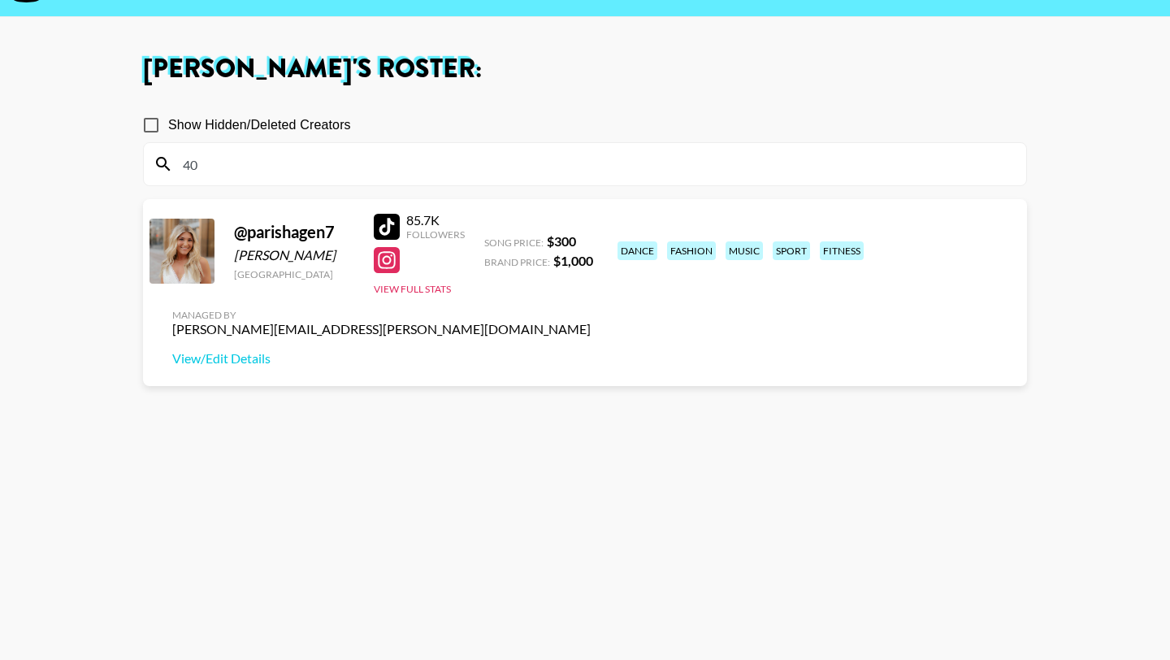
type input "4"
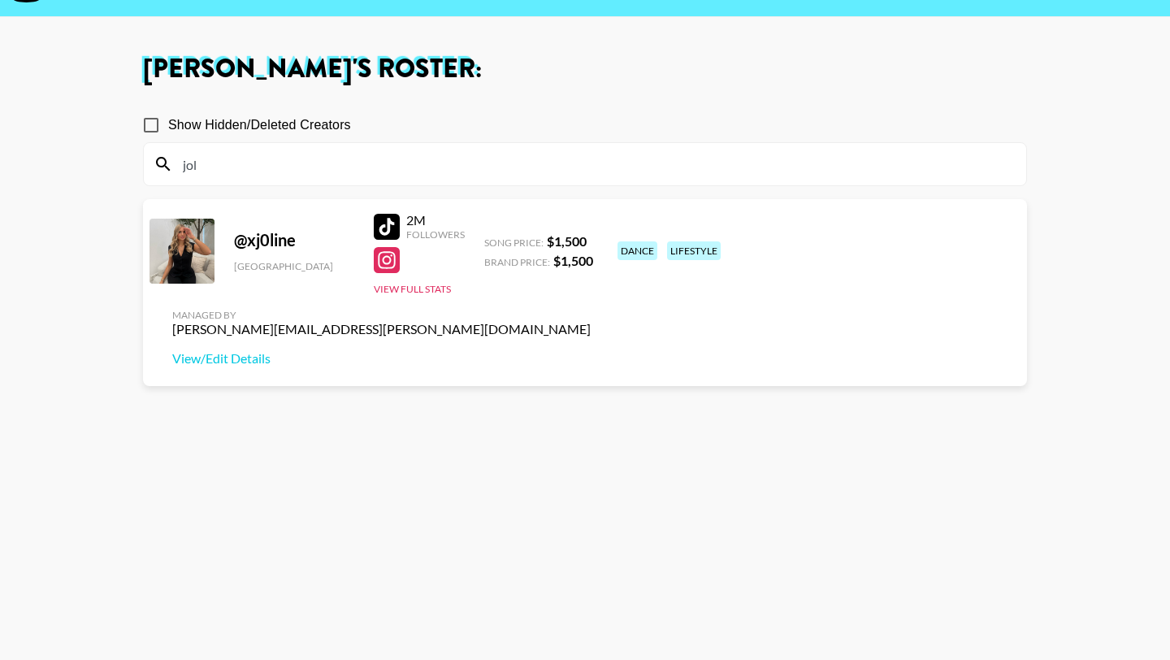
type input "jol"
click at [269, 171] on input "jol" at bounding box center [594, 164] width 843 height 26
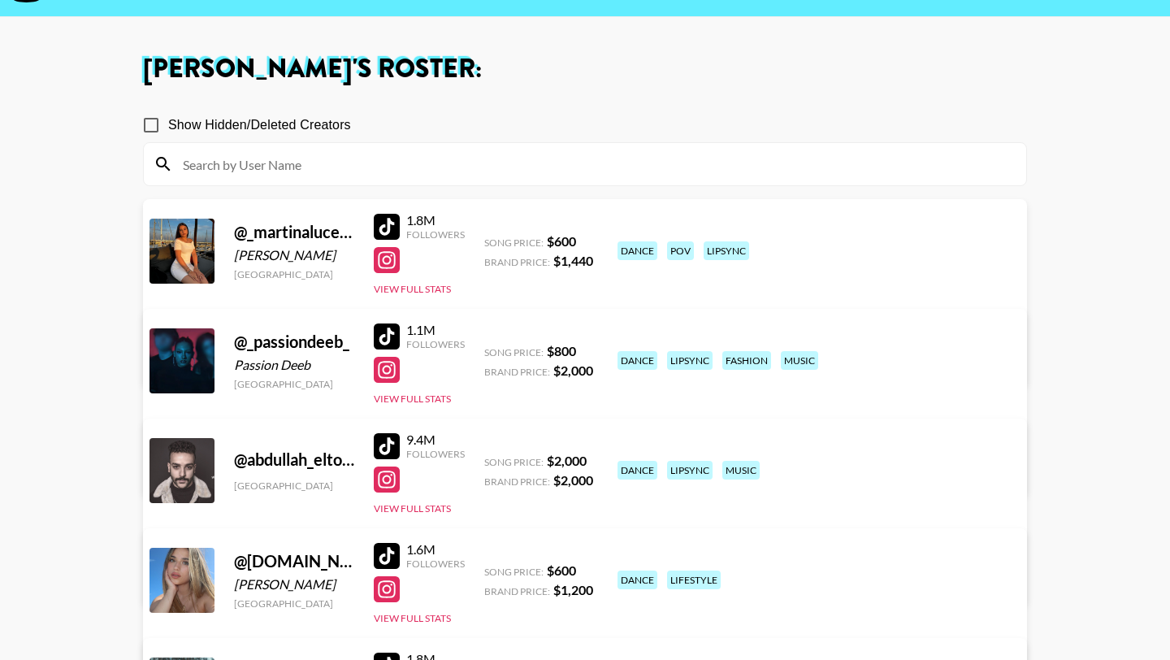
scroll to position [0, 0]
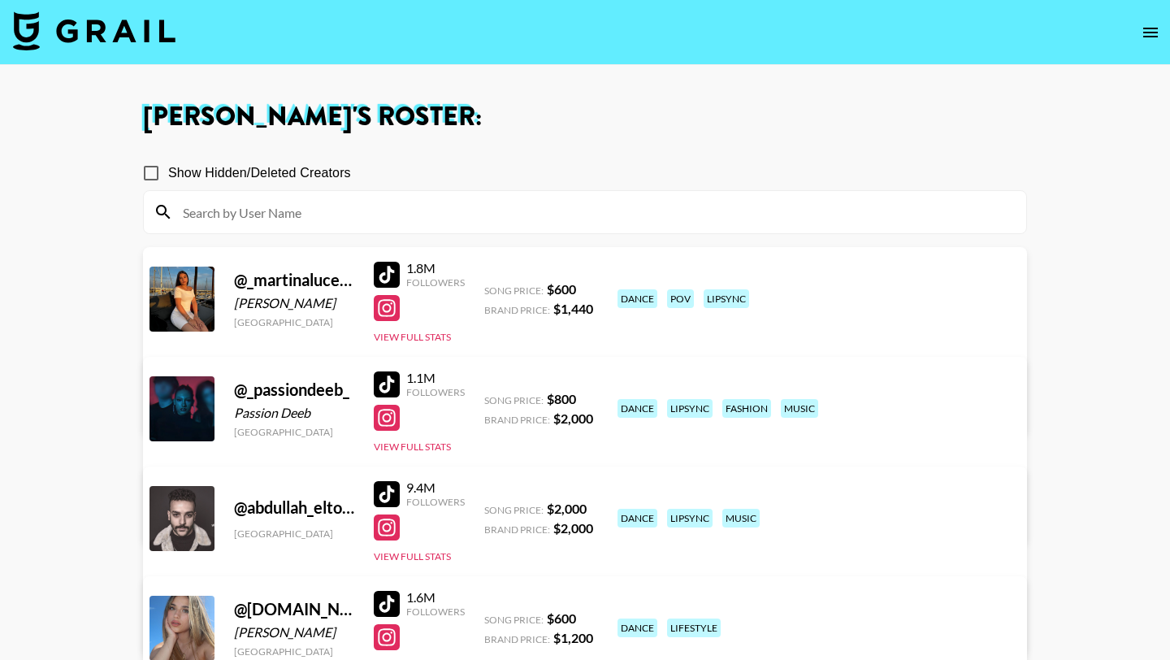
click at [123, 31] on img at bounding box center [94, 30] width 163 height 39
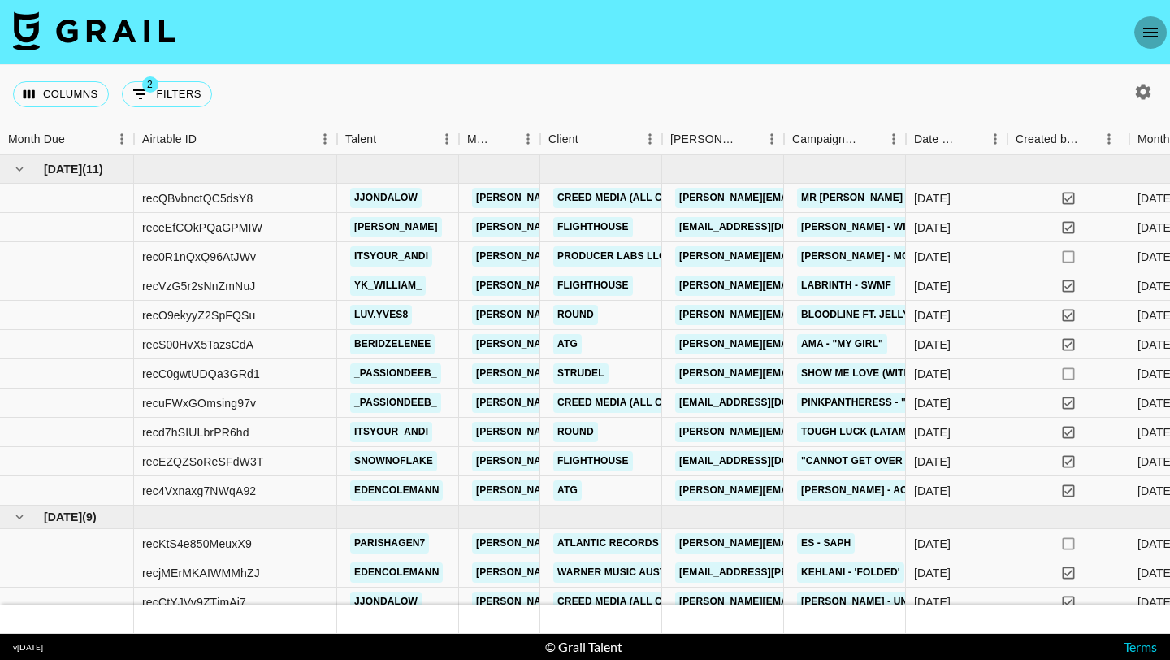
click at [574, 45] on button "open drawer" at bounding box center [1150, 32] width 33 height 33
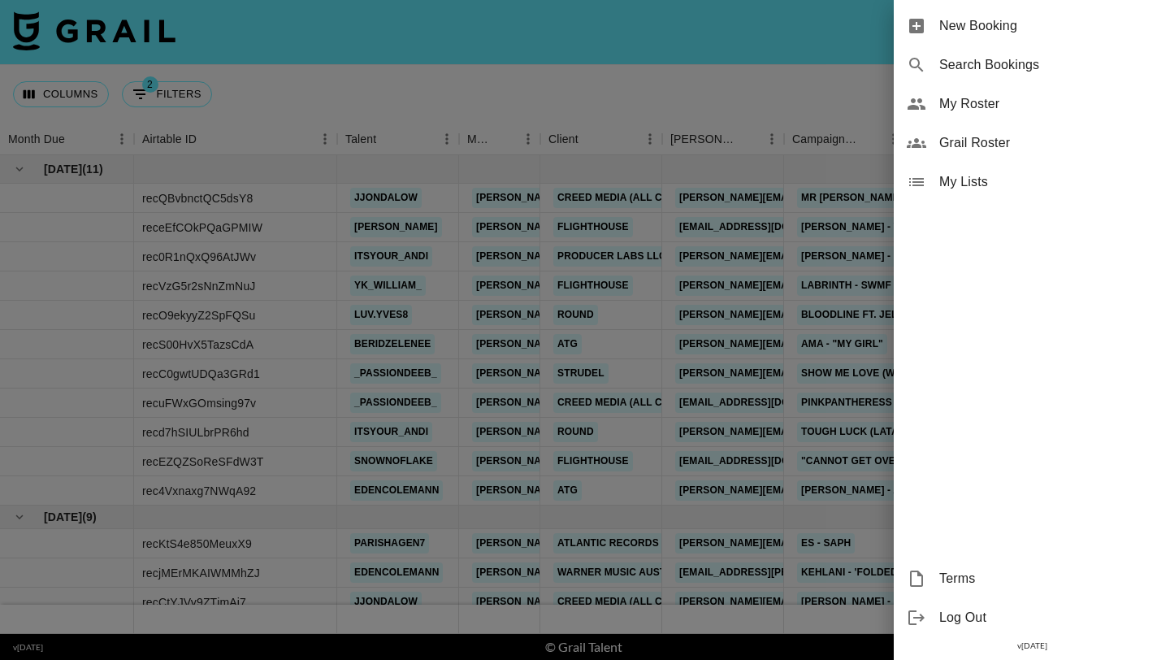
click at [574, 91] on div at bounding box center [585, 330] width 1170 height 660
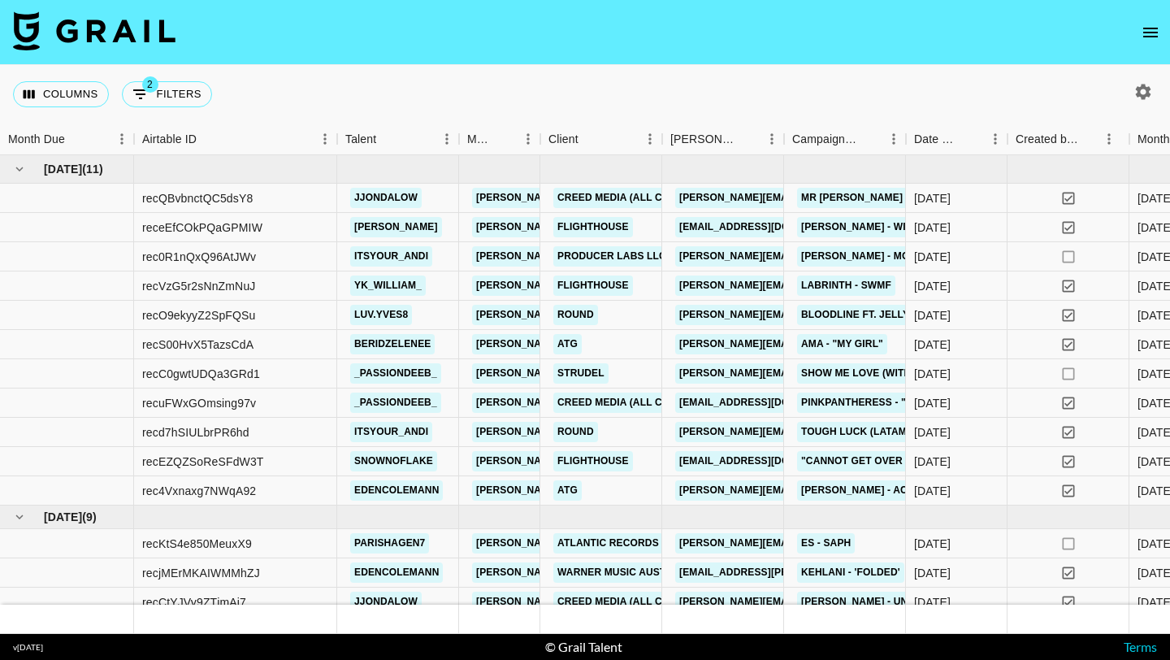
click at [574, 92] on icon "button" at bounding box center [1143, 91] width 15 height 15
select select "[DATE]"
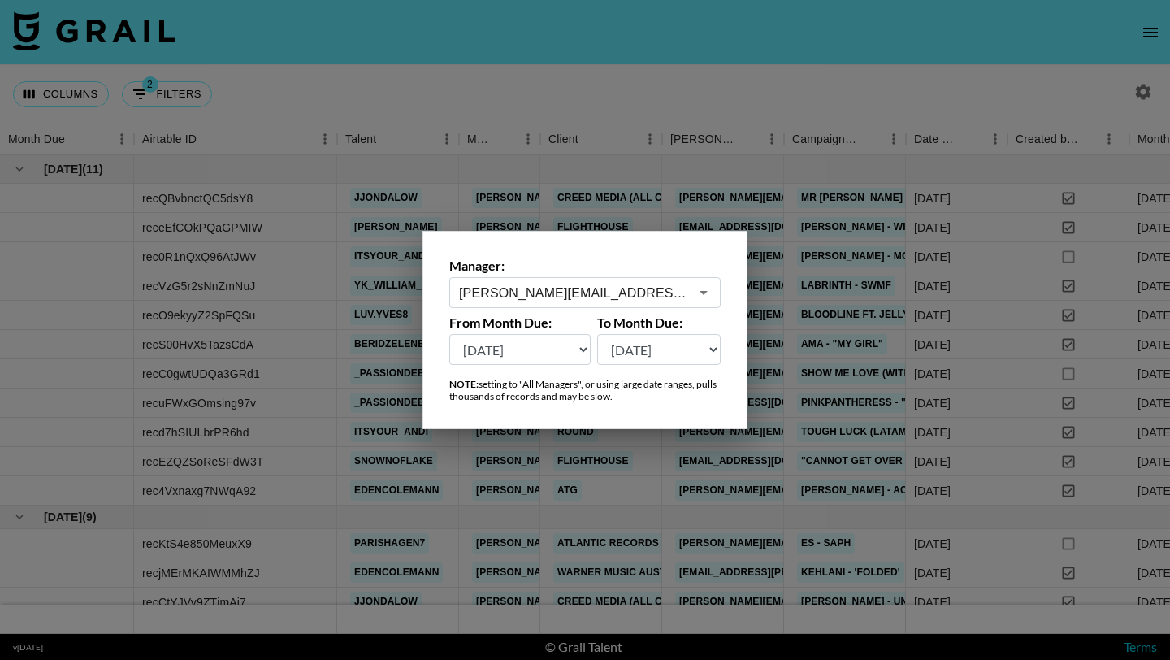
click at [543, 301] on div "[PERSON_NAME][EMAIL_ADDRESS][PERSON_NAME][DOMAIN_NAME] ​" at bounding box center [584, 292] width 271 height 31
click at [552, 327] on li "[EMAIL_ADDRESS][DOMAIN_NAME]" at bounding box center [584, 327] width 271 height 26
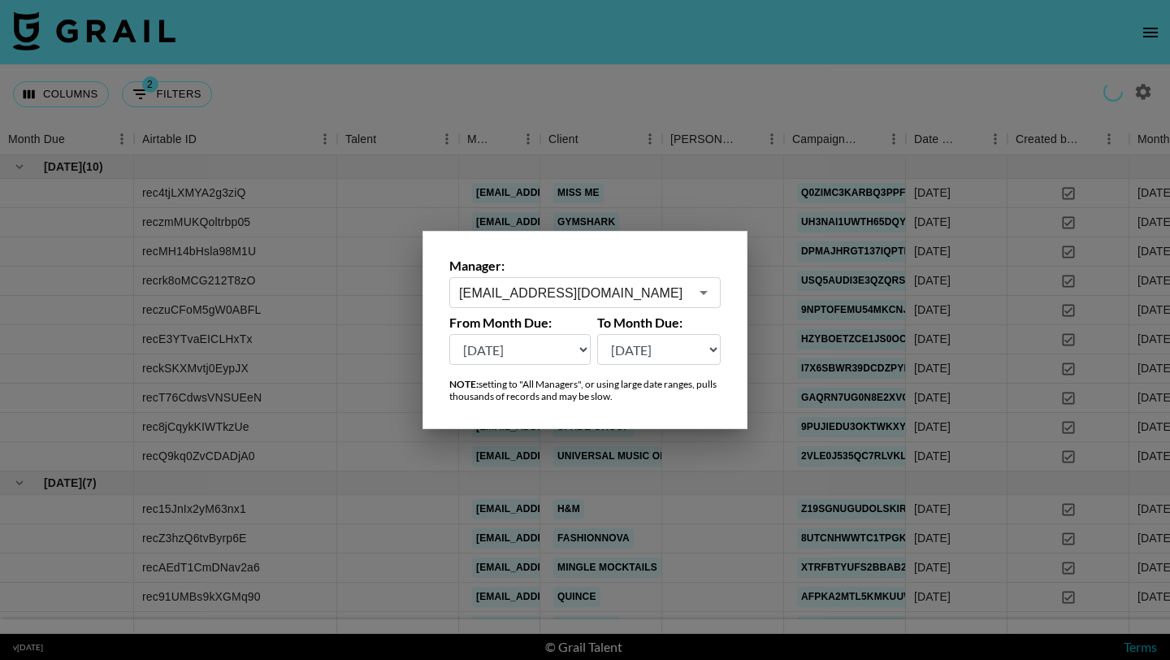
type input "[EMAIL_ADDRESS][DOMAIN_NAME]"
click at [550, 85] on div at bounding box center [585, 330] width 1170 height 660
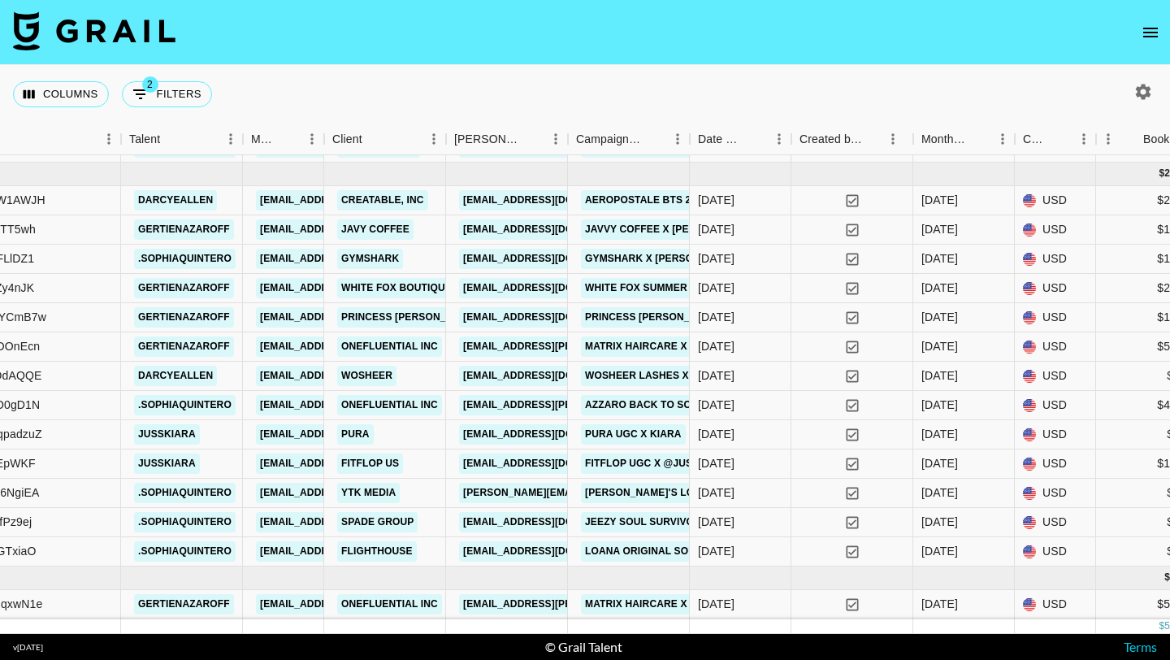
scroll to position [853, 217]
drag, startPoint x: 236, startPoint y: 406, endPoint x: 136, endPoint y: 405, distance: 100.0
click at [136, 405] on div ".sophiaquintero" at bounding box center [183, 405] width 111 height 30
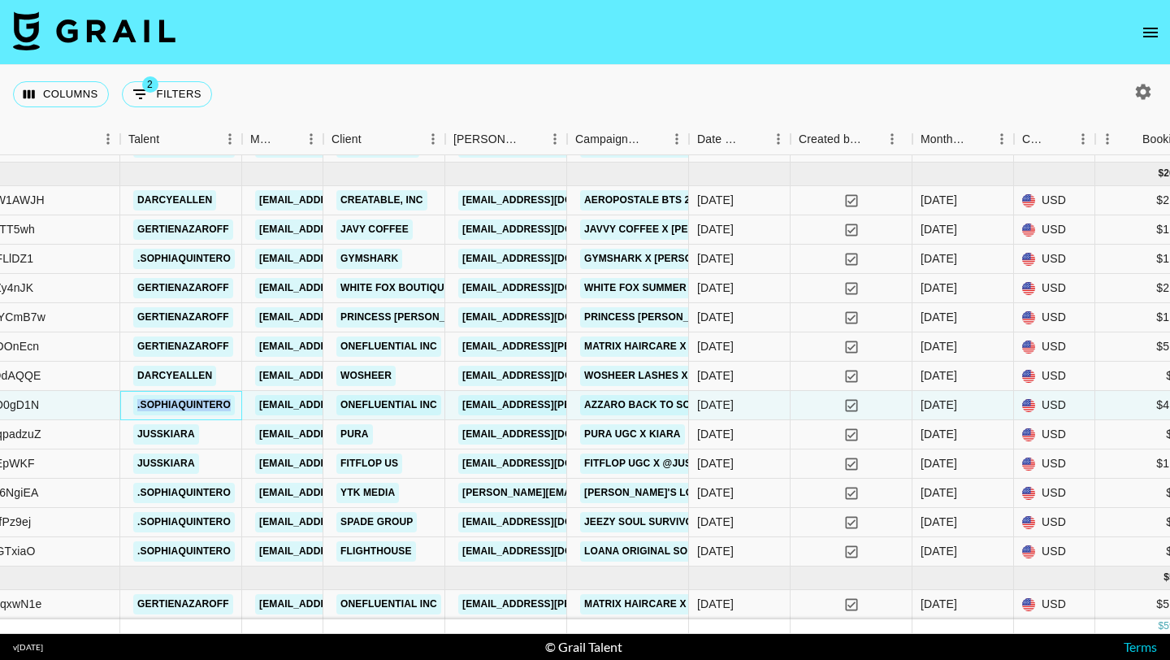
copy link ".sophiaquintero"
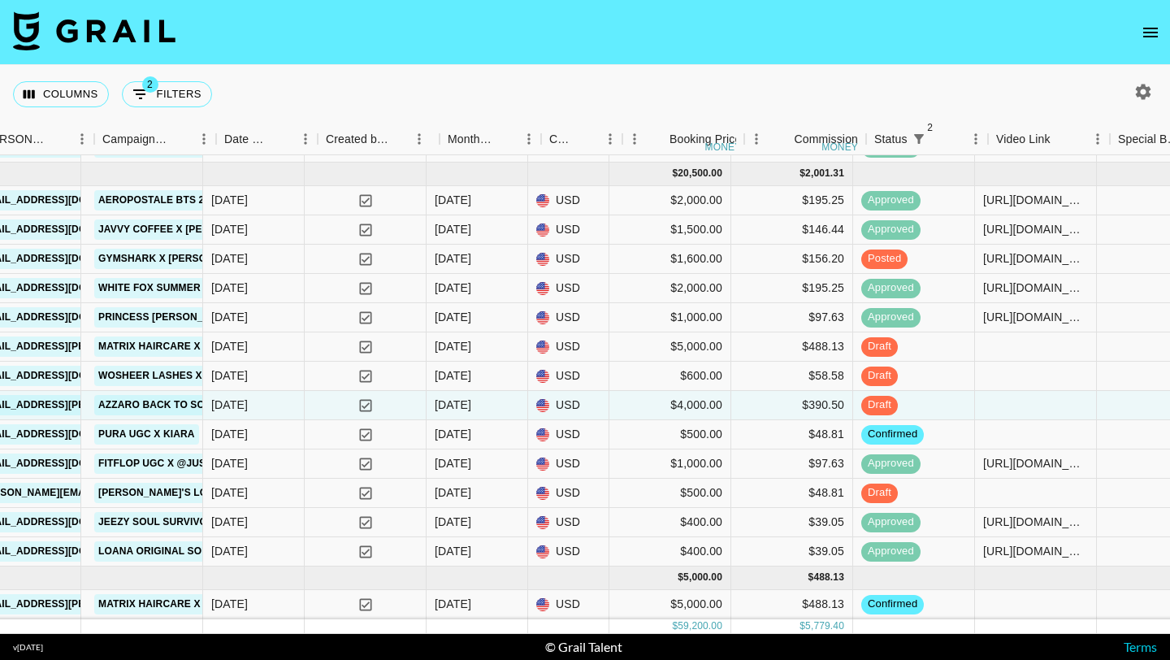
scroll to position [853, 800]
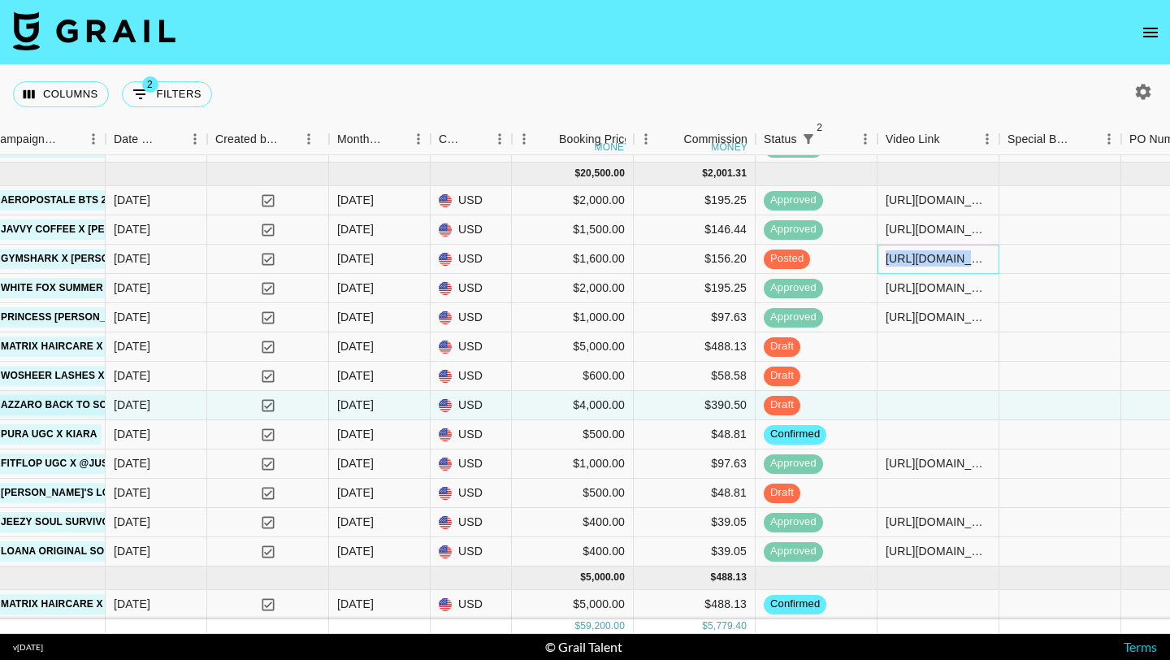
drag, startPoint x: 885, startPoint y: 258, endPoint x: 1054, endPoint y: 259, distance: 169.0
click at [574, 259] on div "recUMfeX9ekFLlDZ1 .sophiaquintero [EMAIL_ADDRESS][DOMAIN_NAME] Gymshark [EMAIL_…" at bounding box center [620, 259] width 2840 height 29
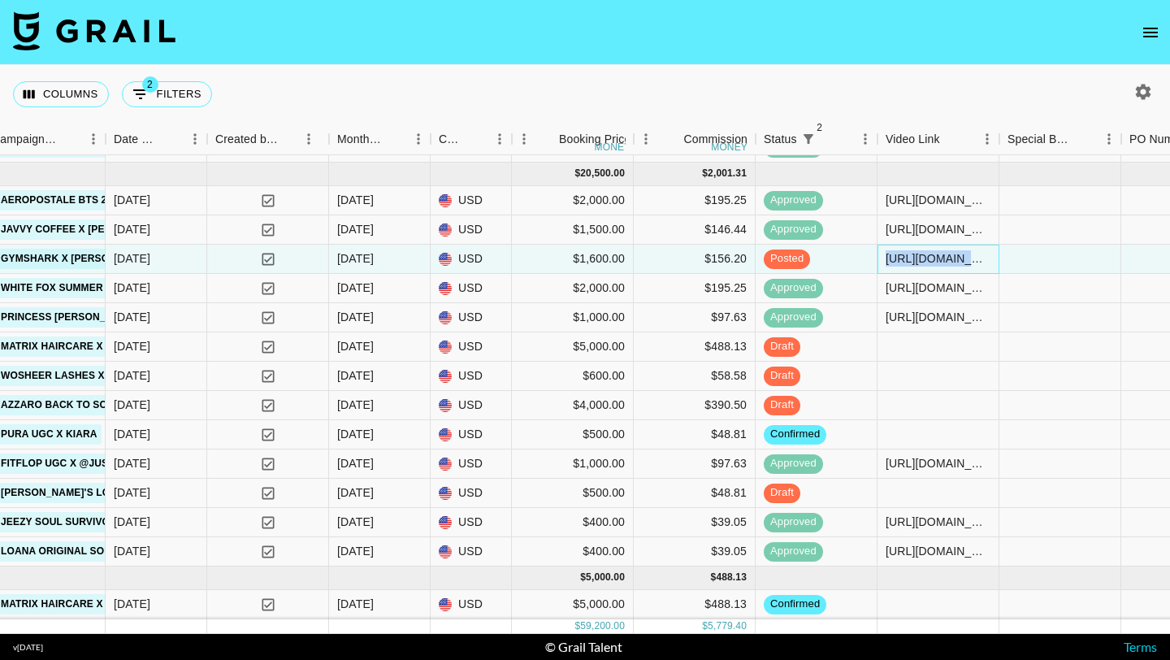
copy div "[URL][DOMAIN_NAME]"
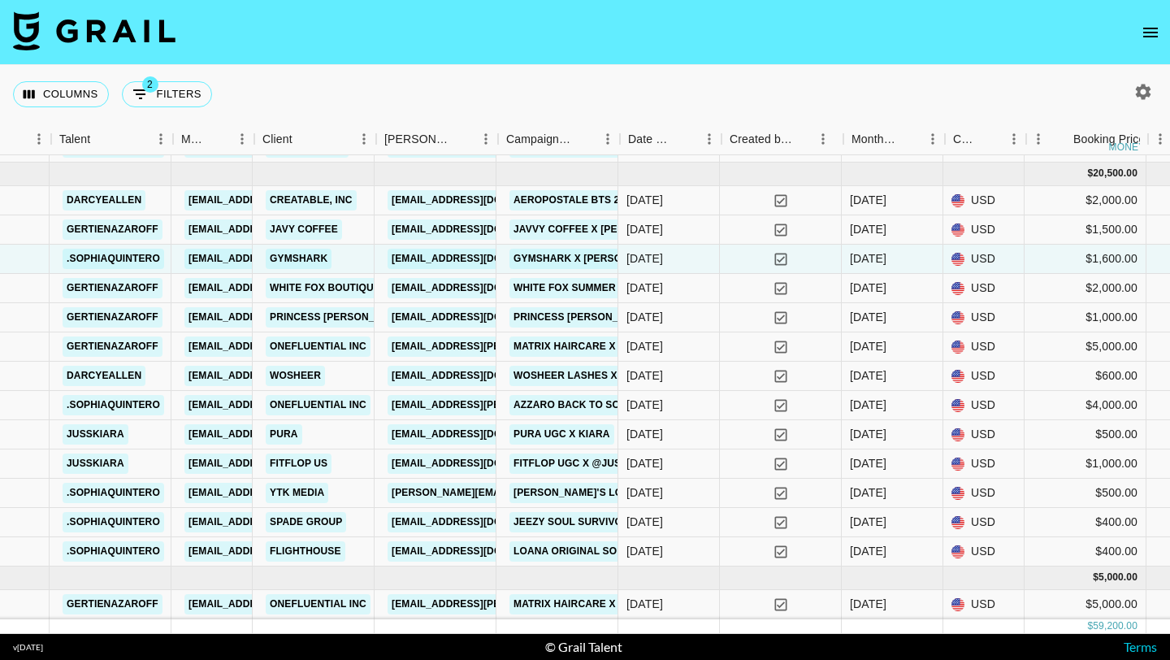
scroll to position [853, 286]
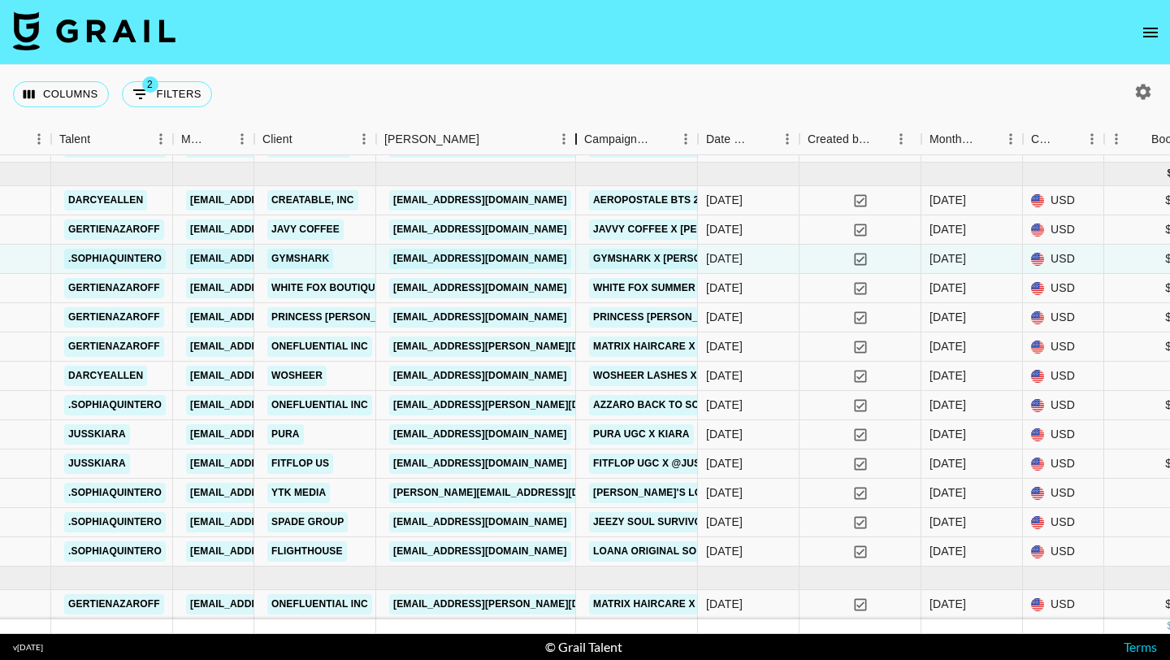
drag, startPoint x: 498, startPoint y: 145, endPoint x: 576, endPoint y: 145, distance: 78.0
click at [574, 145] on div "Booker" at bounding box center [576, 140] width 20 height 32
drag, startPoint x: 551, startPoint y: 259, endPoint x: 392, endPoint y: 258, distance: 159.3
click at [392, 258] on div "[EMAIL_ADDRESS][DOMAIN_NAME]" at bounding box center [476, 259] width 200 height 29
copy link "[EMAIL_ADDRESS][DOMAIN_NAME]"
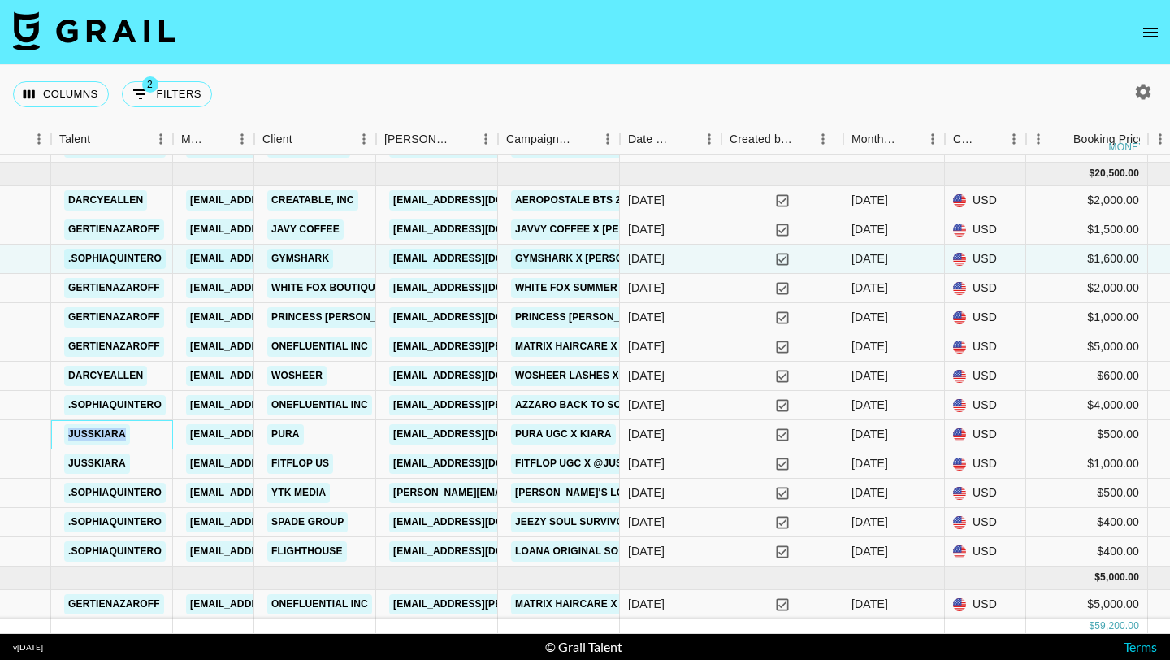
drag, startPoint x: 144, startPoint y: 431, endPoint x: 61, endPoint y: 429, distance: 82.9
click at [61, 429] on div "jusskiara" at bounding box center [112, 434] width 122 height 29
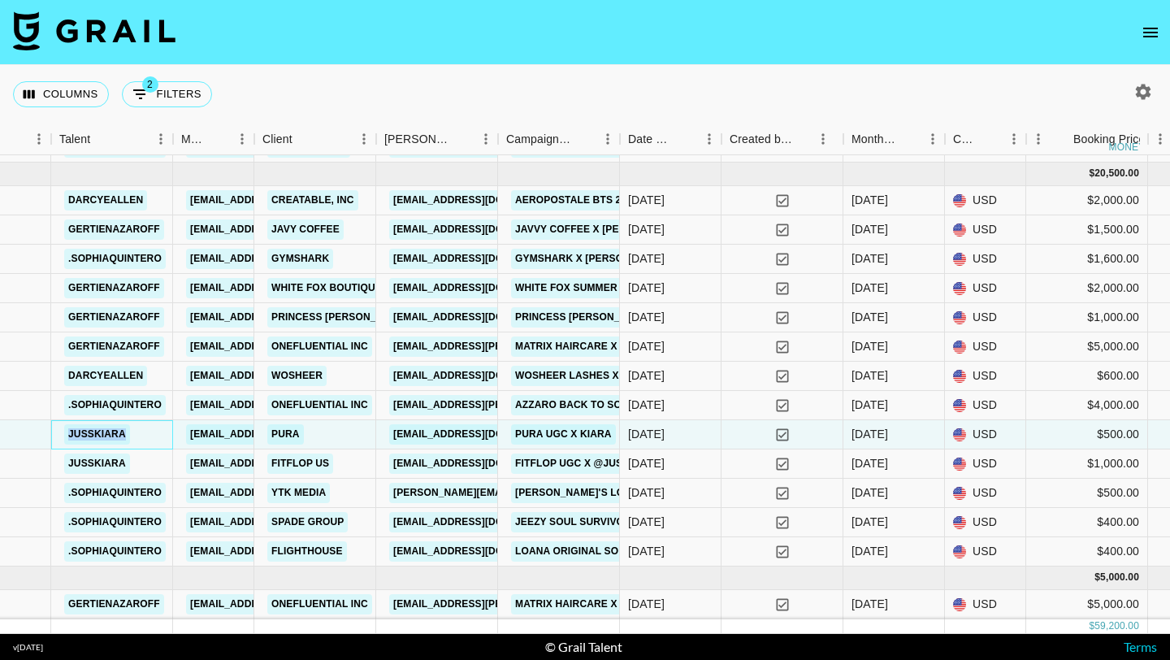
copy link "jusskiara"
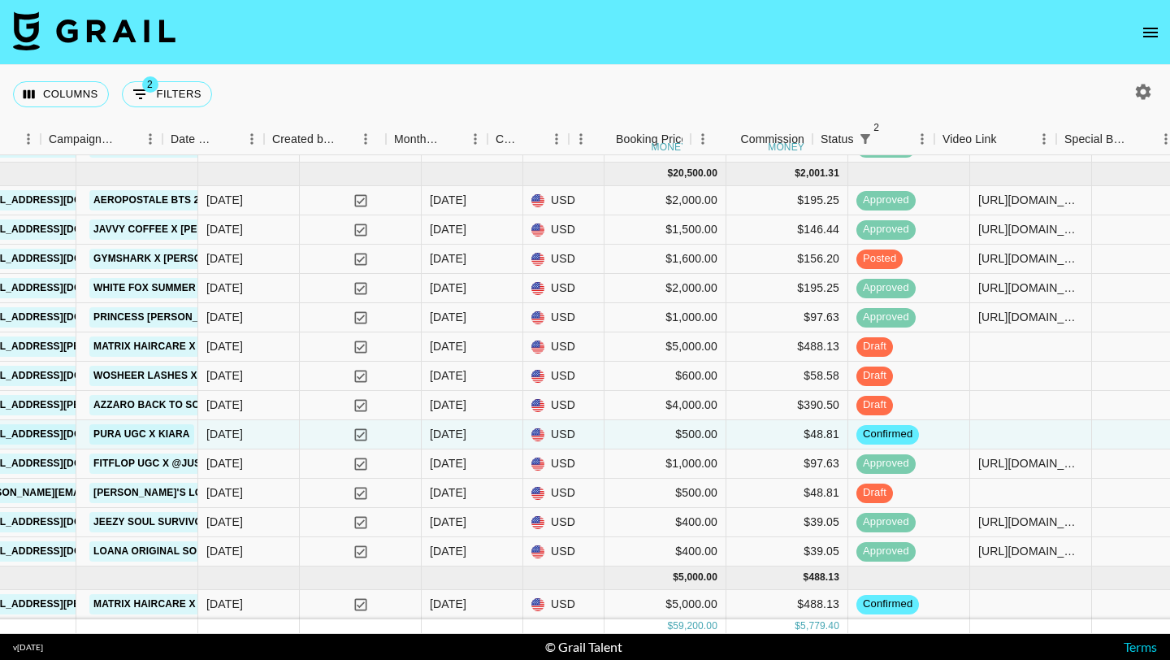
scroll to position [853, 743]
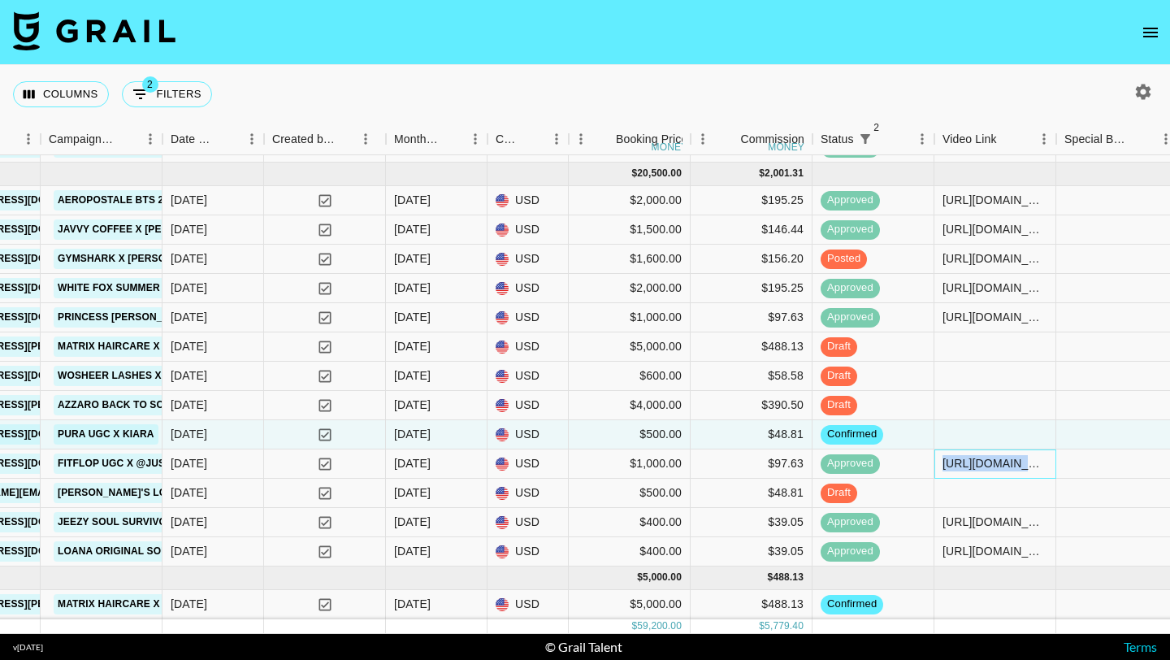
drag, startPoint x: 942, startPoint y: 464, endPoint x: 1095, endPoint y: 463, distance: 152.8
click at [574, 463] on div "recYhSrl1IQLEpWKF jusskiara [EMAIL_ADDRESS][DOMAIN_NAME] Fitflop US [EMAIL_ADDR…" at bounding box center [677, 463] width 2840 height 29
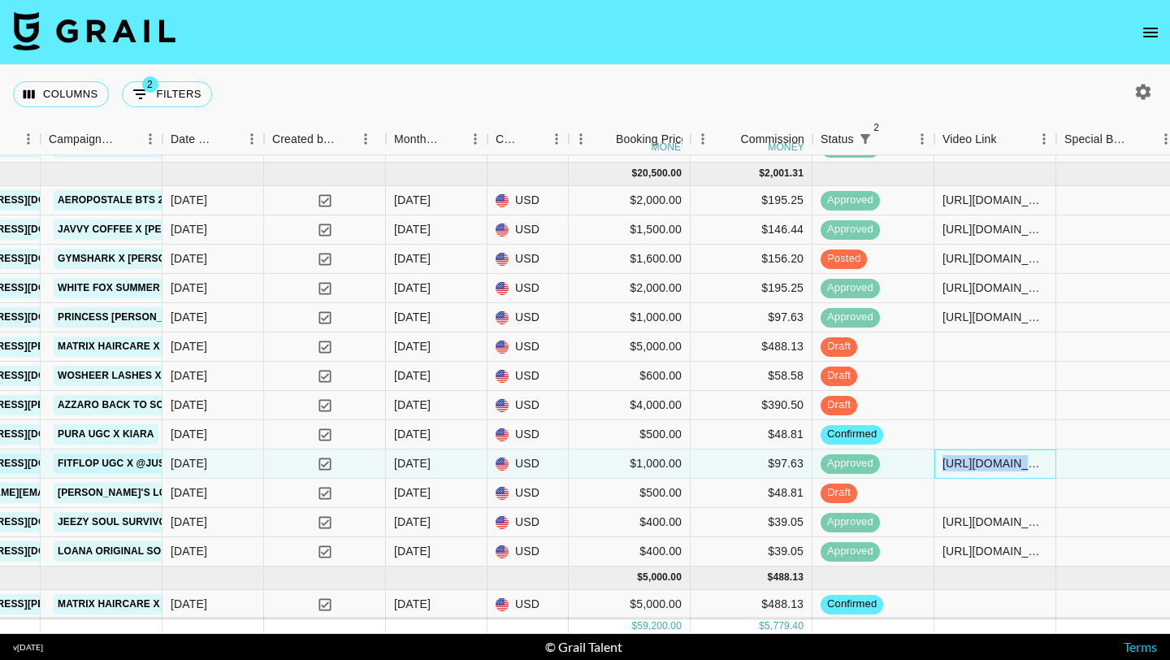
copy div "[URL][DOMAIN_NAME]"
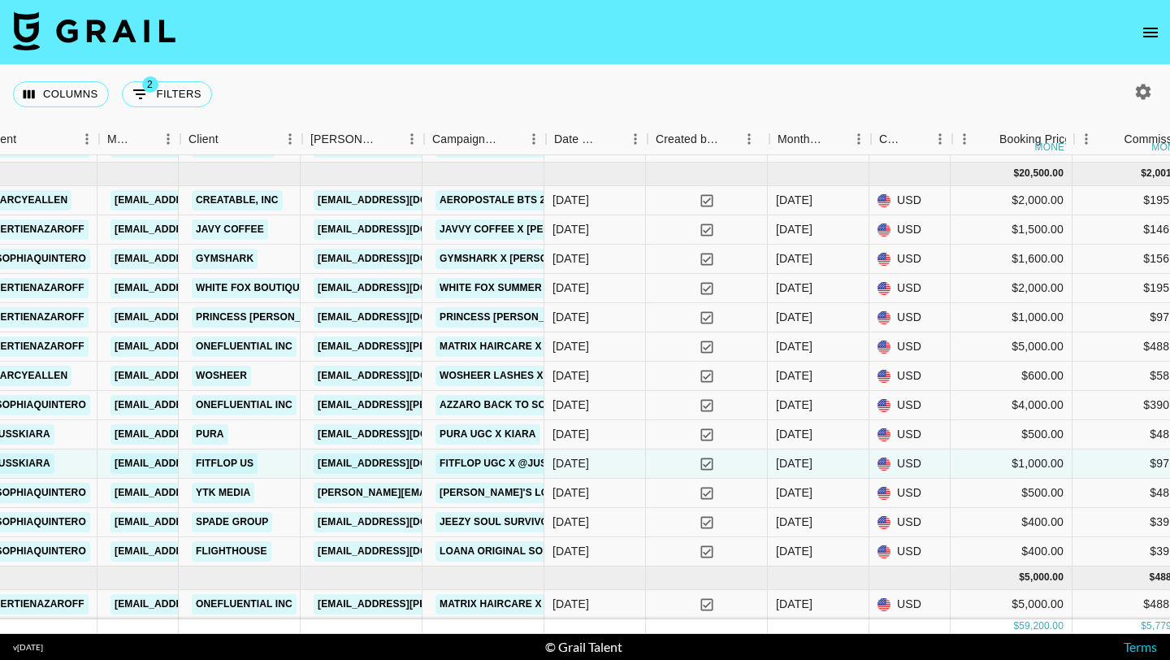
scroll to position [853, 360]
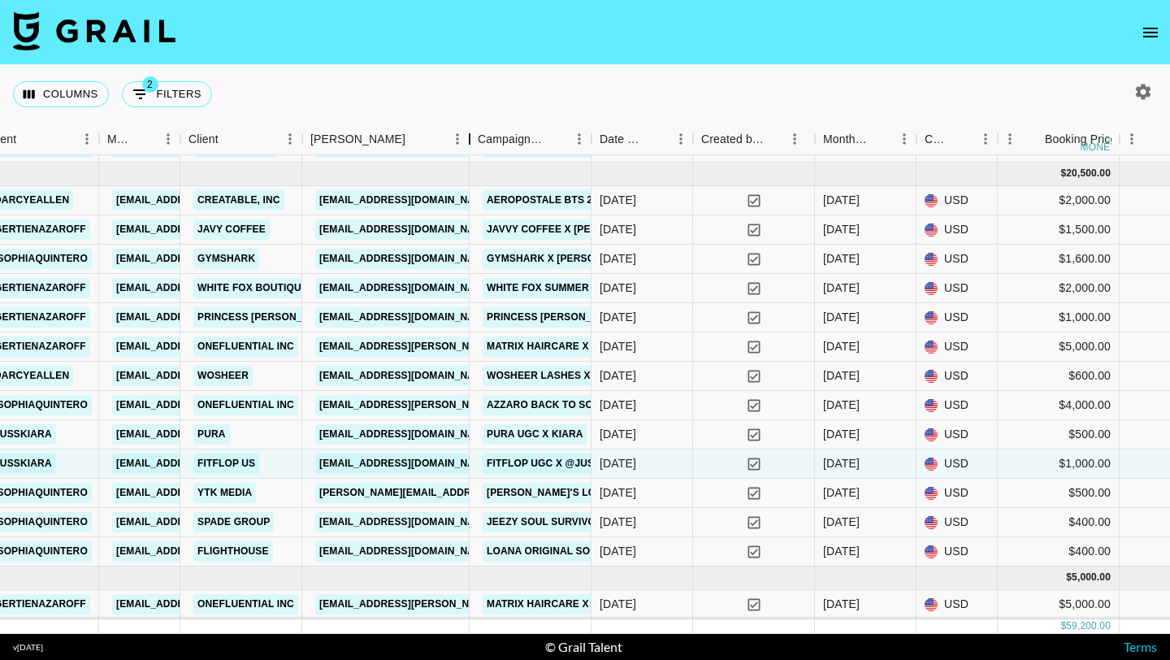
drag, startPoint x: 425, startPoint y: 139, endPoint x: 470, endPoint y: 135, distance: 45.7
click at [470, 135] on div "Booker" at bounding box center [470, 140] width 20 height 32
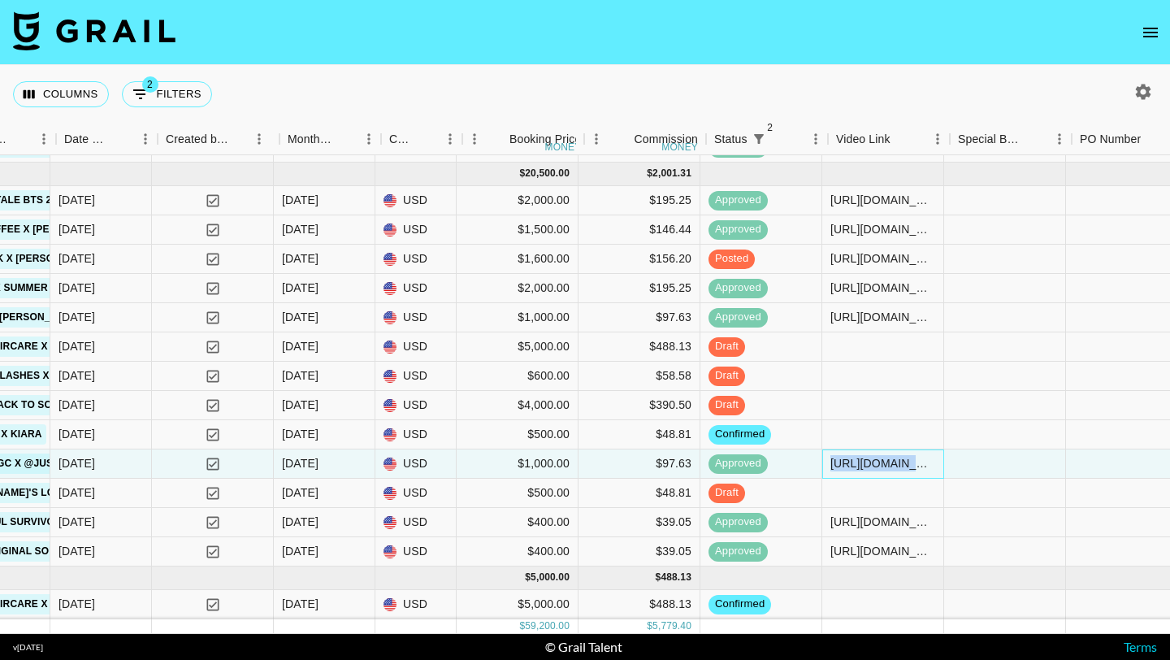
scroll to position [853, 943]
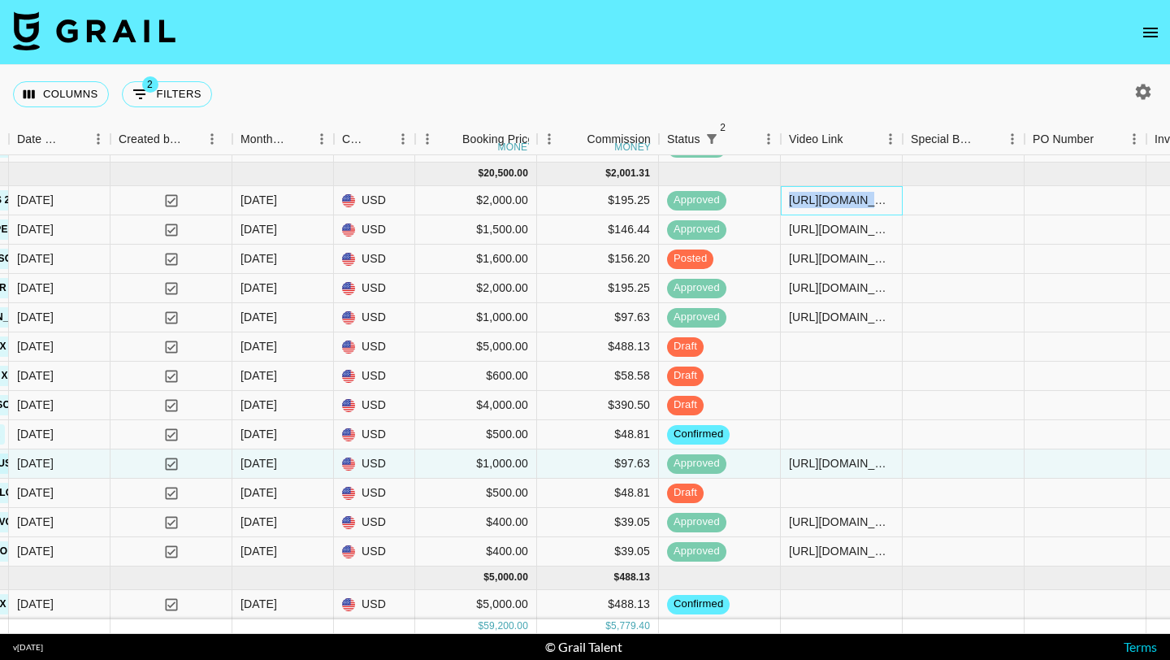
drag, startPoint x: 789, startPoint y: 202, endPoint x: 976, endPoint y: 208, distance: 187.0
click at [574, 208] on div "rectwC12LqBW1AWJH darcyeallen [EMAIL_ADDRESS][DOMAIN_NAME] Creatable, Inc [EMAI…" at bounding box center [499, 200] width 2885 height 29
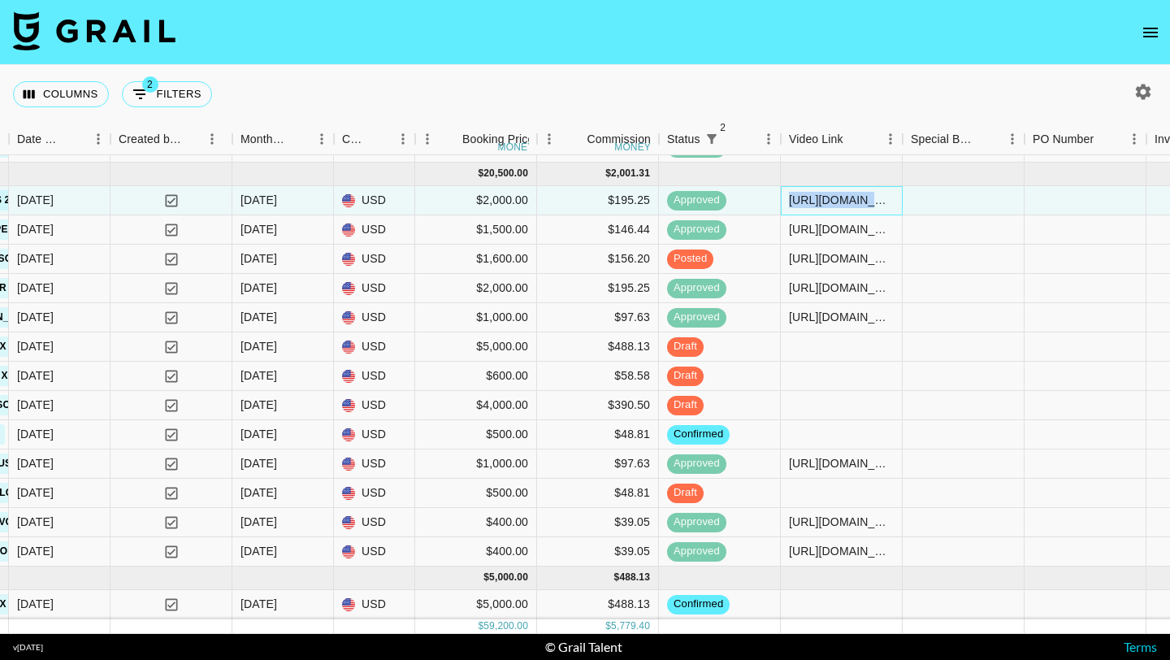
copy div "[URL][DOMAIN_NAME]"
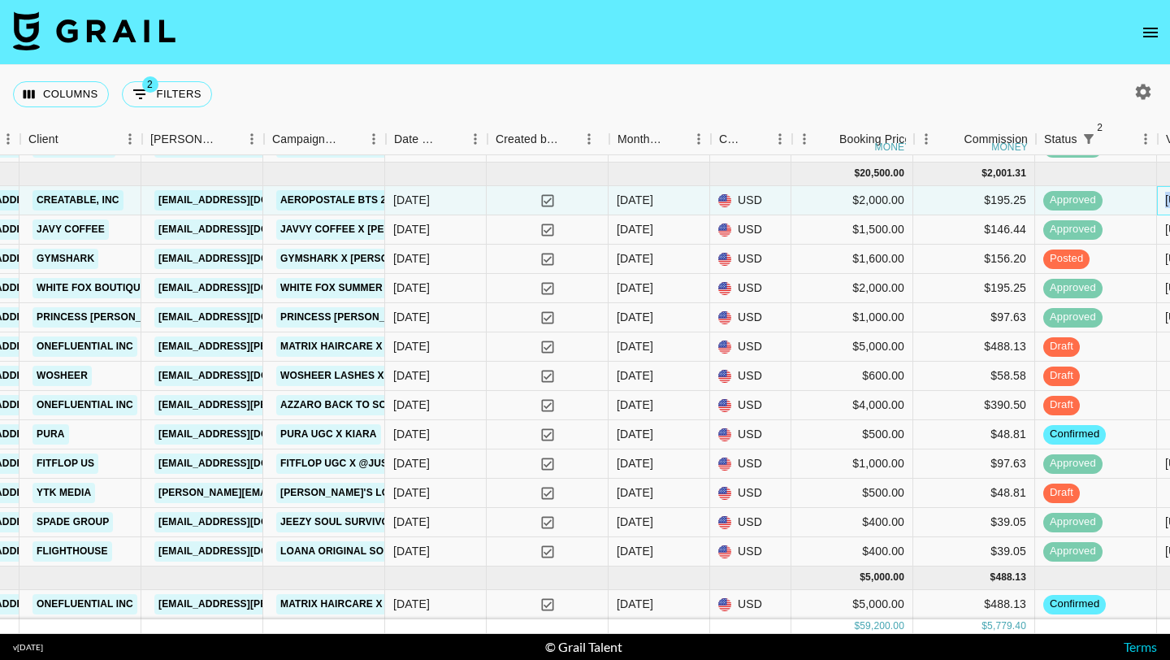
scroll to position [853, 520]
click at [386, 143] on div "Campaign (Type)" at bounding box center [386, 140] width 20 height 32
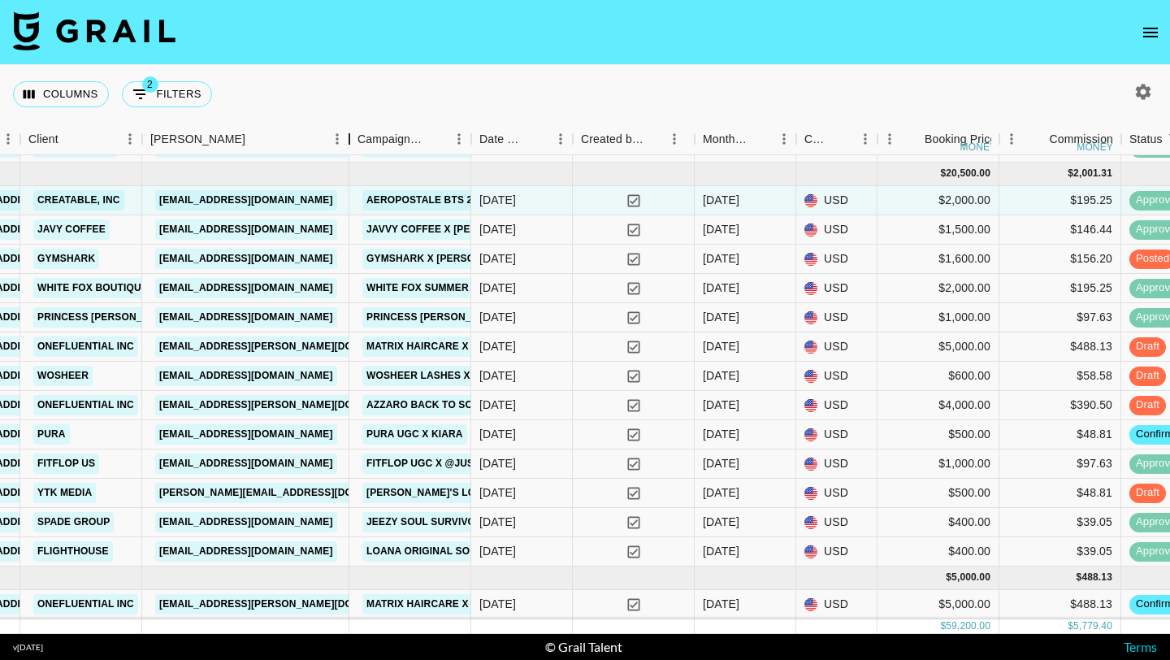
drag, startPoint x: 261, startPoint y: 137, endPoint x: 345, endPoint y: 136, distance: 84.5
click at [345, 136] on div "Booker" at bounding box center [350, 140] width 20 height 32
drag, startPoint x: 335, startPoint y: 195, endPoint x: 171, endPoint y: 189, distance: 164.2
click at [171, 189] on div "[EMAIL_ADDRESS][DOMAIN_NAME]" at bounding box center [245, 200] width 206 height 29
copy link "[EMAIL_ADDRESS][DOMAIN_NAME]"
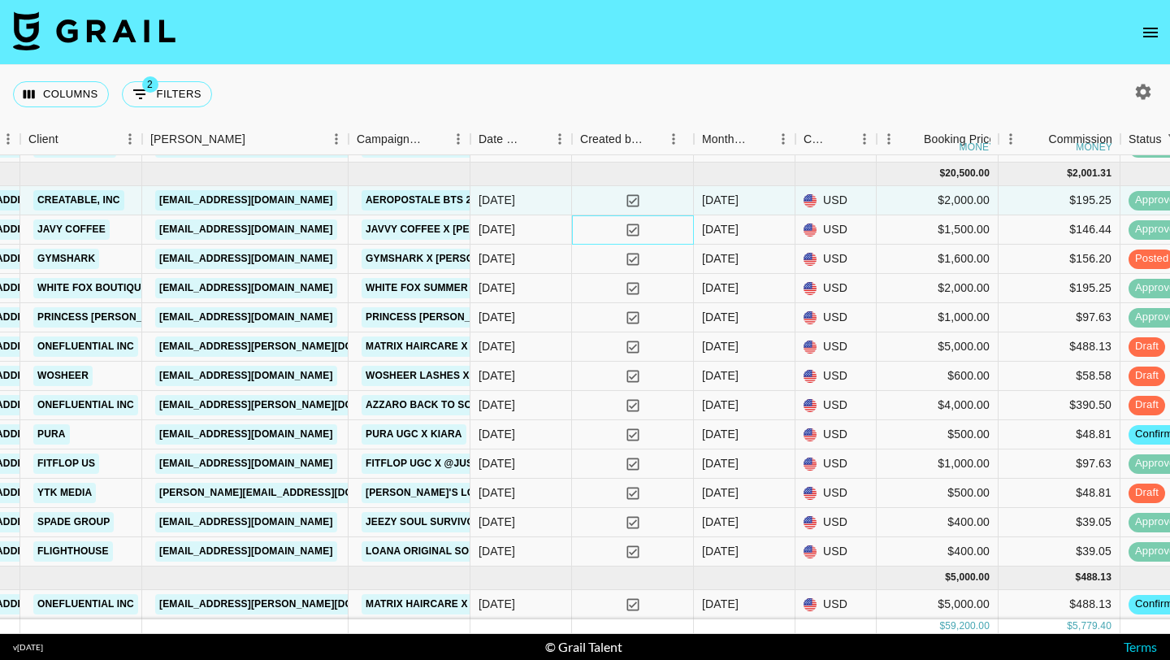
click at [574, 230] on div "yes" at bounding box center [633, 229] width 122 height 29
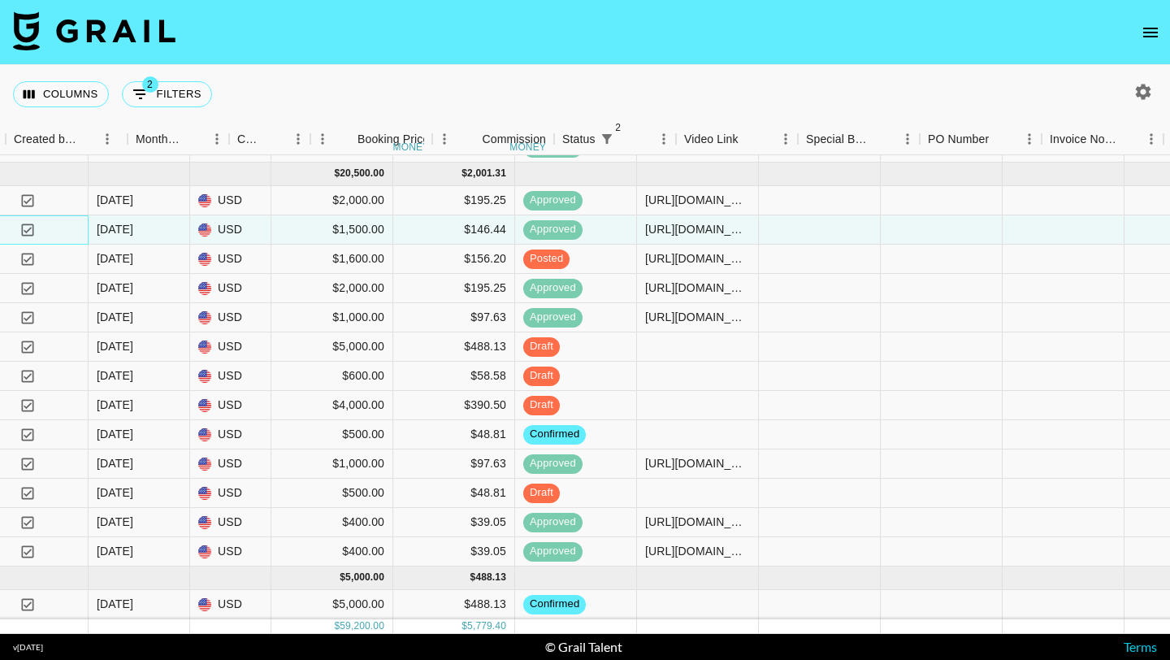
scroll to position [853, 1180]
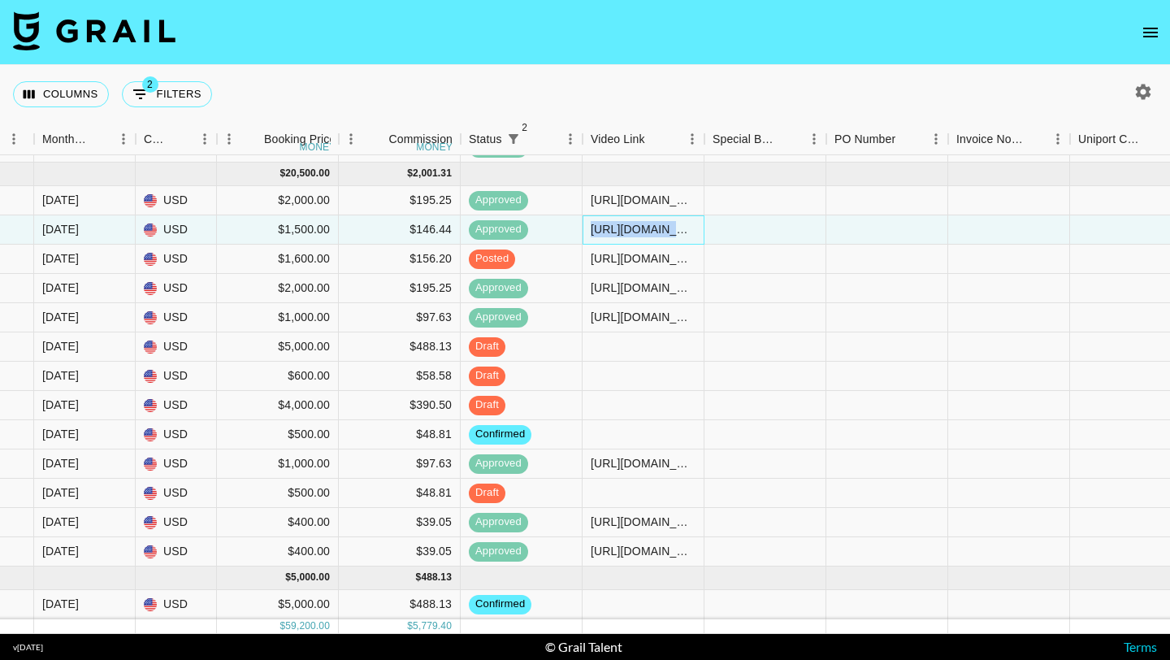
drag, startPoint x: 591, startPoint y: 229, endPoint x: 755, endPoint y: 232, distance: 164.2
click at [574, 232] on div "recgXK4gEt8sTT5wh gertienazaroff [EMAIL_ADDRESS][DOMAIN_NAME] Javy Coffee [EMAI…" at bounding box center [282, 229] width 2924 height 29
copy div "[URL][DOMAIN_NAME]"
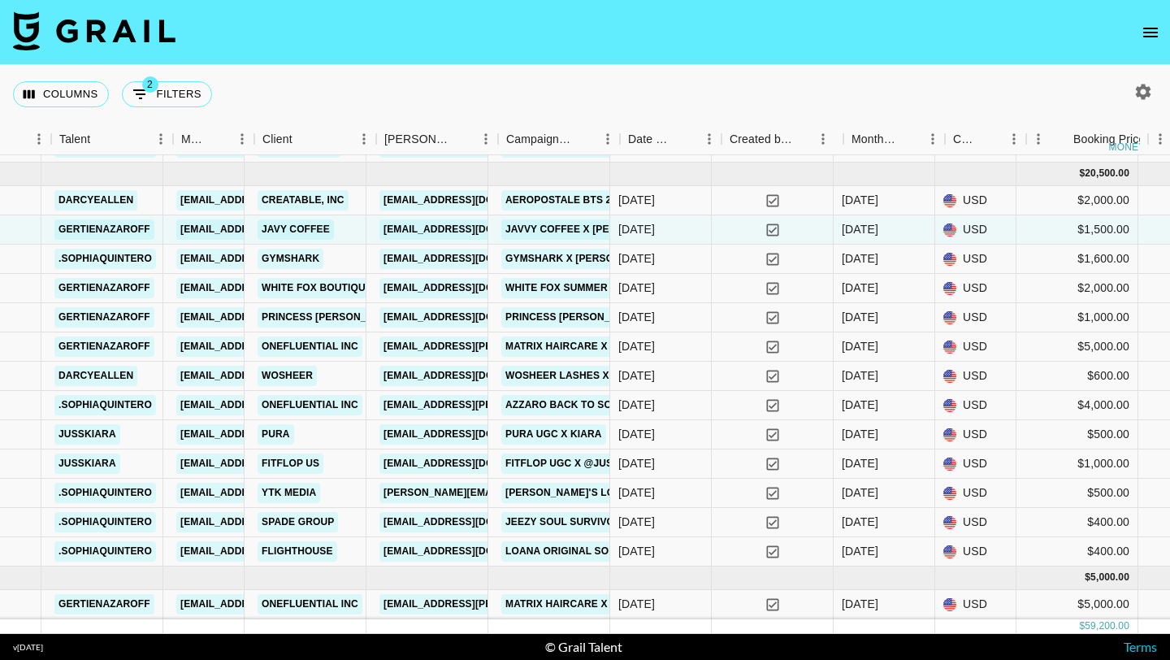
scroll to position [853, 279]
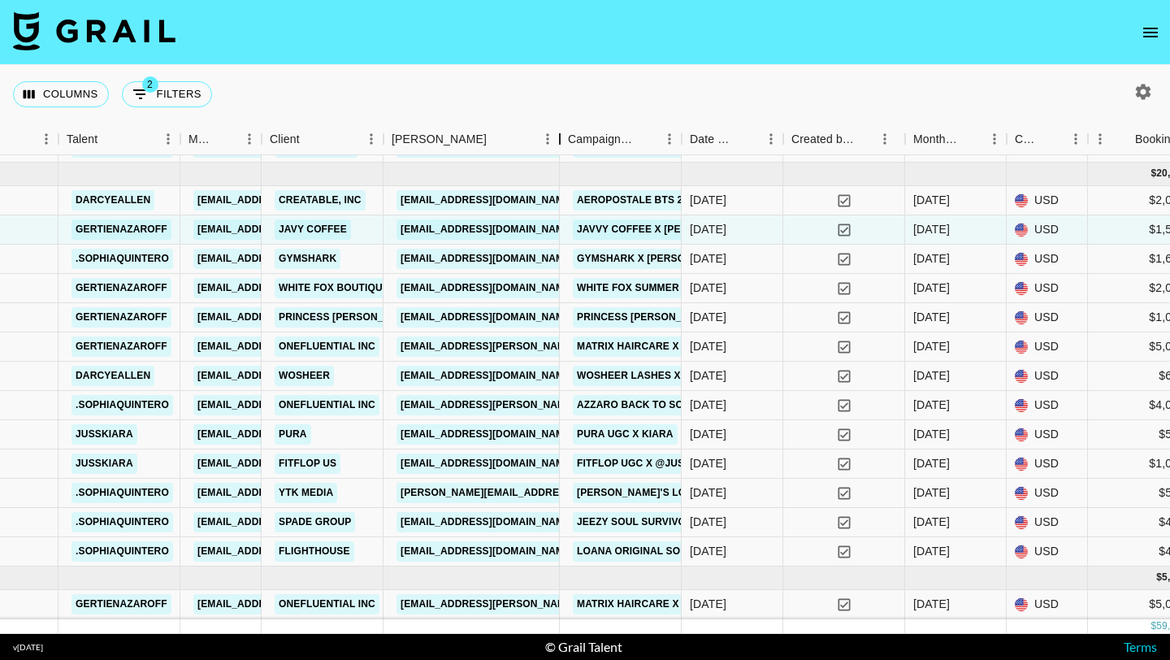
drag, startPoint x: 504, startPoint y: 142, endPoint x: 558, endPoint y: 142, distance: 54.4
click at [558, 142] on div "Booker" at bounding box center [560, 140] width 20 height 32
drag, startPoint x: 543, startPoint y: 227, endPoint x: 401, endPoint y: 228, distance: 141.4
click at [401, 228] on div "[EMAIL_ADDRESS][DOMAIN_NAME]" at bounding box center [488, 230] width 192 height 30
copy link "[EMAIL_ADDRESS][DOMAIN_NAME]"
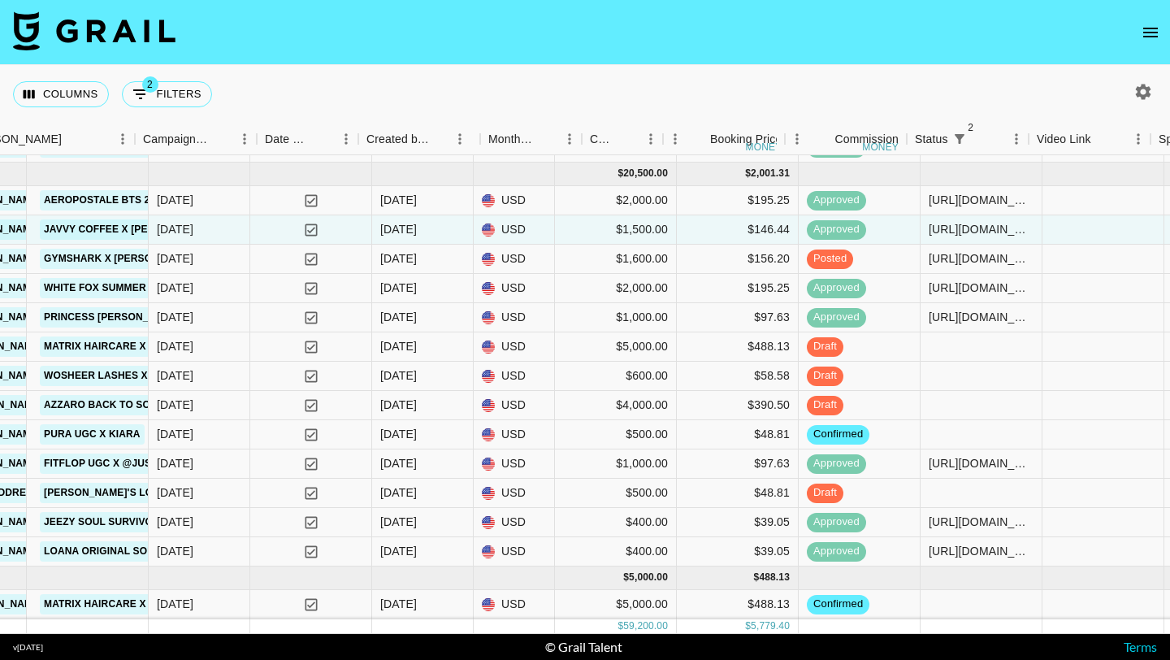
scroll to position [853, 875]
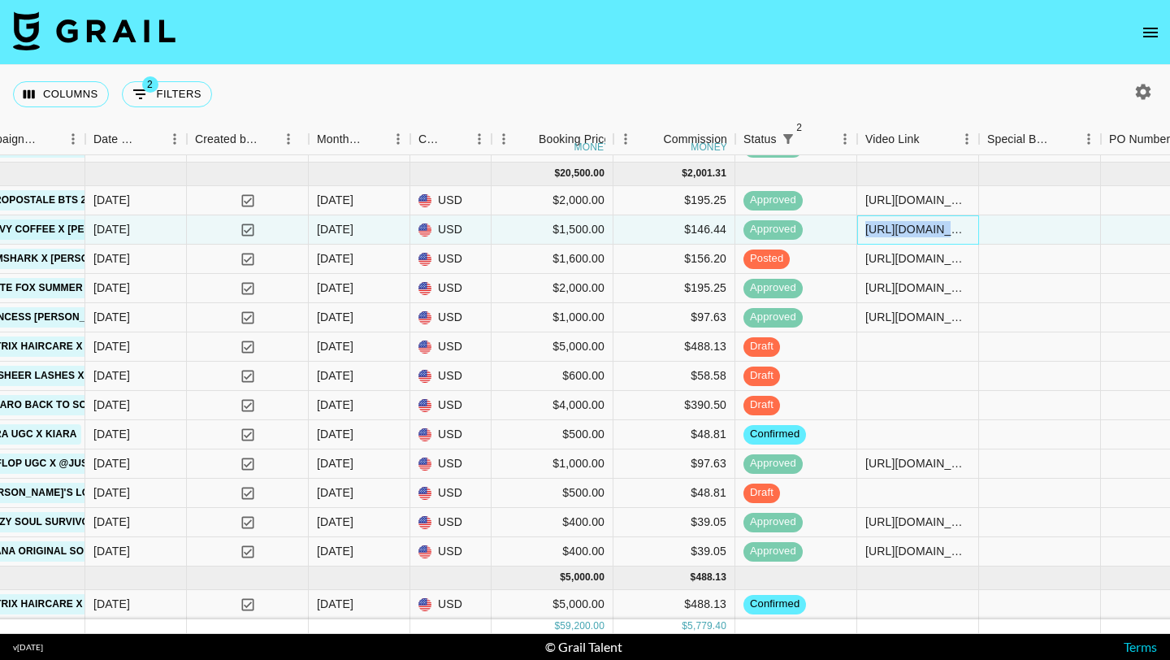
drag, startPoint x: 865, startPoint y: 231, endPoint x: 1026, endPoint y: 233, distance: 160.9
click at [574, 233] on div "recgXK4gEt8sTT5wh gertienazaroff [EMAIL_ADDRESS][DOMAIN_NAME] Javy Coffee [EMAI…" at bounding box center [572, 229] width 2894 height 29
copy div "[URL][DOMAIN_NAME]"
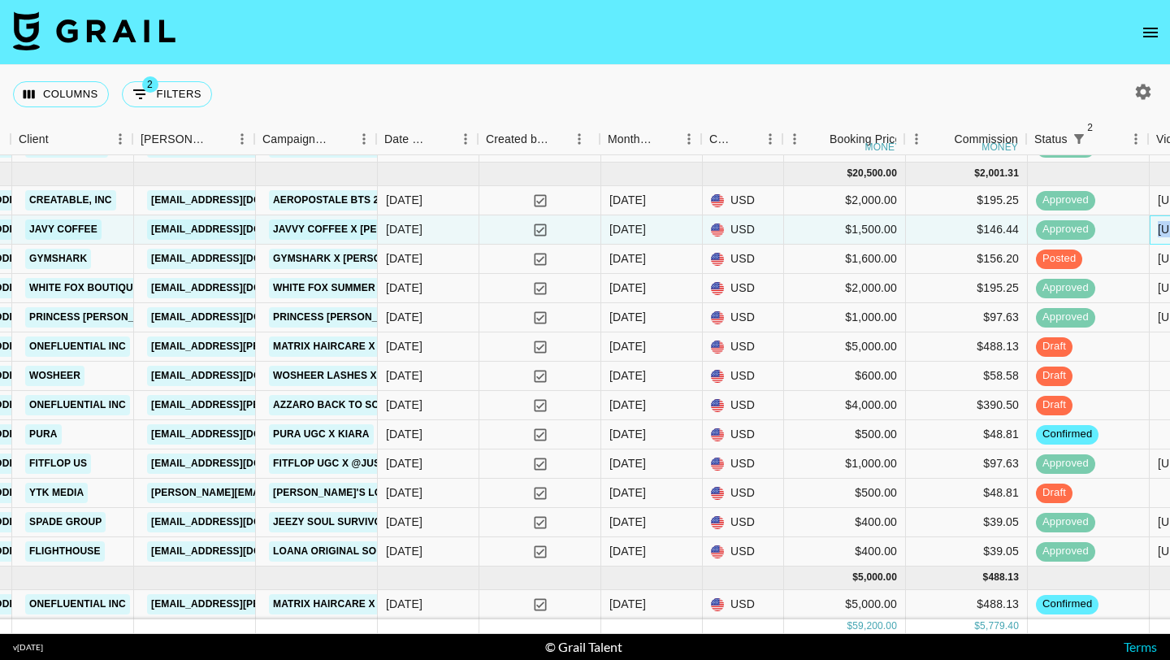
scroll to position [853, 518]
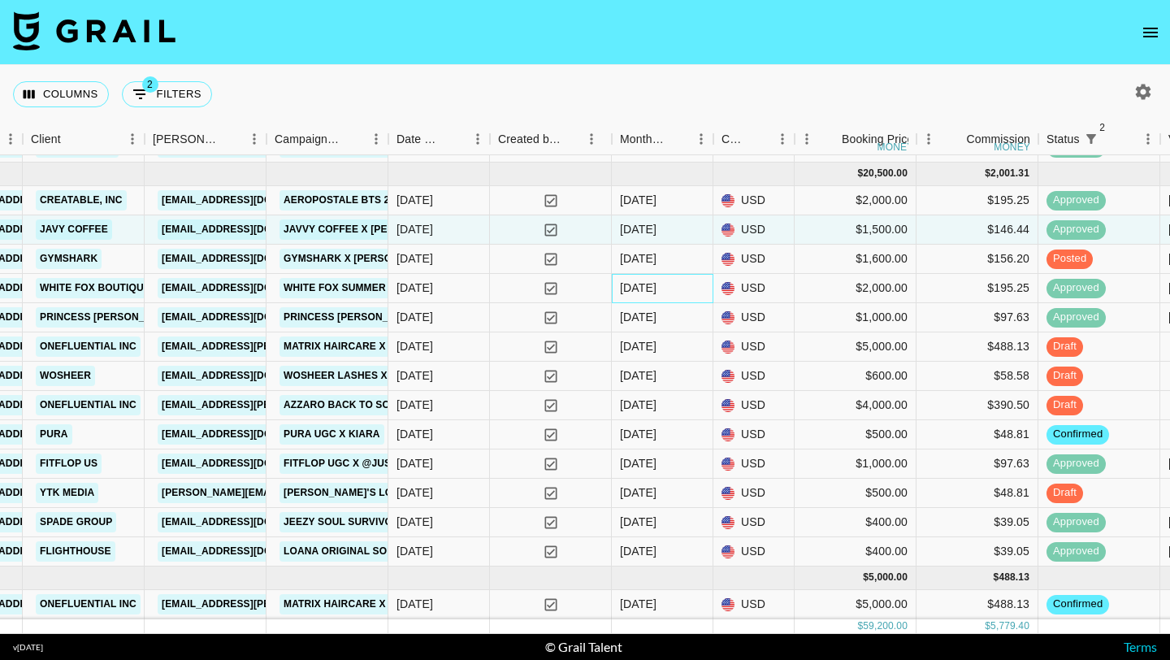
click at [574, 290] on div "[DATE]" at bounding box center [663, 288] width 102 height 29
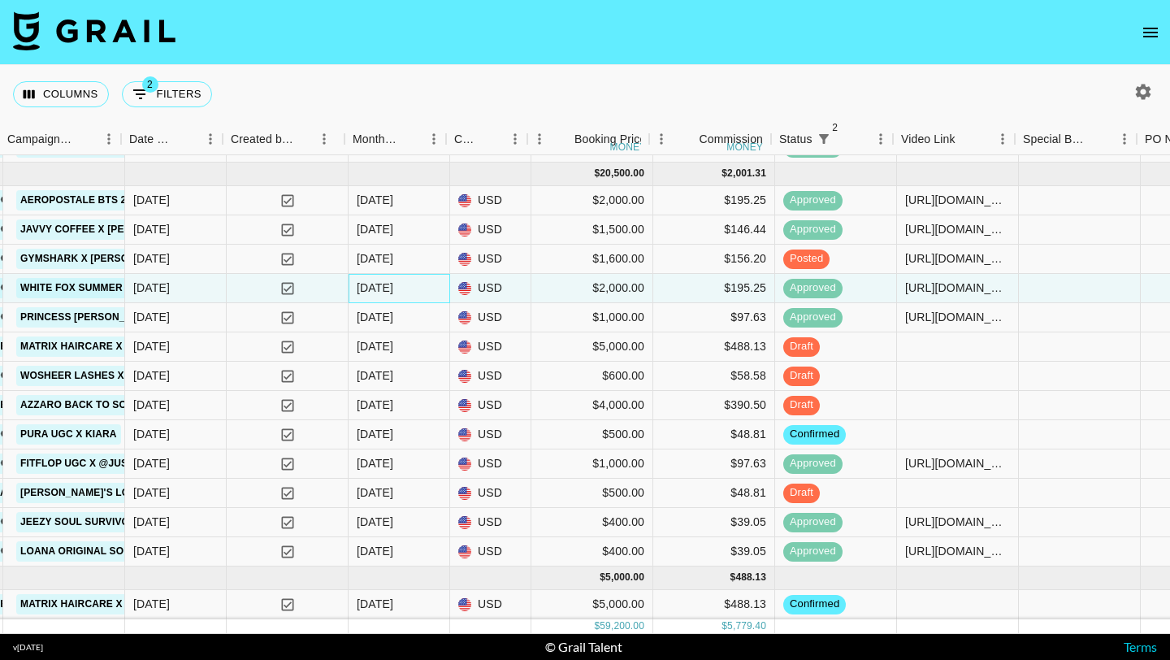
scroll to position [853, 808]
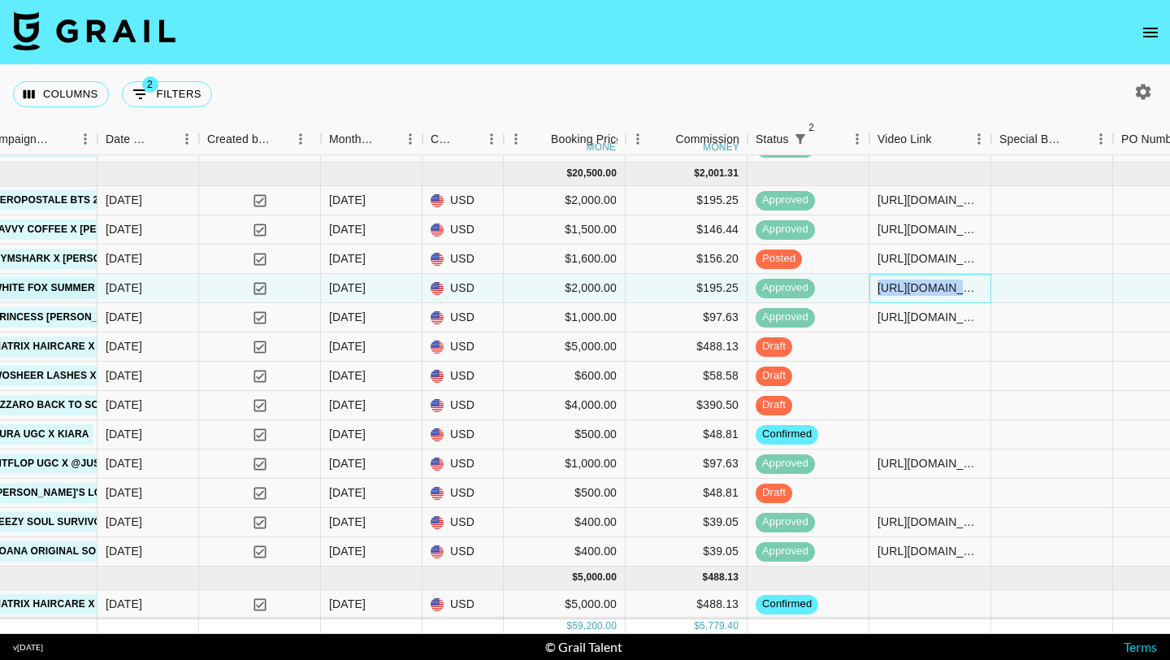
drag, startPoint x: 878, startPoint y: 289, endPoint x: 1030, endPoint y: 289, distance: 152.8
click at [574, 289] on div "recjmCXd7INZy4nJK gertienazaroff [EMAIL_ADDRESS][DOMAIN_NAME] White Fox Boutiqu…" at bounding box center [612, 288] width 2840 height 29
click at [519, 343] on div "$5,000.00" at bounding box center [565, 346] width 122 height 29
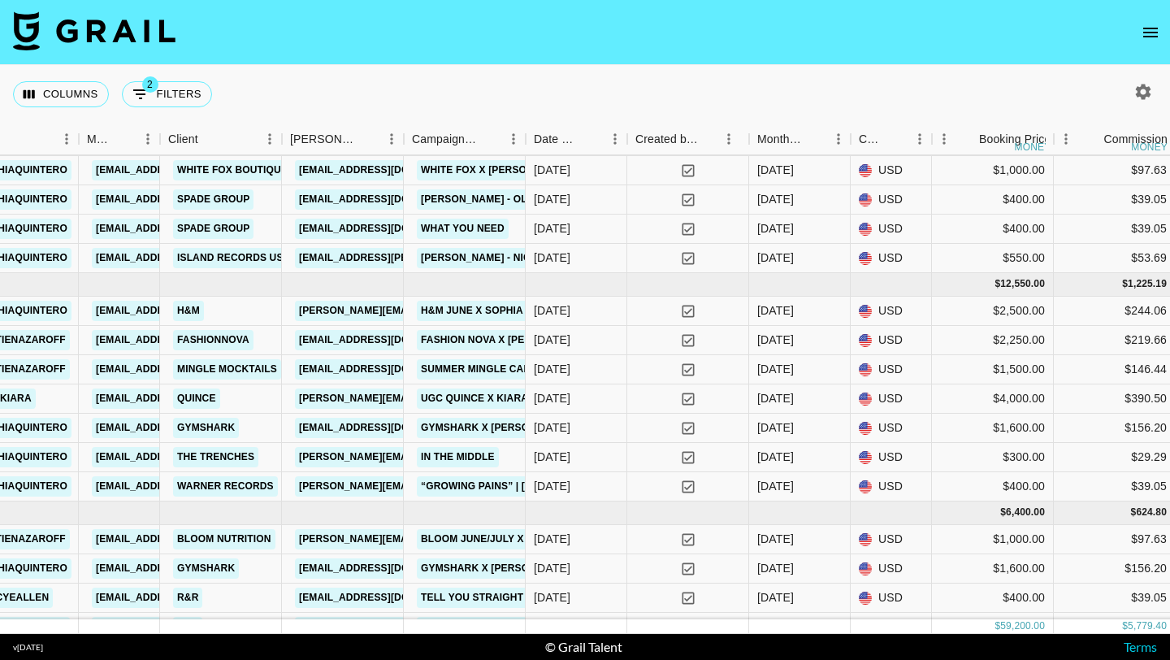
scroll to position [200, 380]
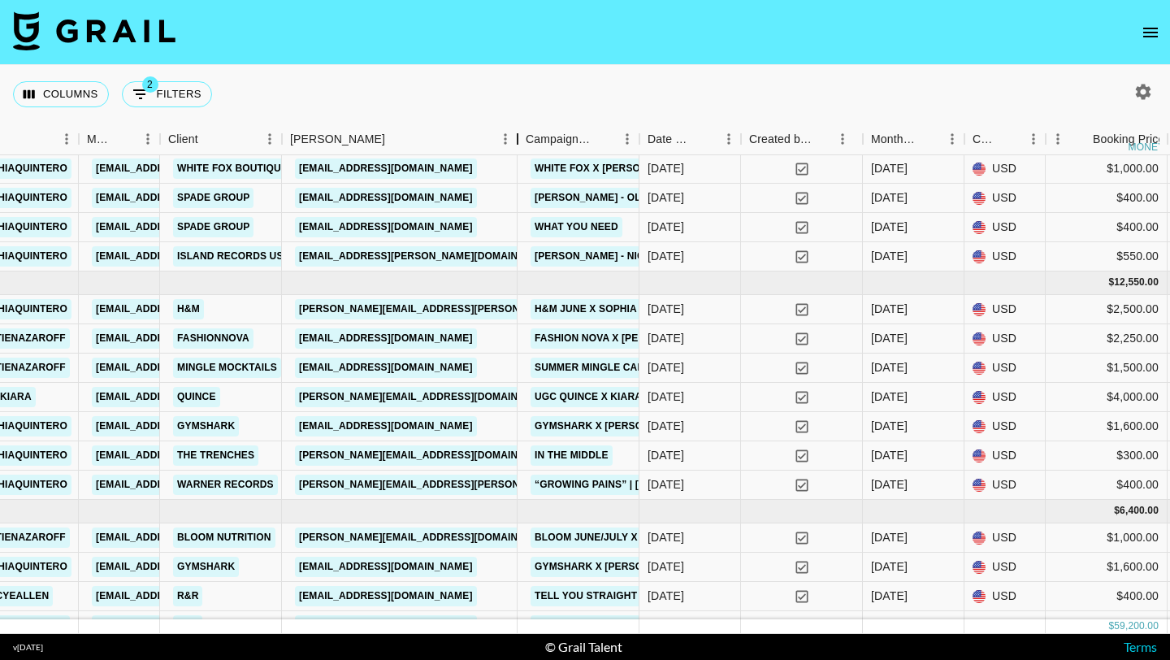
drag, startPoint x: 401, startPoint y: 137, endPoint x: 514, endPoint y: 138, distance: 112.9
click at [514, 139] on div "Booker" at bounding box center [518, 140] width 20 height 32
click at [509, 395] on div "[PERSON_NAME][EMAIL_ADDRESS][DOMAIN_NAME]" at bounding box center [399, 397] width 235 height 29
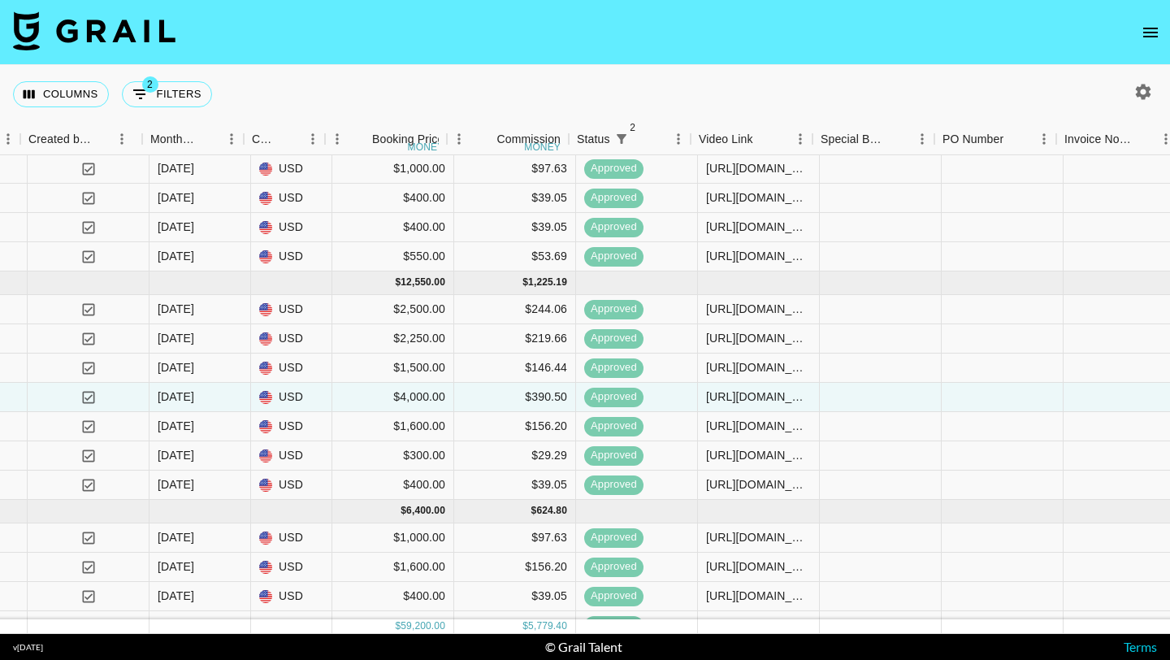
scroll to position [200, 1100]
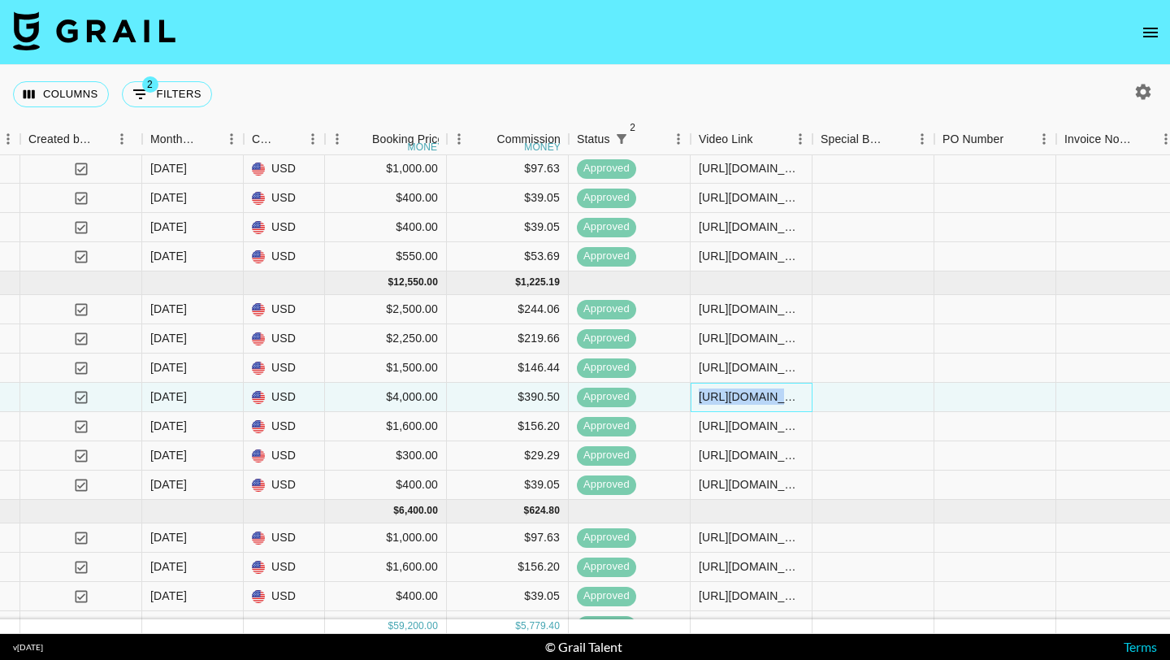
drag, startPoint x: 698, startPoint y: 399, endPoint x: 887, endPoint y: 397, distance: 189.3
click at [574, 397] on div "rec91UMBs9kXGMq90 jusskiara [EMAIL_ADDRESS][DOMAIN_NAME] Quince [EMAIL_ADDRESS]…" at bounding box center [376, 397] width 2953 height 29
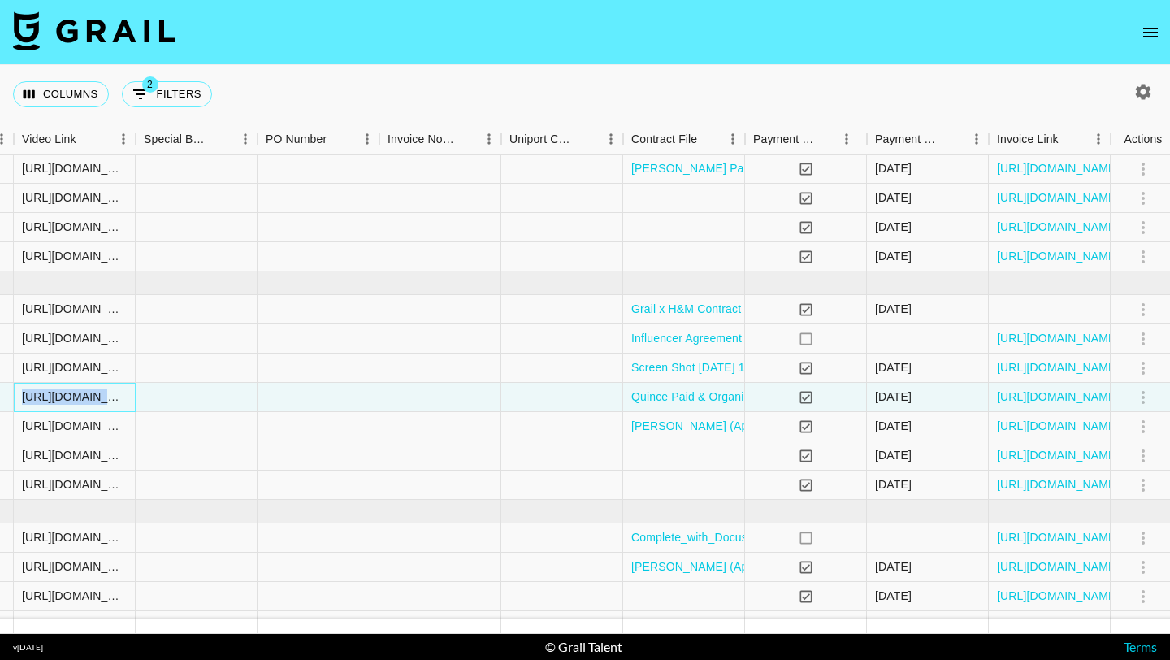
scroll to position [200, 1783]
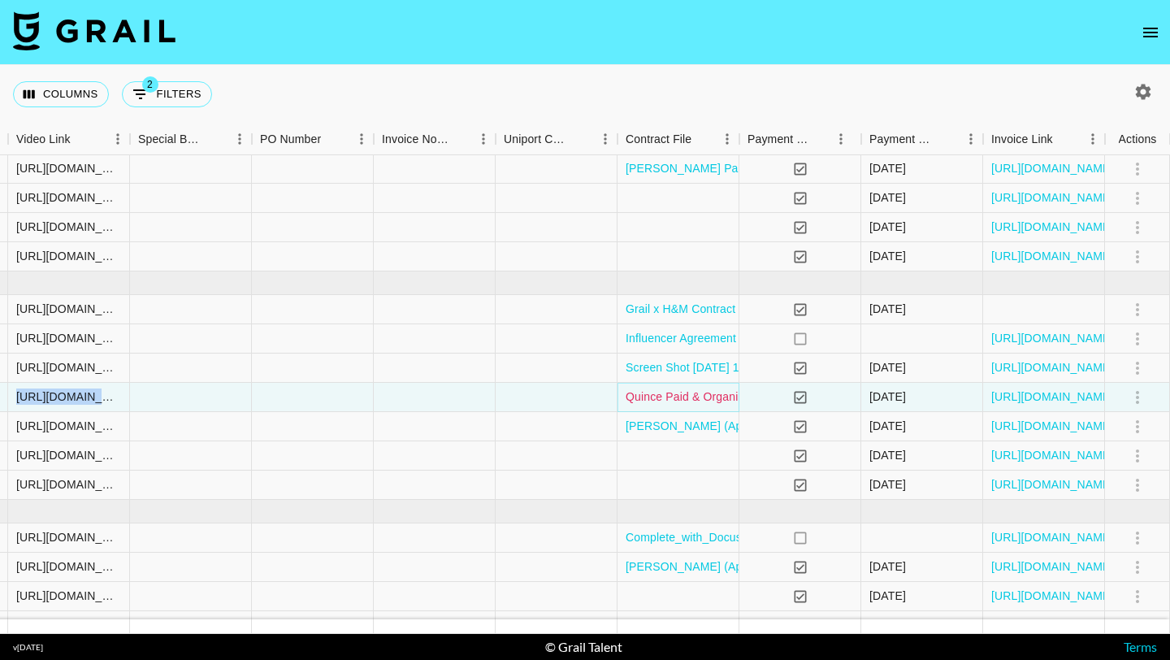
click at [574, 397] on link "Quince Paid & Organic JUNE Content Agreement - 1 Year - [GEOGRAPHIC_DATA]docx.p…" at bounding box center [863, 396] width 474 height 16
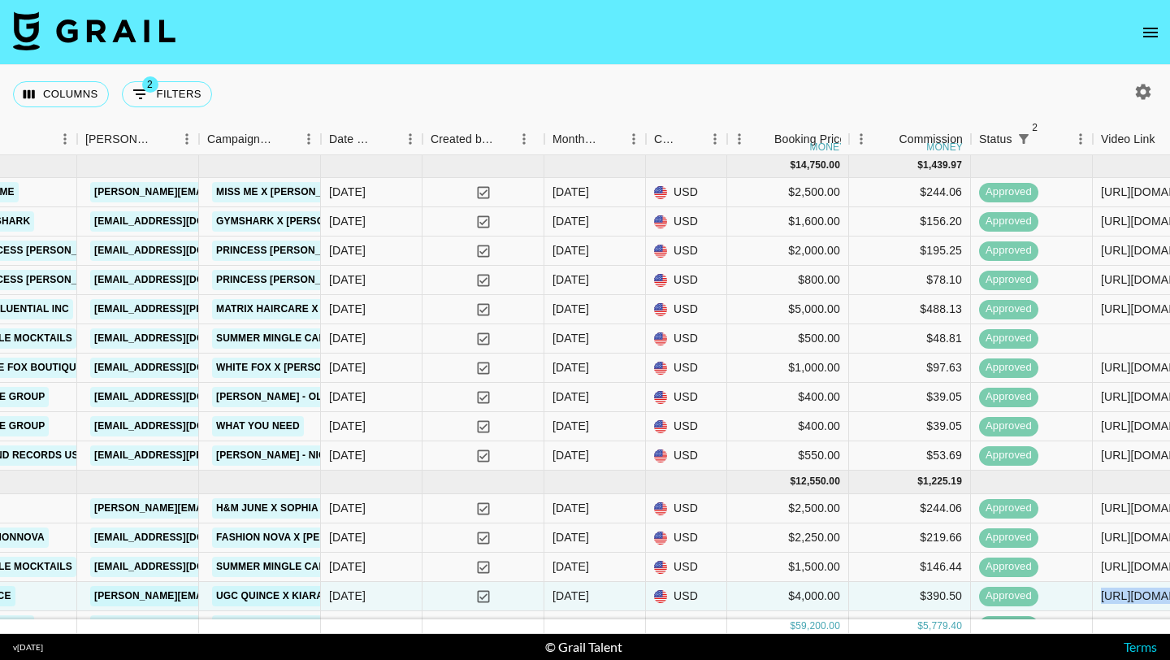
scroll to position [0, 585]
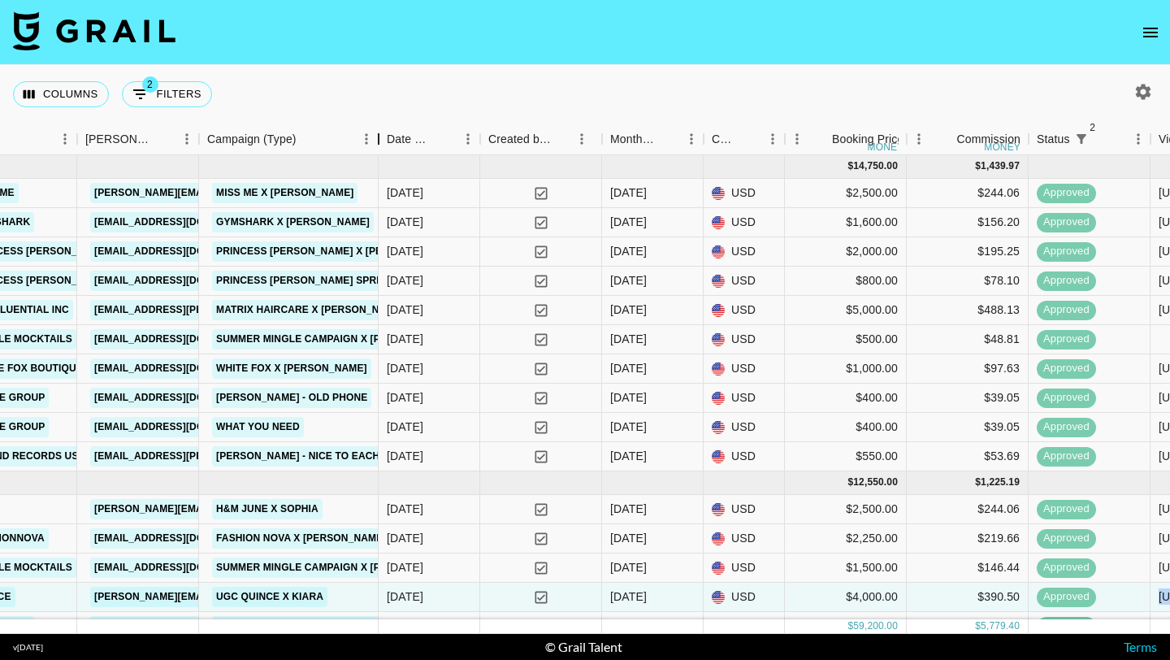
drag, startPoint x: 318, startPoint y: 135, endPoint x: 375, endPoint y: 149, distance: 59.3
click at [375, 149] on div "Campaign (Type)" at bounding box center [379, 140] width 20 height 32
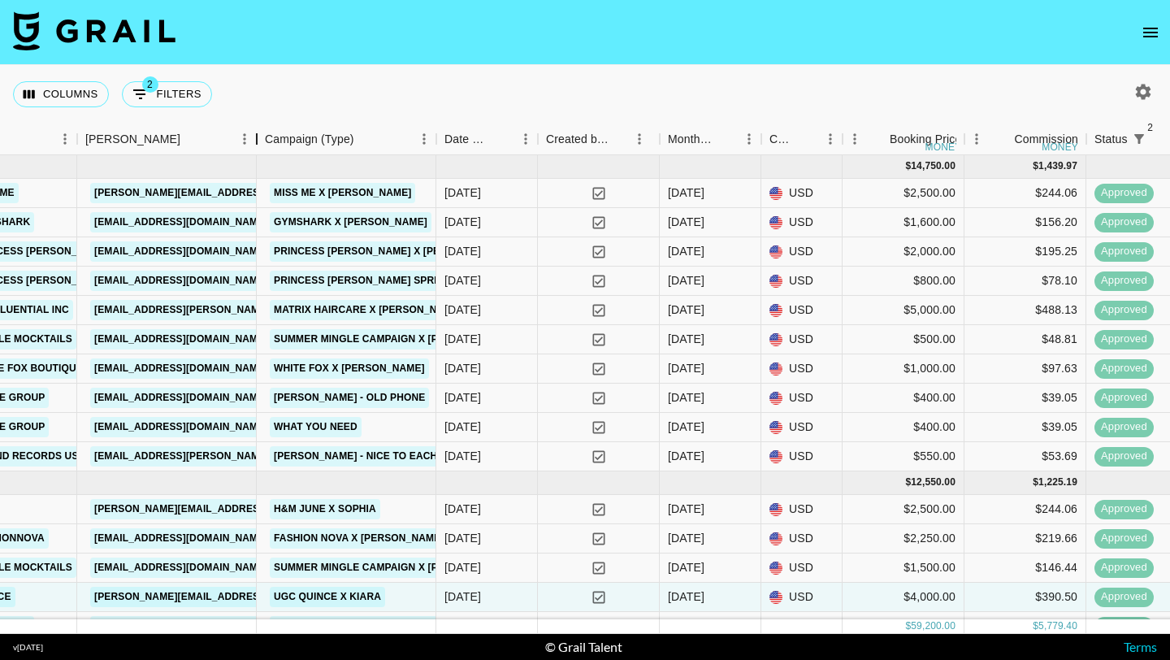
drag, startPoint x: 200, startPoint y: 136, endPoint x: 257, endPoint y: 144, distance: 57.5
click at [257, 144] on div "Booker" at bounding box center [257, 140] width 20 height 32
click at [551, 256] on div "yes" at bounding box center [598, 251] width 122 height 29
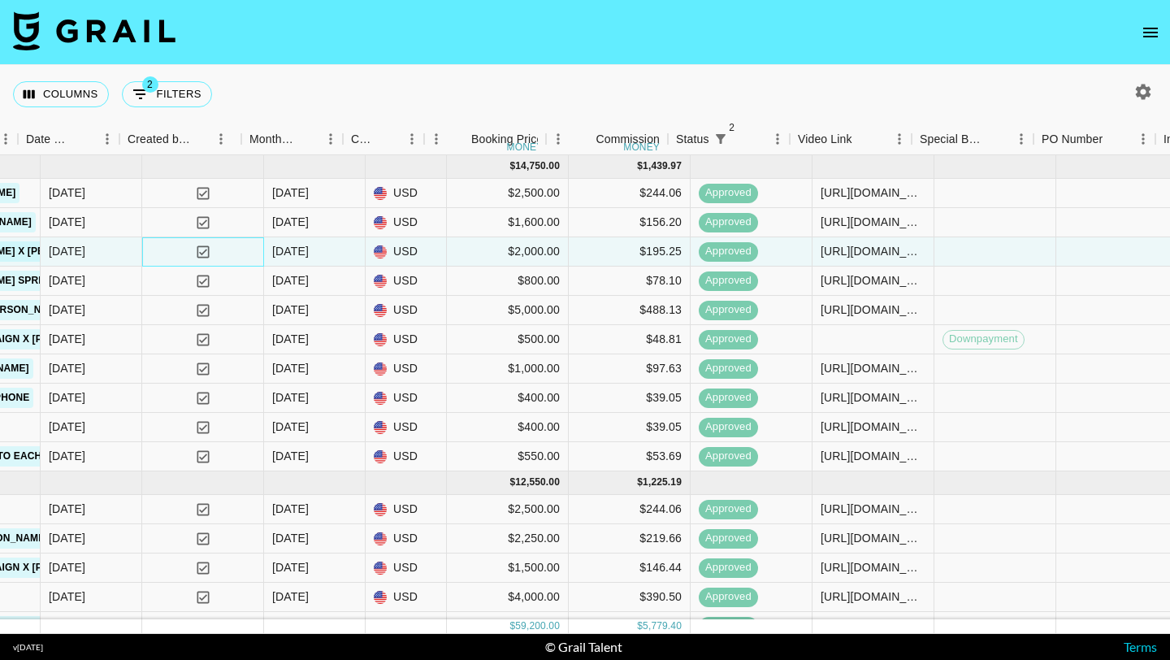
scroll to position [0, 1003]
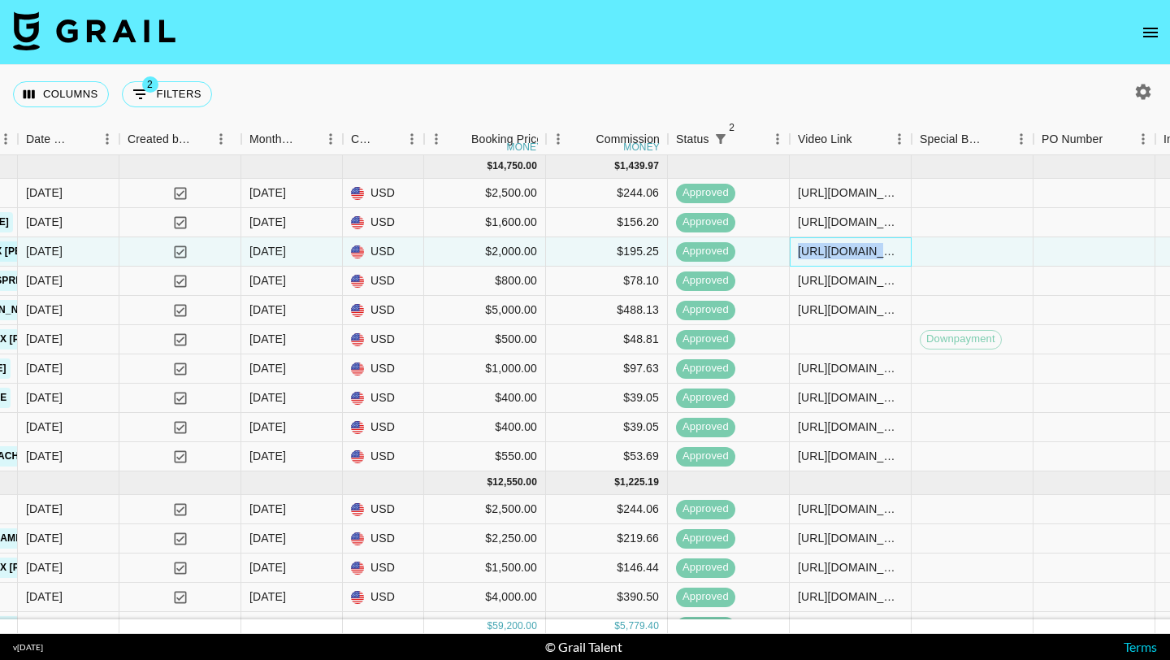
drag, startPoint x: 797, startPoint y: 252, endPoint x: 987, endPoint y: 254, distance: 190.1
click at [574, 254] on div "recMH14bHsla98M1U .sophiaquintero [EMAIL_ADDRESS][DOMAIN_NAME] Princess [PERSON…" at bounding box center [474, 251] width 2954 height 29
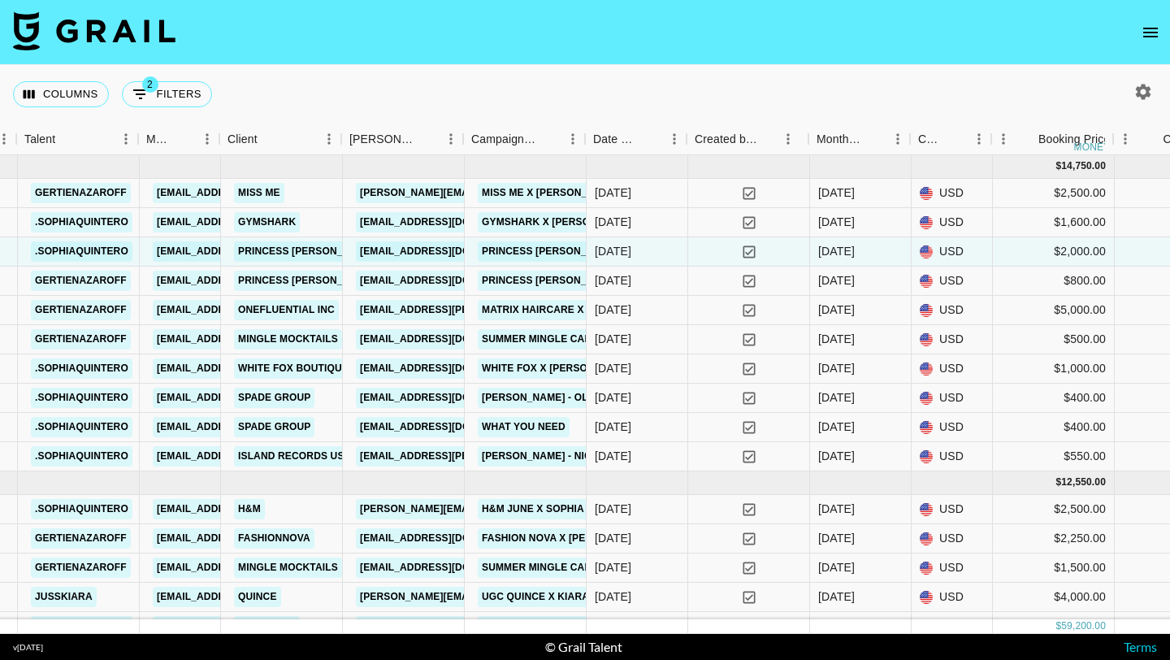
scroll to position [0, 313]
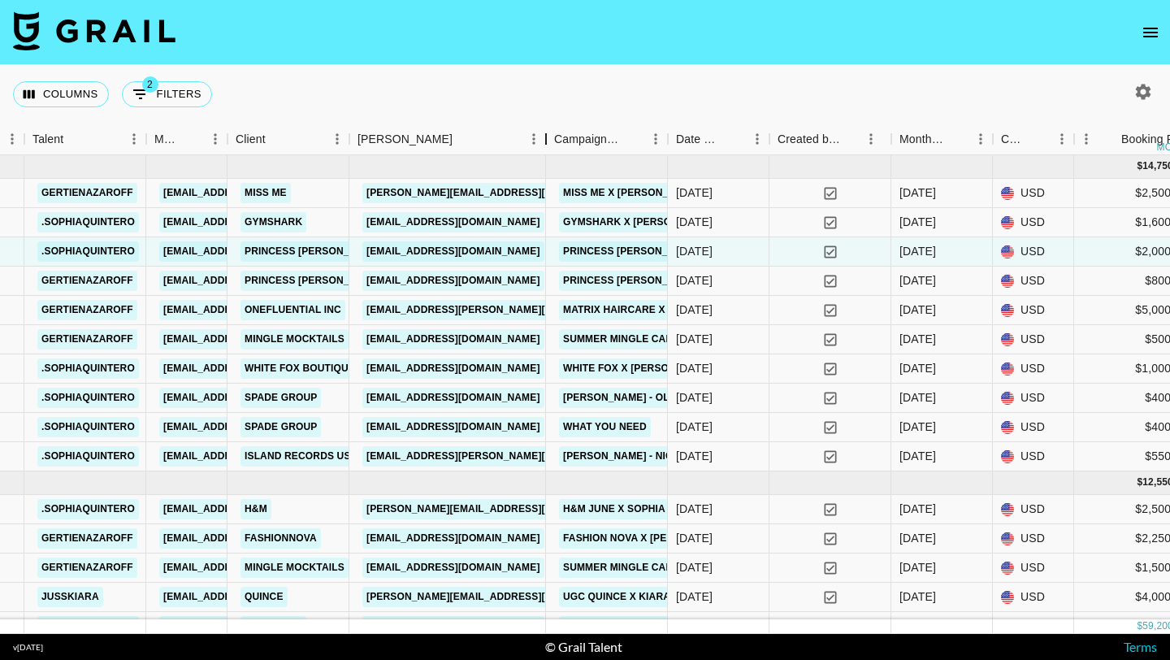
drag, startPoint x: 469, startPoint y: 144, endPoint x: 544, endPoint y: 144, distance: 74.8
click at [544, 144] on div "Booker" at bounding box center [546, 140] width 20 height 32
drag, startPoint x: 527, startPoint y: 245, endPoint x: 366, endPoint y: 245, distance: 160.9
click at [366, 245] on div "[EMAIL_ADDRESS][DOMAIN_NAME]" at bounding box center [447, 251] width 197 height 29
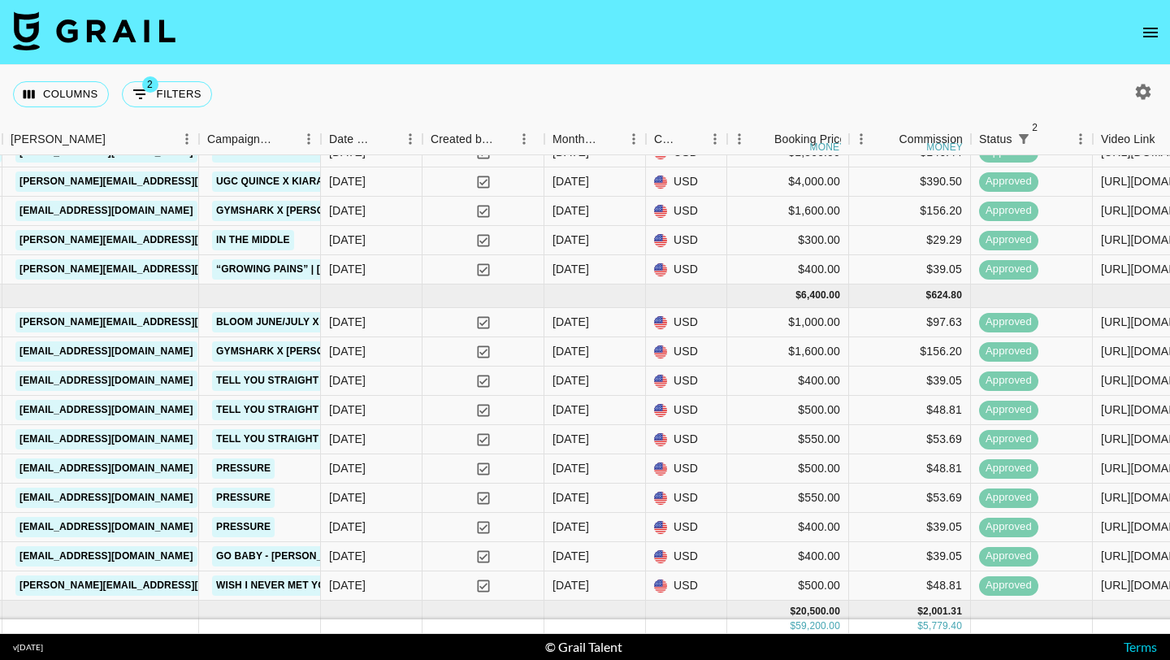
scroll to position [363, 660]
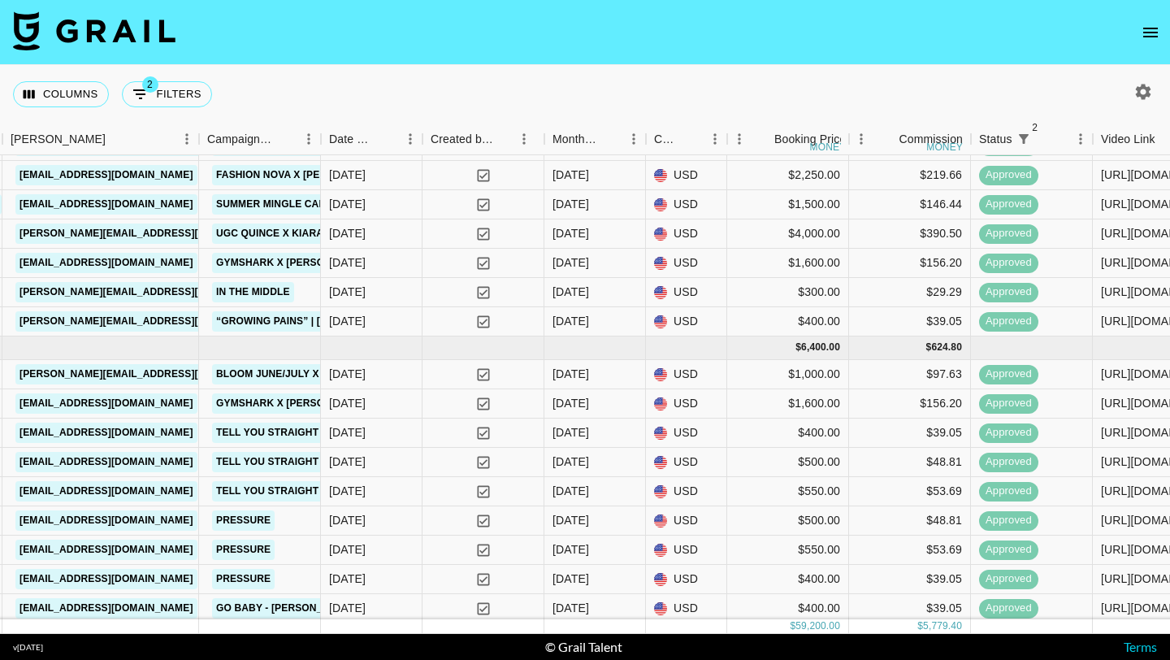
click at [574, 84] on icon "button" at bounding box center [1144, 92] width 20 height 20
select select "[DATE]"
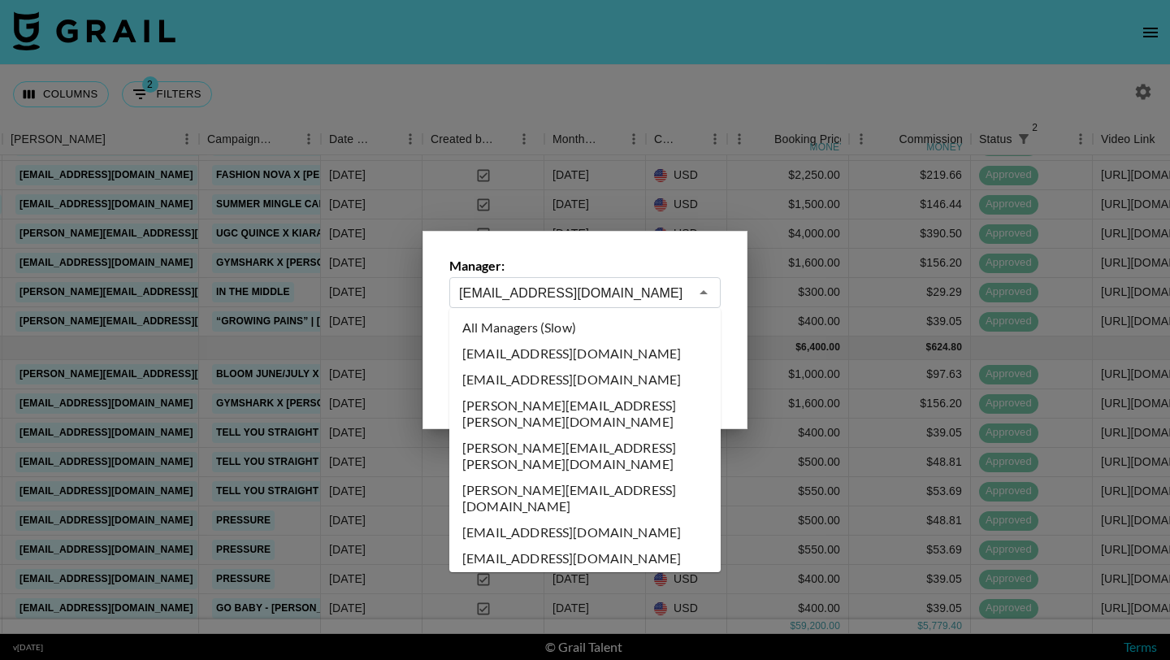
click at [574, 288] on input "[EMAIL_ADDRESS][DOMAIN_NAME]" at bounding box center [574, 293] width 230 height 19
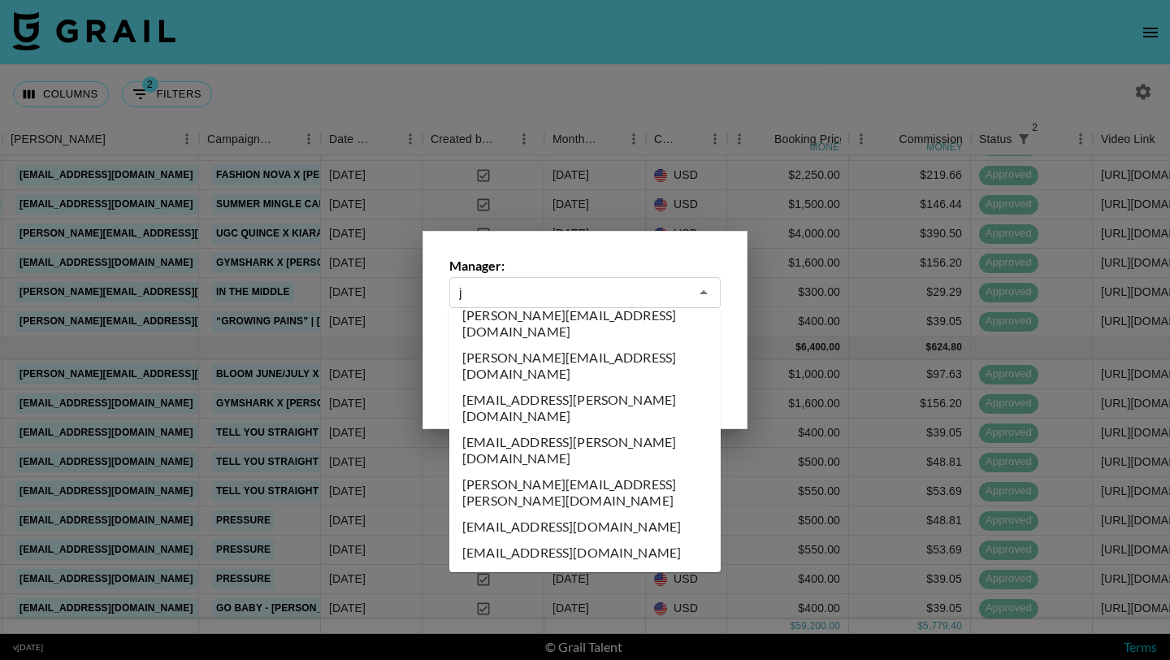
scroll to position [0, 0]
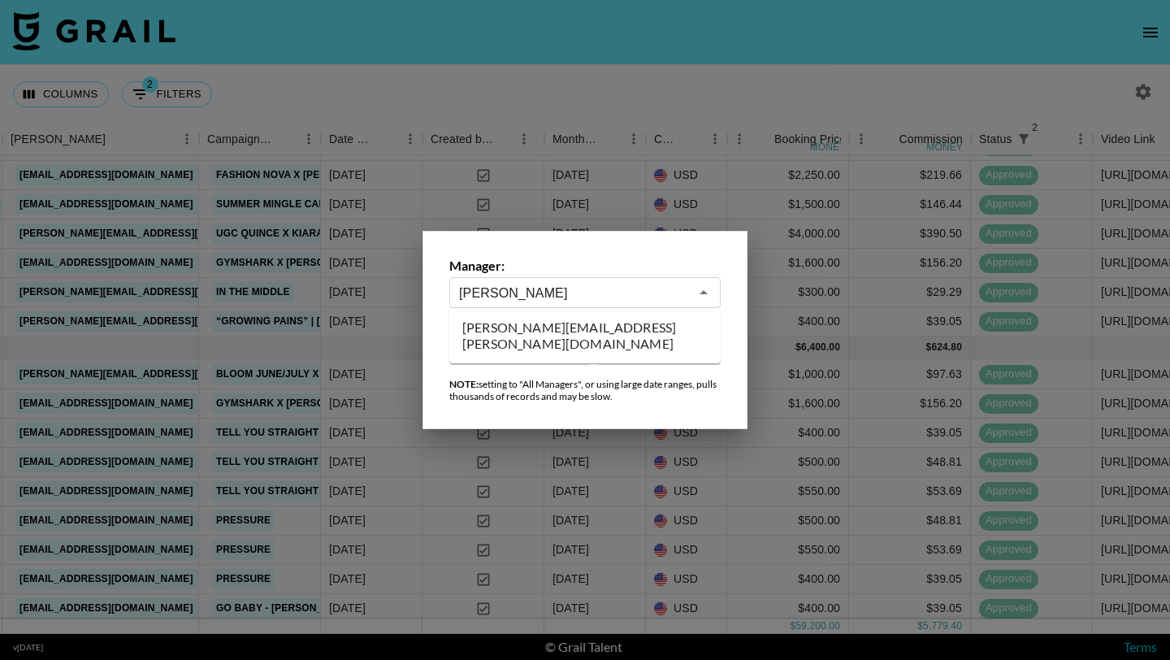
click at [574, 315] on li "[PERSON_NAME][EMAIL_ADDRESS][PERSON_NAME][DOMAIN_NAME]" at bounding box center [584, 335] width 271 height 42
type input "[PERSON_NAME][EMAIL_ADDRESS][PERSON_NAME][DOMAIN_NAME]"
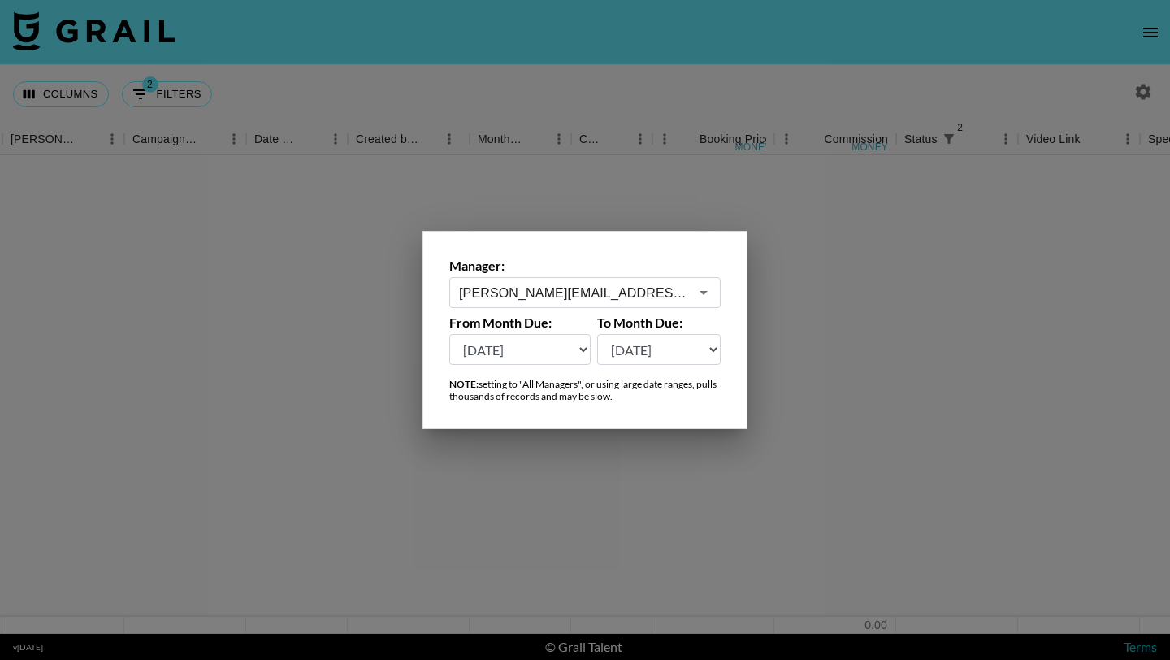
scroll to position [0, 660]
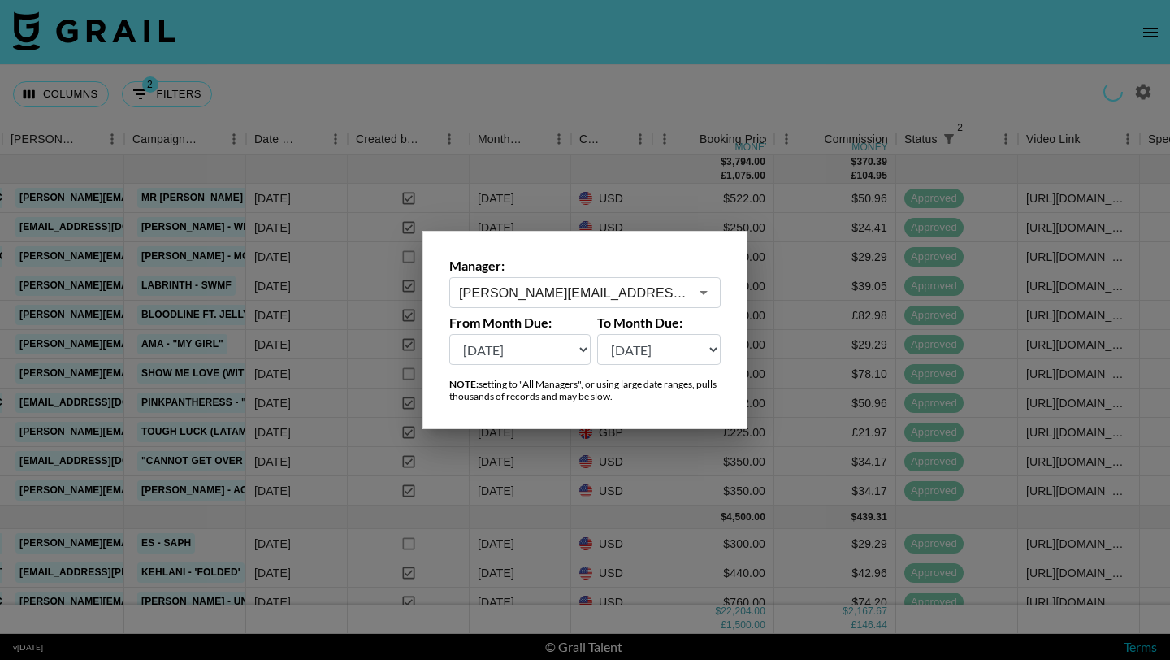
click at [574, 103] on div at bounding box center [585, 330] width 1170 height 660
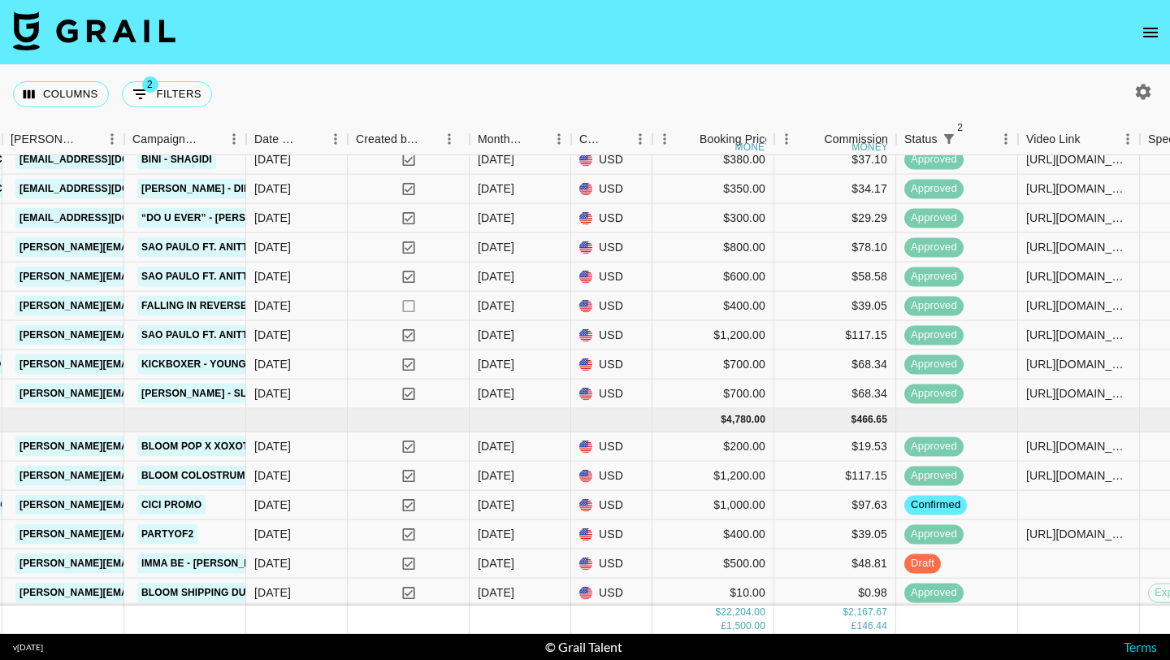
scroll to position [1024, 660]
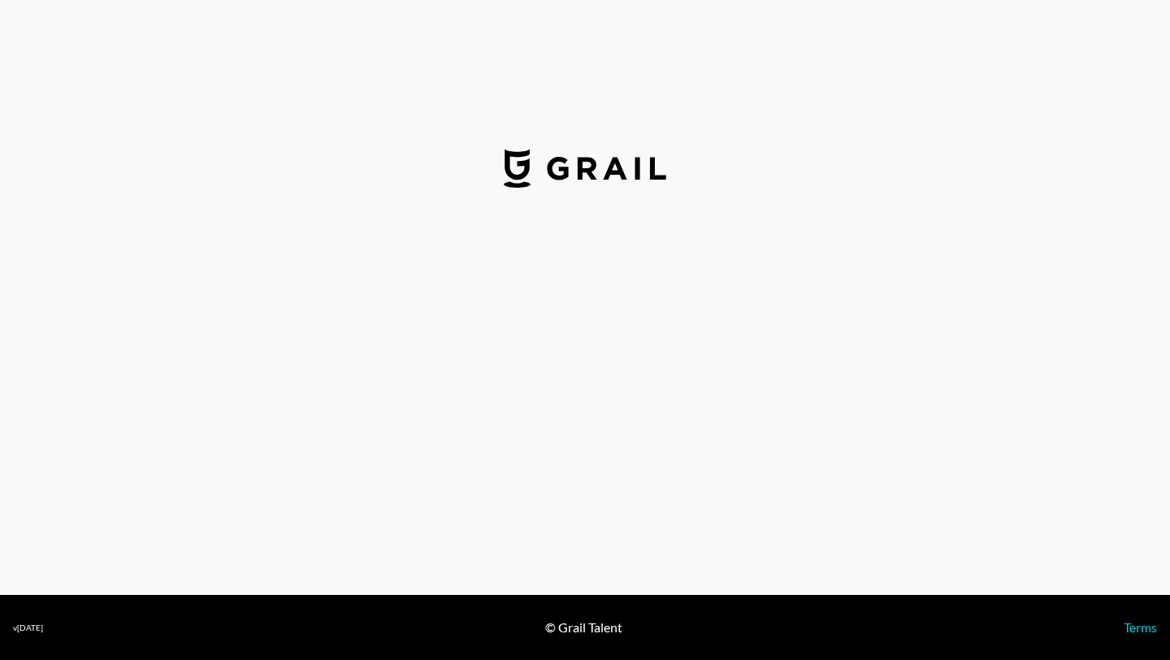
select select "USD"
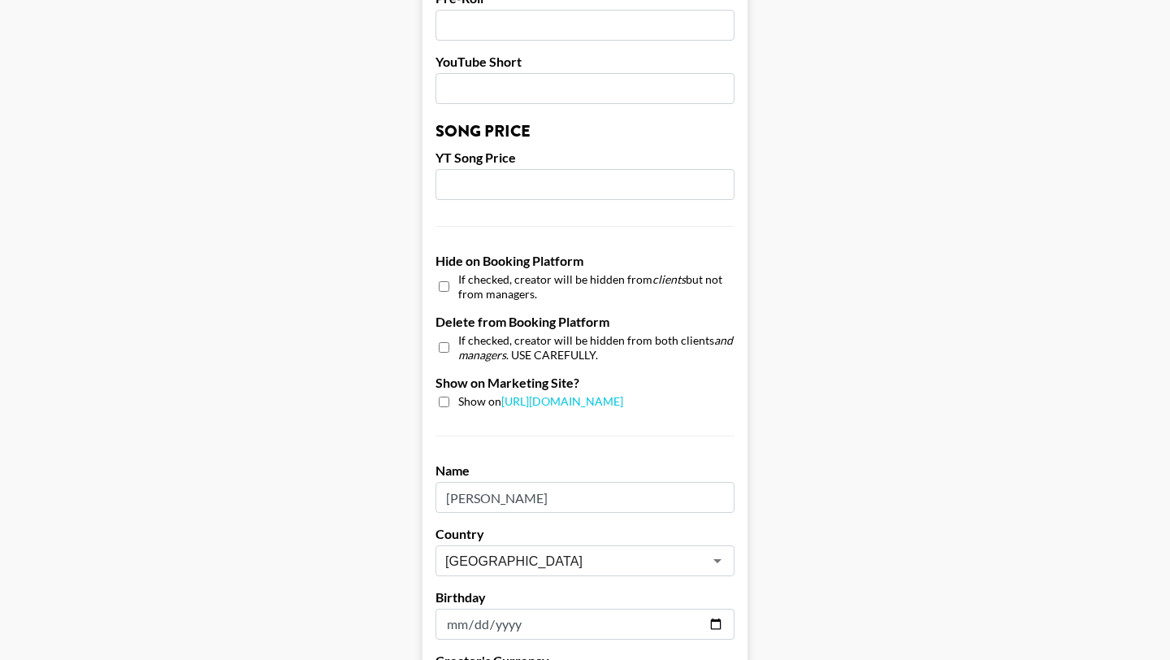
scroll to position [1336, 0]
click at [443, 335] on input "checkbox" at bounding box center [444, 347] width 11 height 24
checkbox input "true"
click at [442, 274] on input "checkbox" at bounding box center [444, 286] width 11 height 24
checkbox input "true"
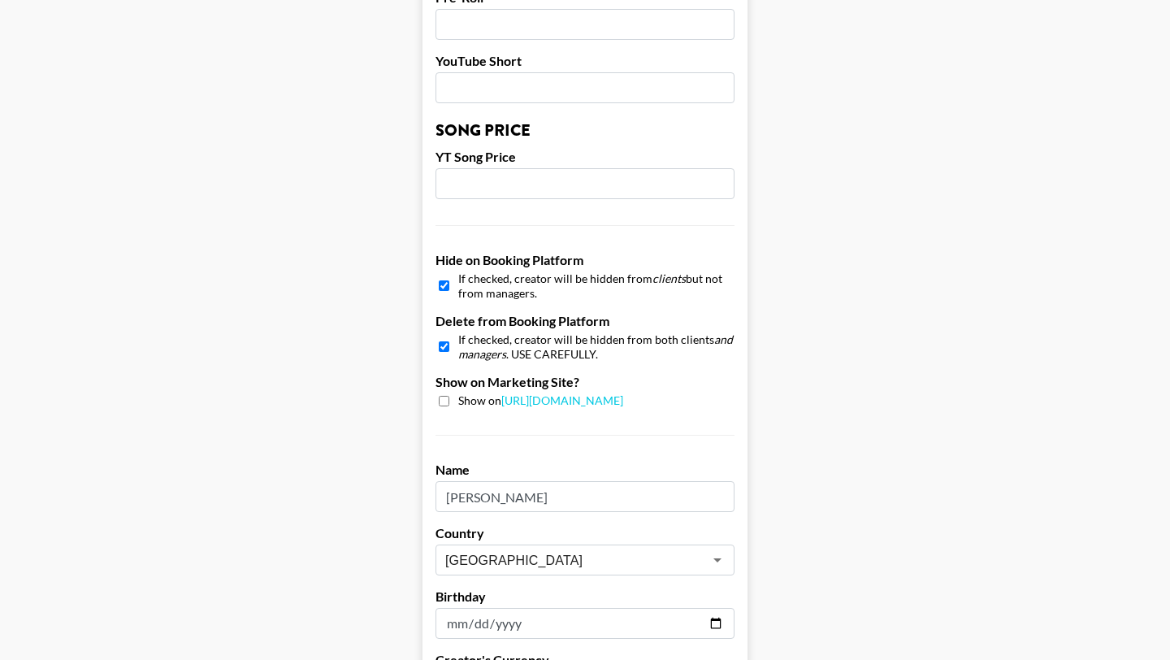
click at [440, 335] on input "checkbox" at bounding box center [444, 347] width 11 height 24
click at [442, 335] on input "checkbox" at bounding box center [444, 347] width 11 height 24
click at [446, 335] on input "checkbox" at bounding box center [444, 347] width 11 height 24
checkbox input "false"
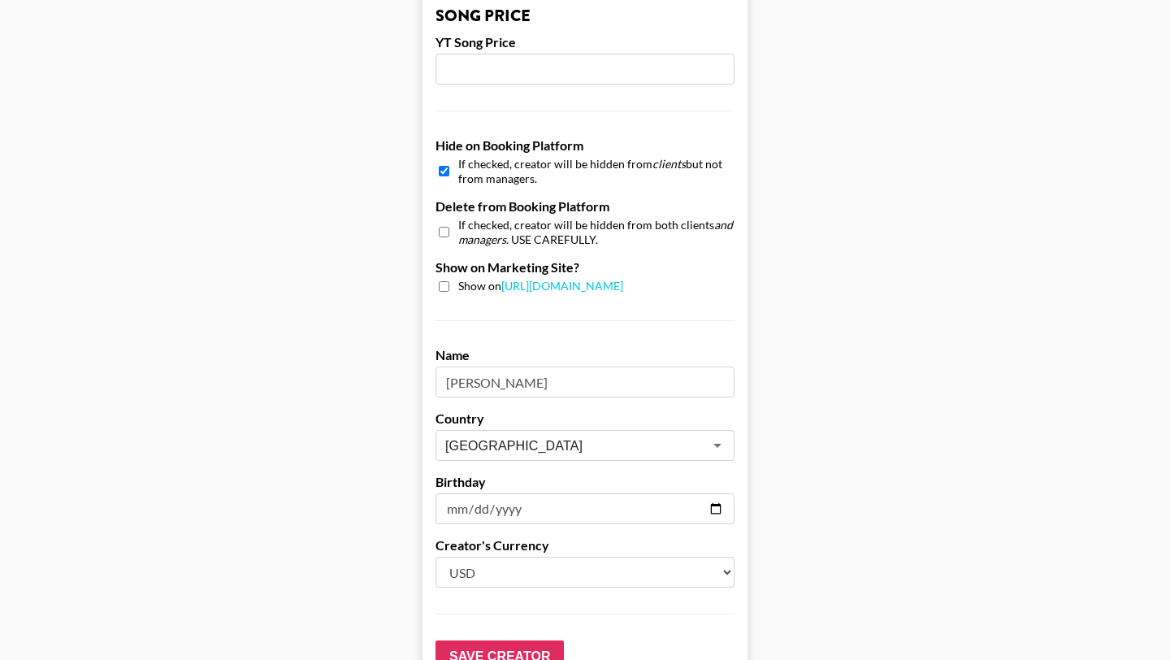
scroll to position [1545, 0]
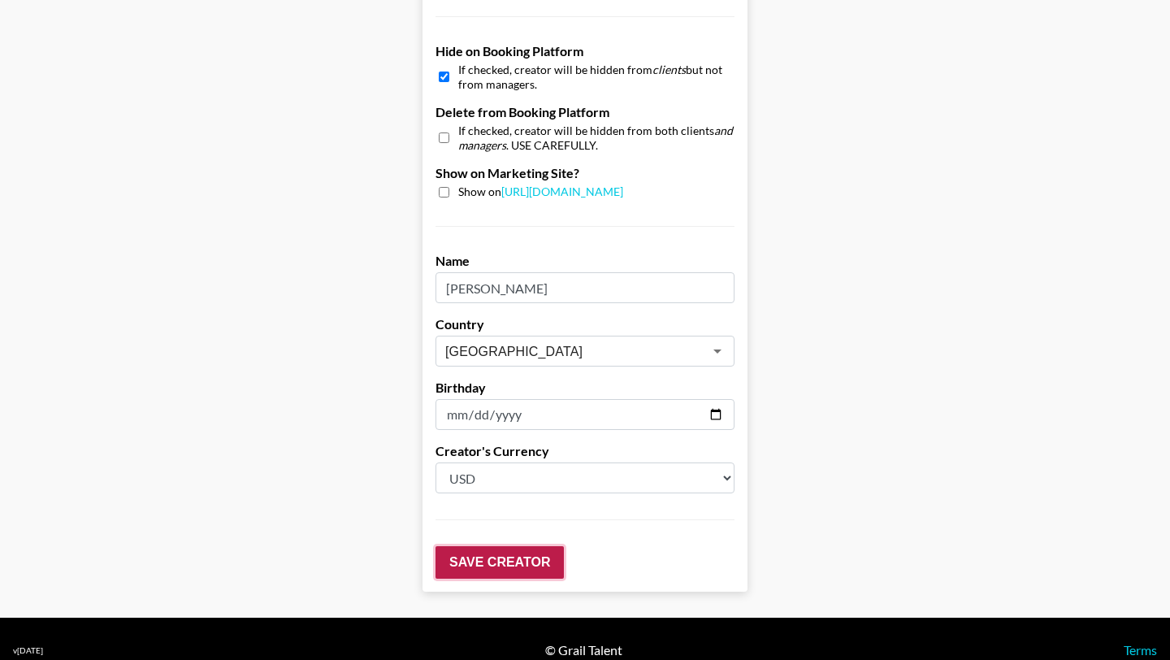
click at [515, 546] on input "Save Creator" at bounding box center [500, 562] width 128 height 33
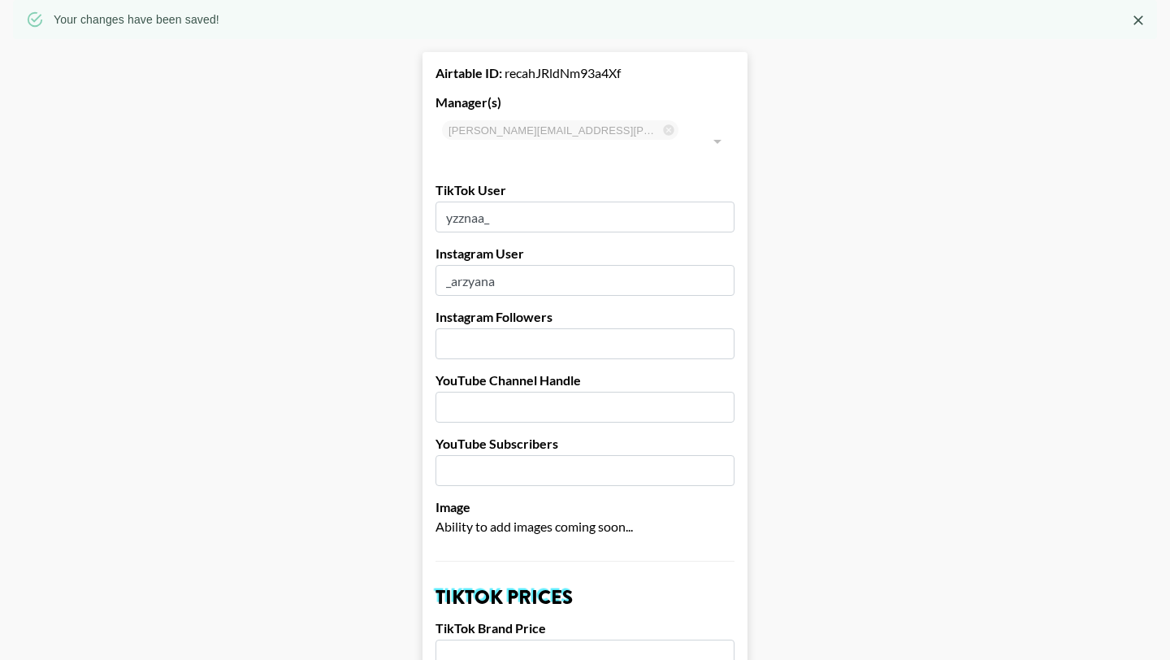
scroll to position [0, 0]
